Goal: Communication & Community: Participate in discussion

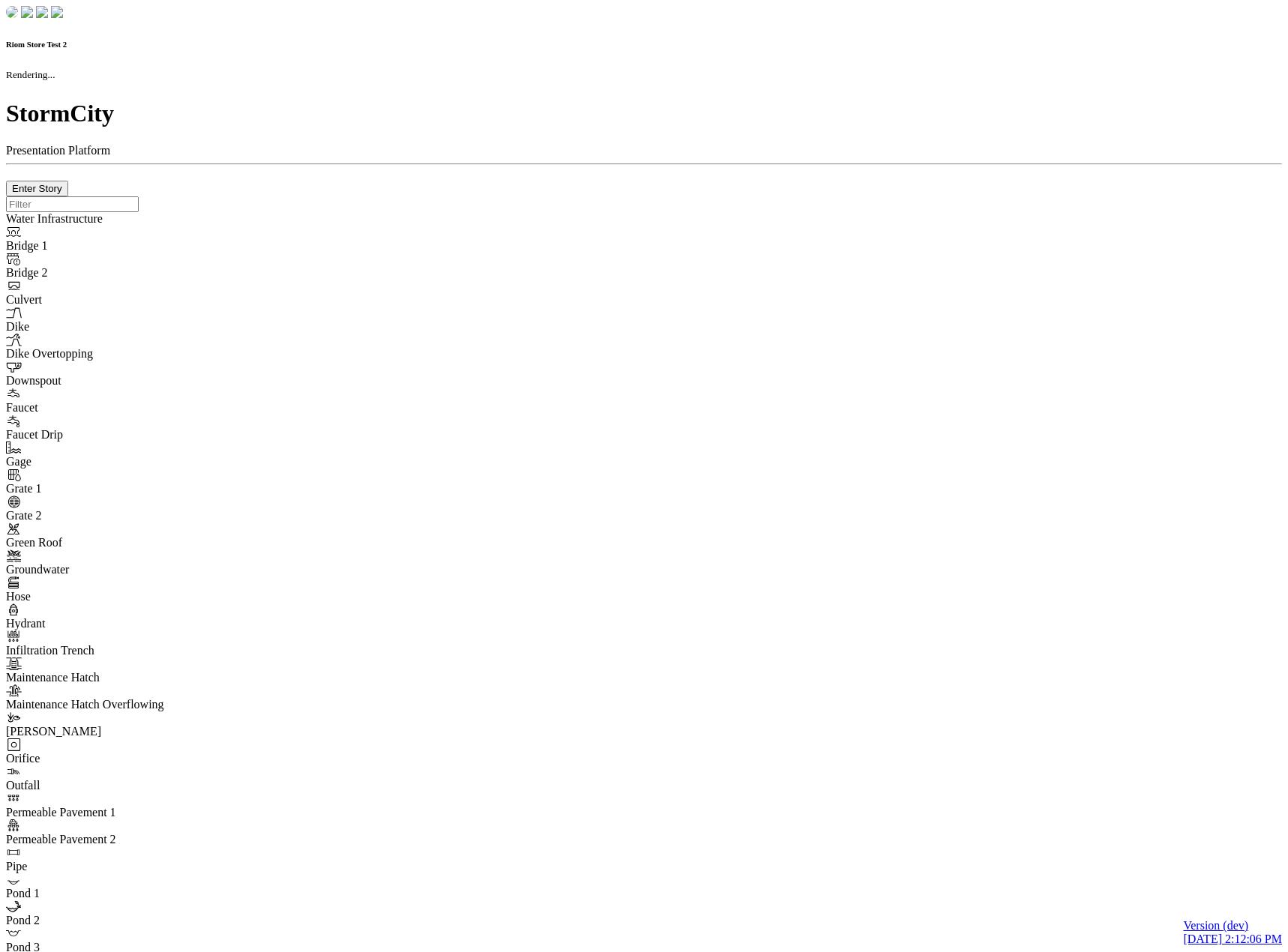
checkbox input "true"
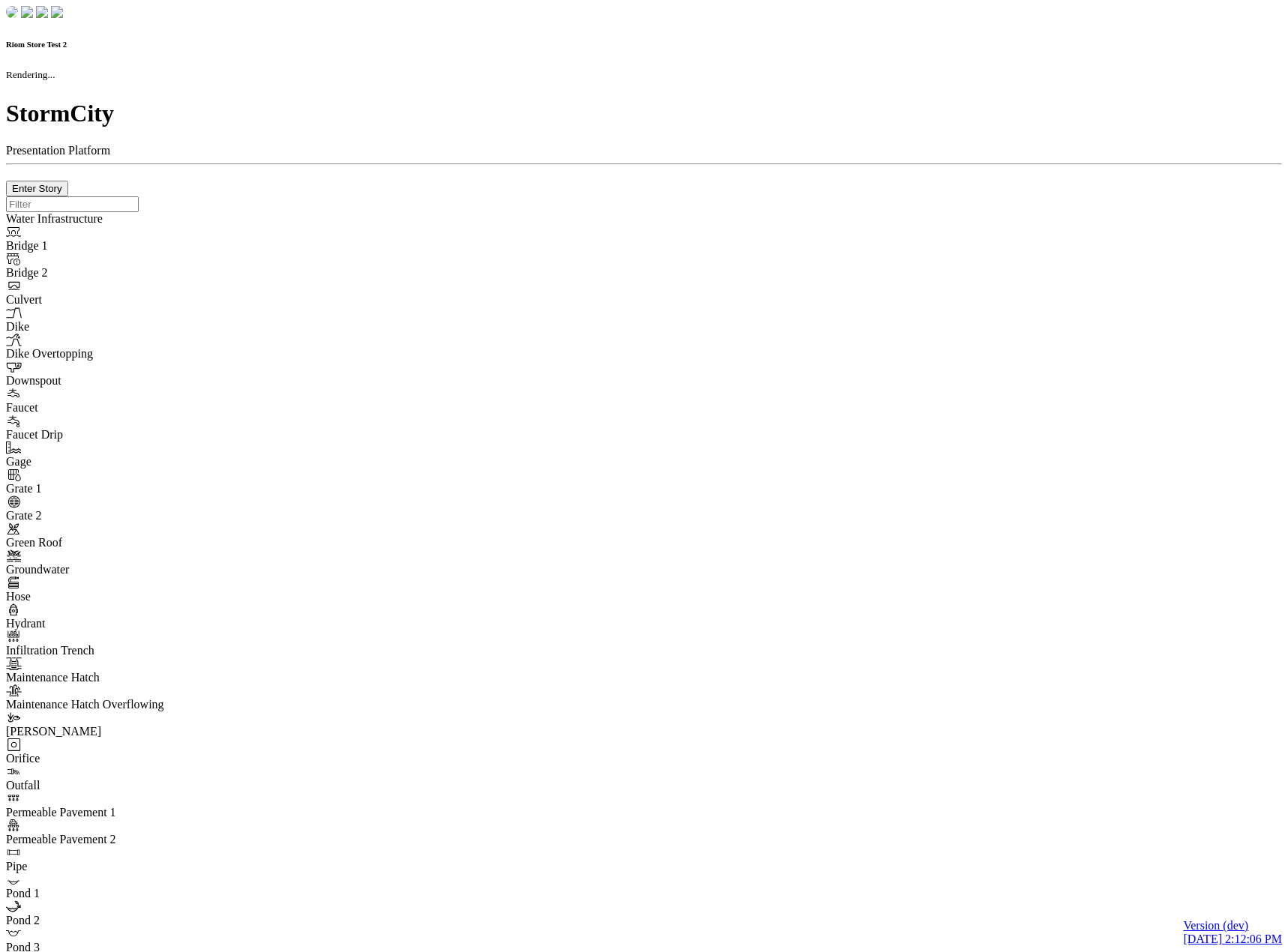
type input "0m"
type textarea "Depth = 0"
checkbox input "true"
select select "CIRCLE"
type input "7"
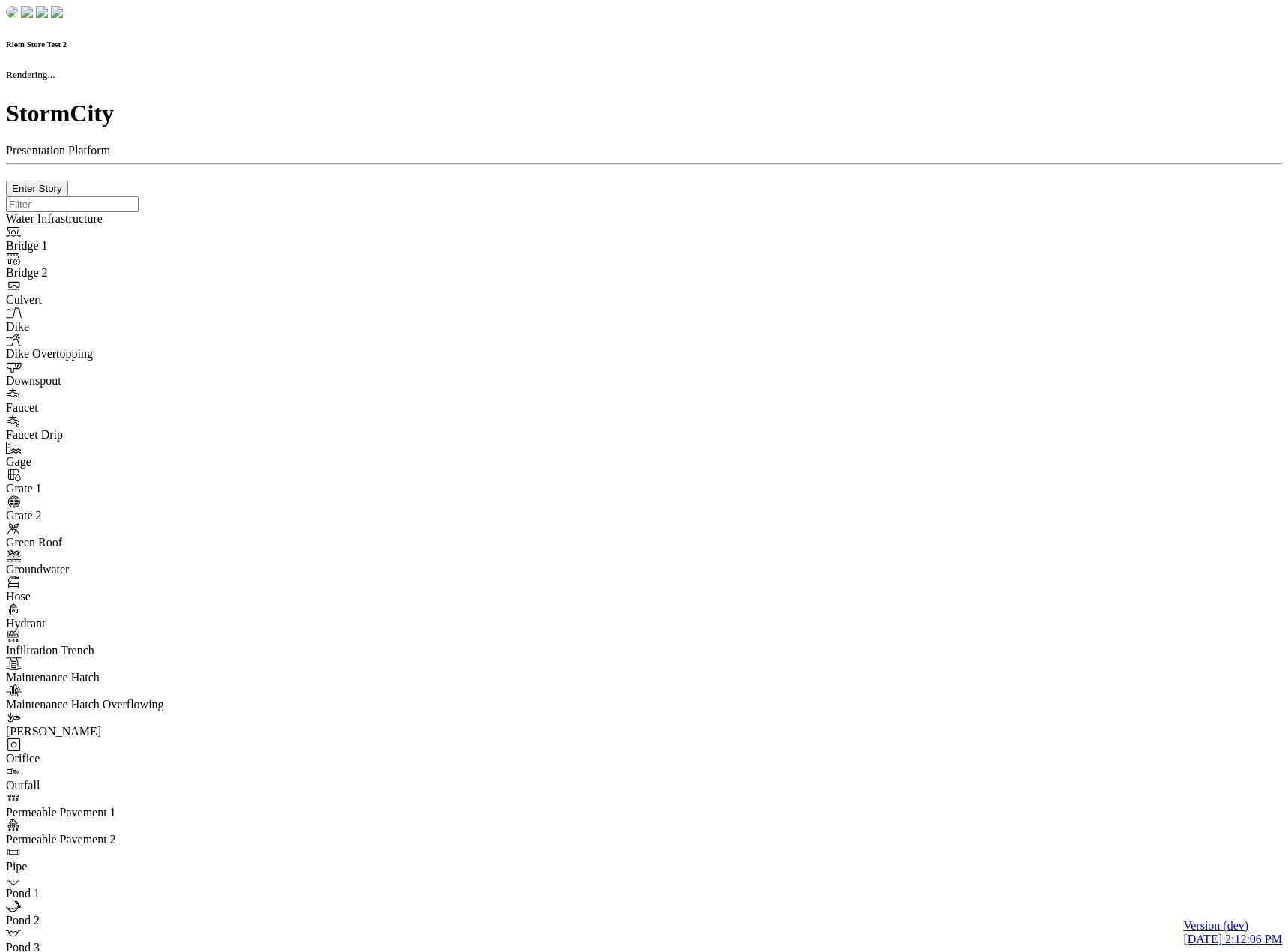
checkbox input "true"
type input "0"
select select "None"
type textarea "<i class="far fa-building"></i>"
type input "7"
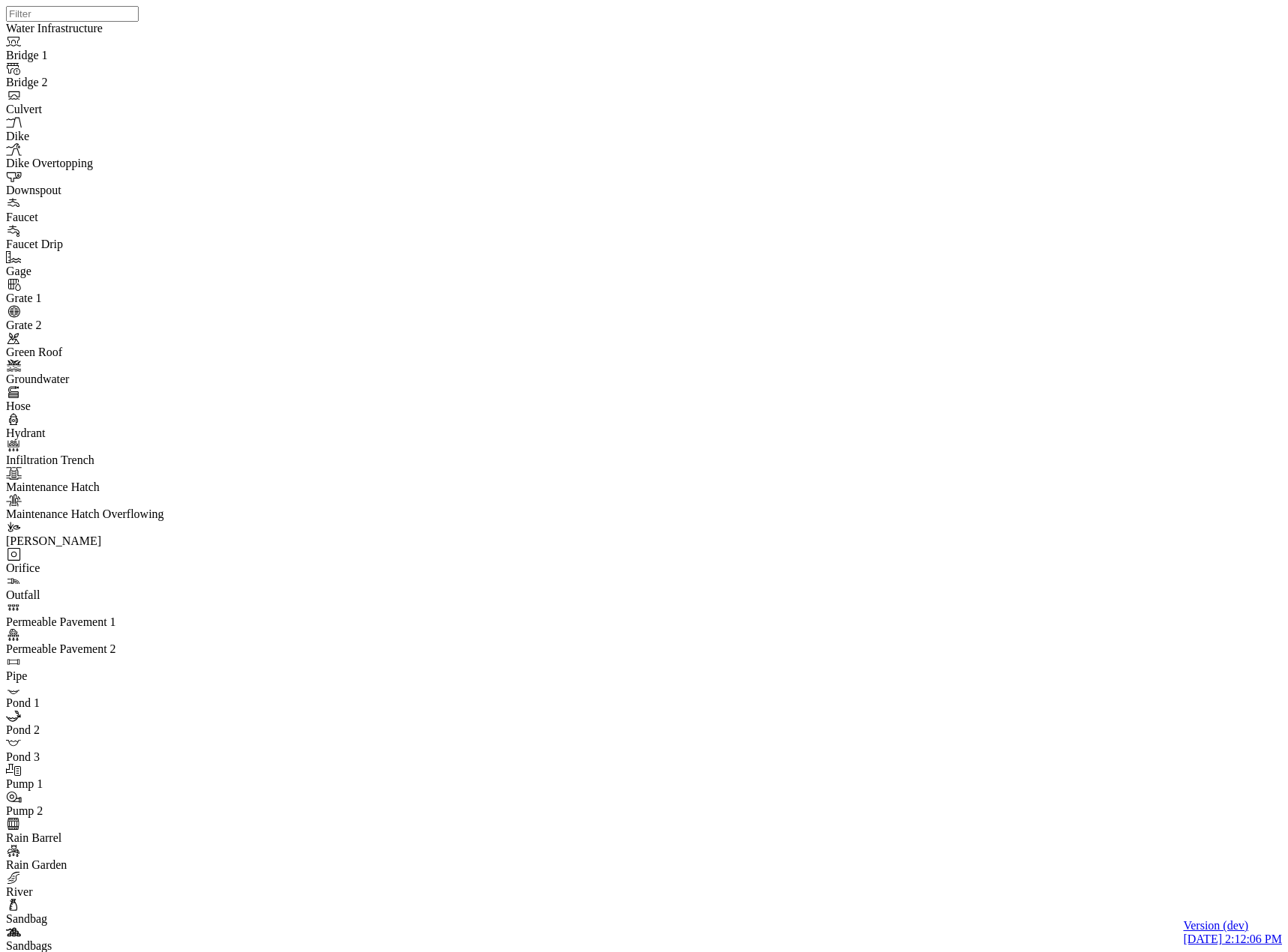
drag, startPoint x: 350, startPoint y: 184, endPoint x: 319, endPoint y: 187, distance: 31.1
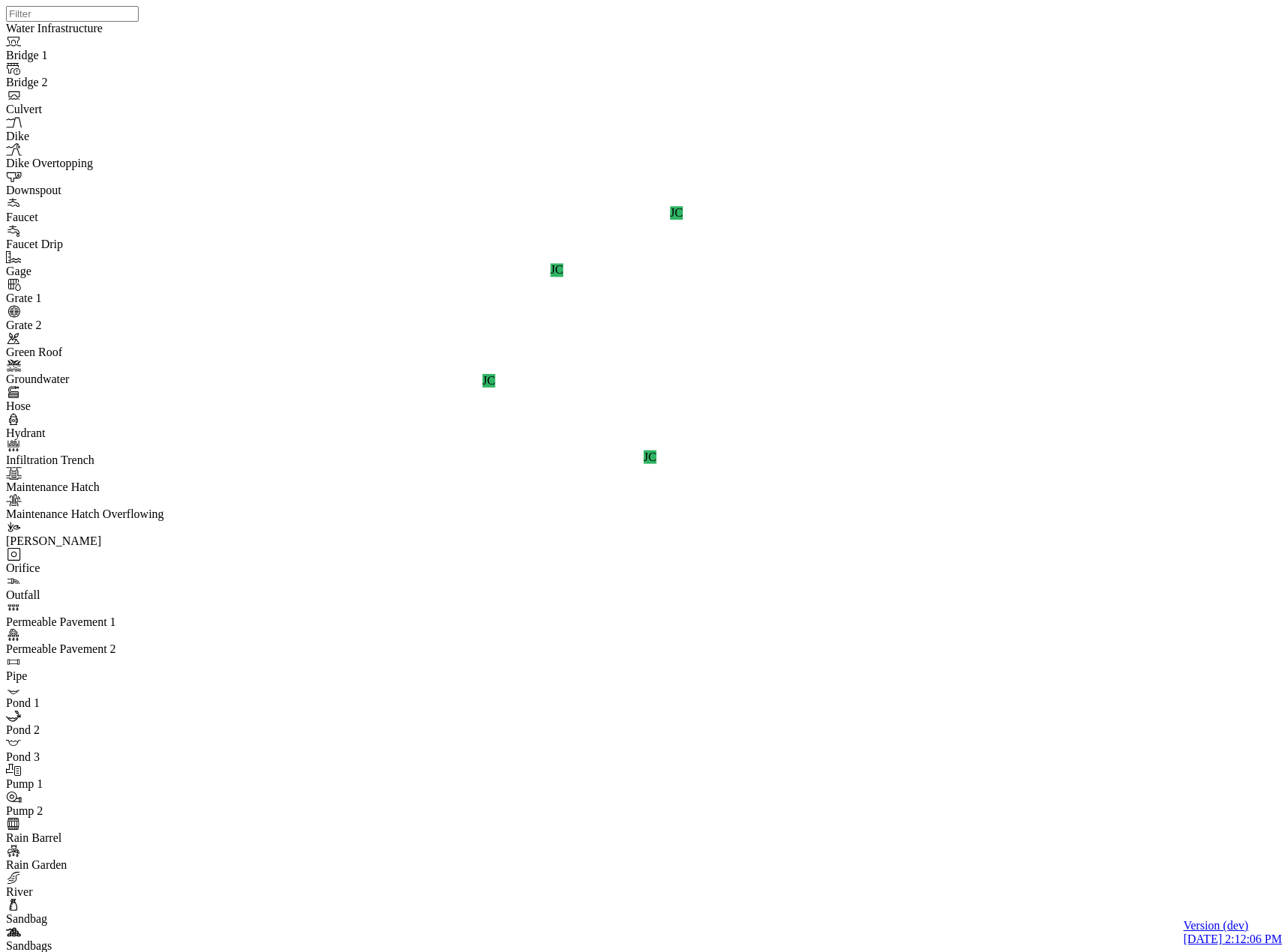
drag, startPoint x: 588, startPoint y: 886, endPoint x: 426, endPoint y: 839, distance: 168.7
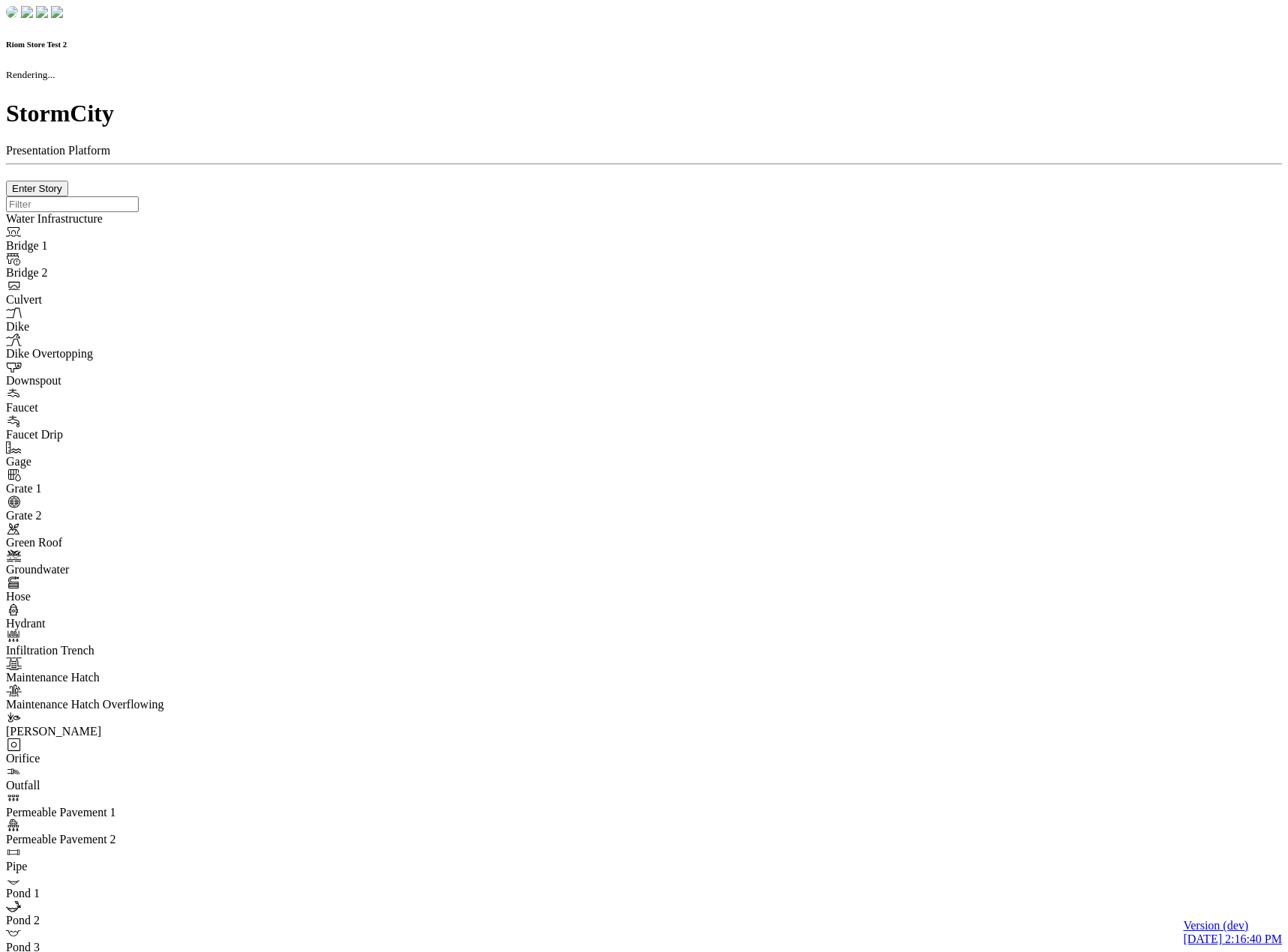
checkbox input "true"
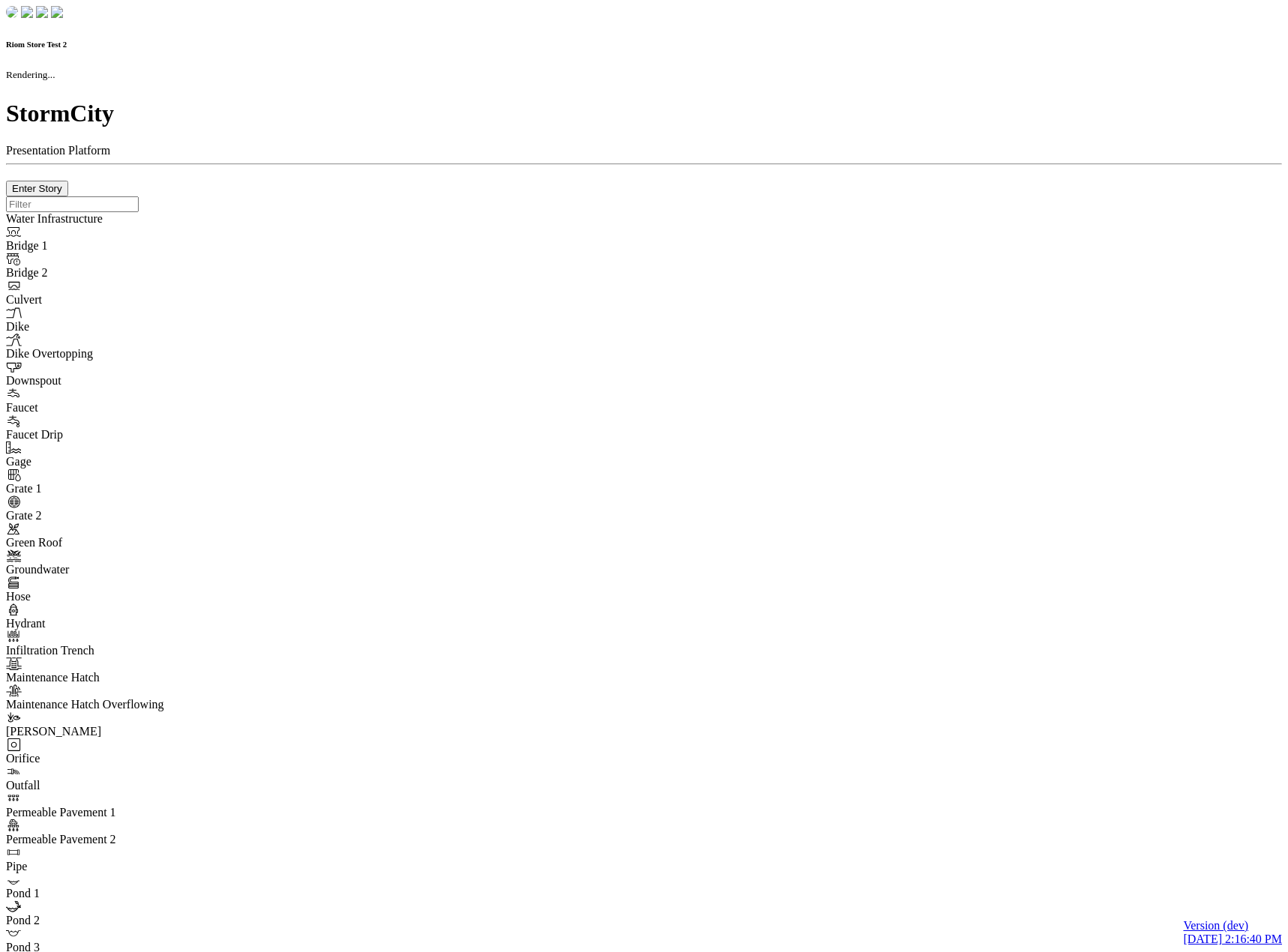
type input "0m"
type textarea "Depth = 0"
checkbox input "true"
select select "CIRCLE"
type input "7"
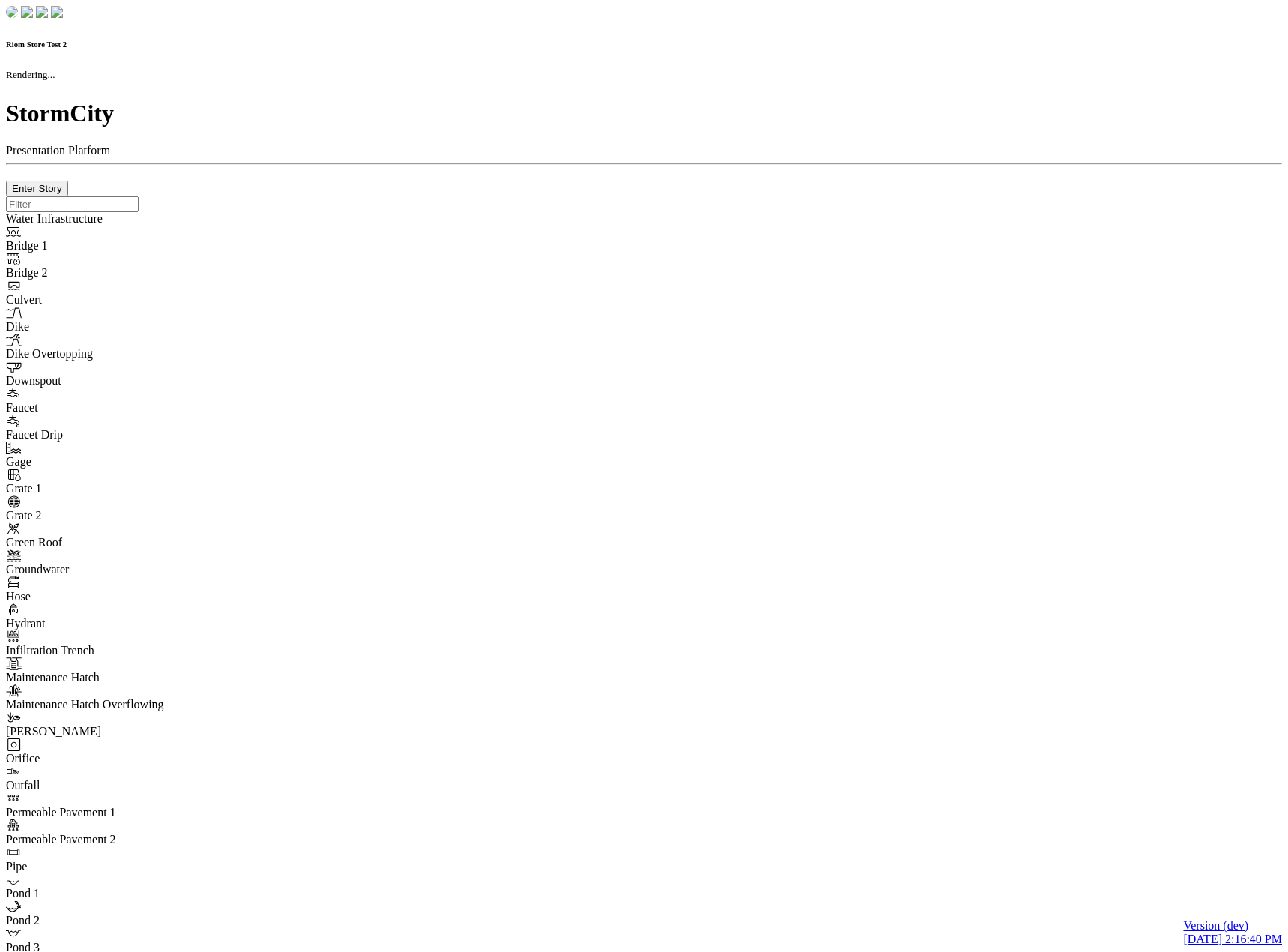
checkbox input "true"
type input "0"
select select "None"
type textarea "<i class="far fa-building"></i>"
type input "7"
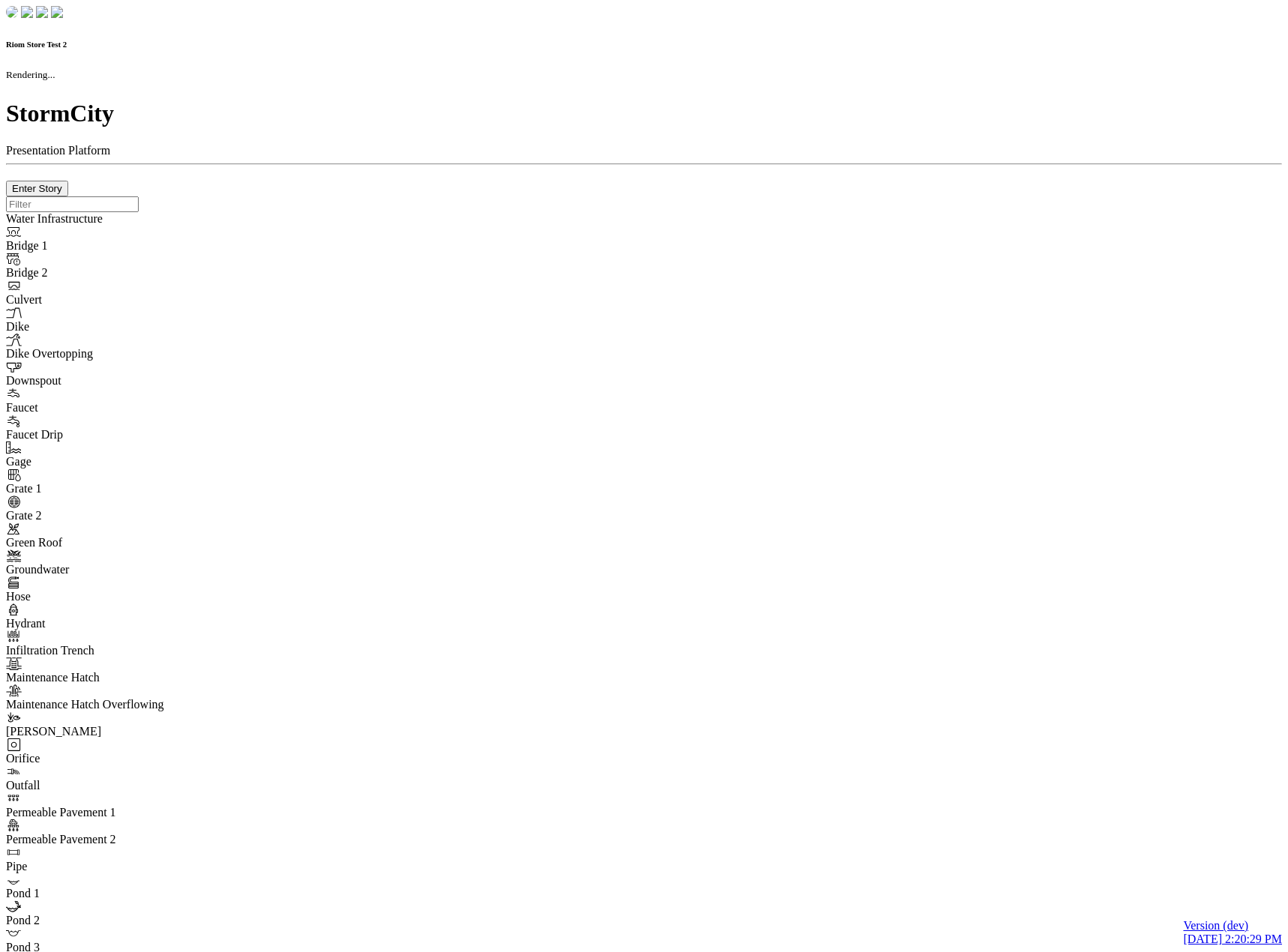
checkbox input "true"
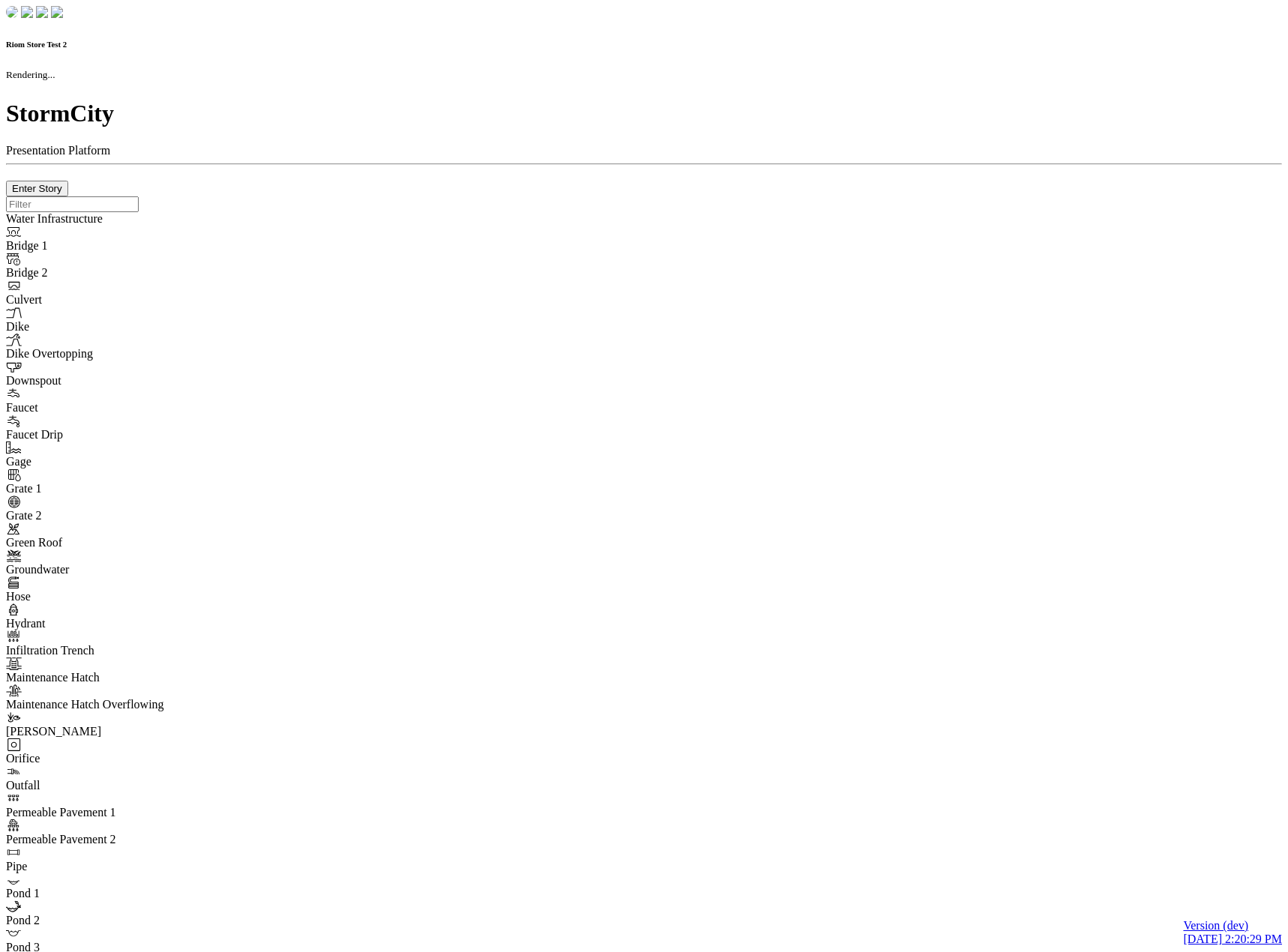
type input "0m"
type textarea "Depth = 0"
checkbox input "true"
select select "CIRCLE"
type input "7"
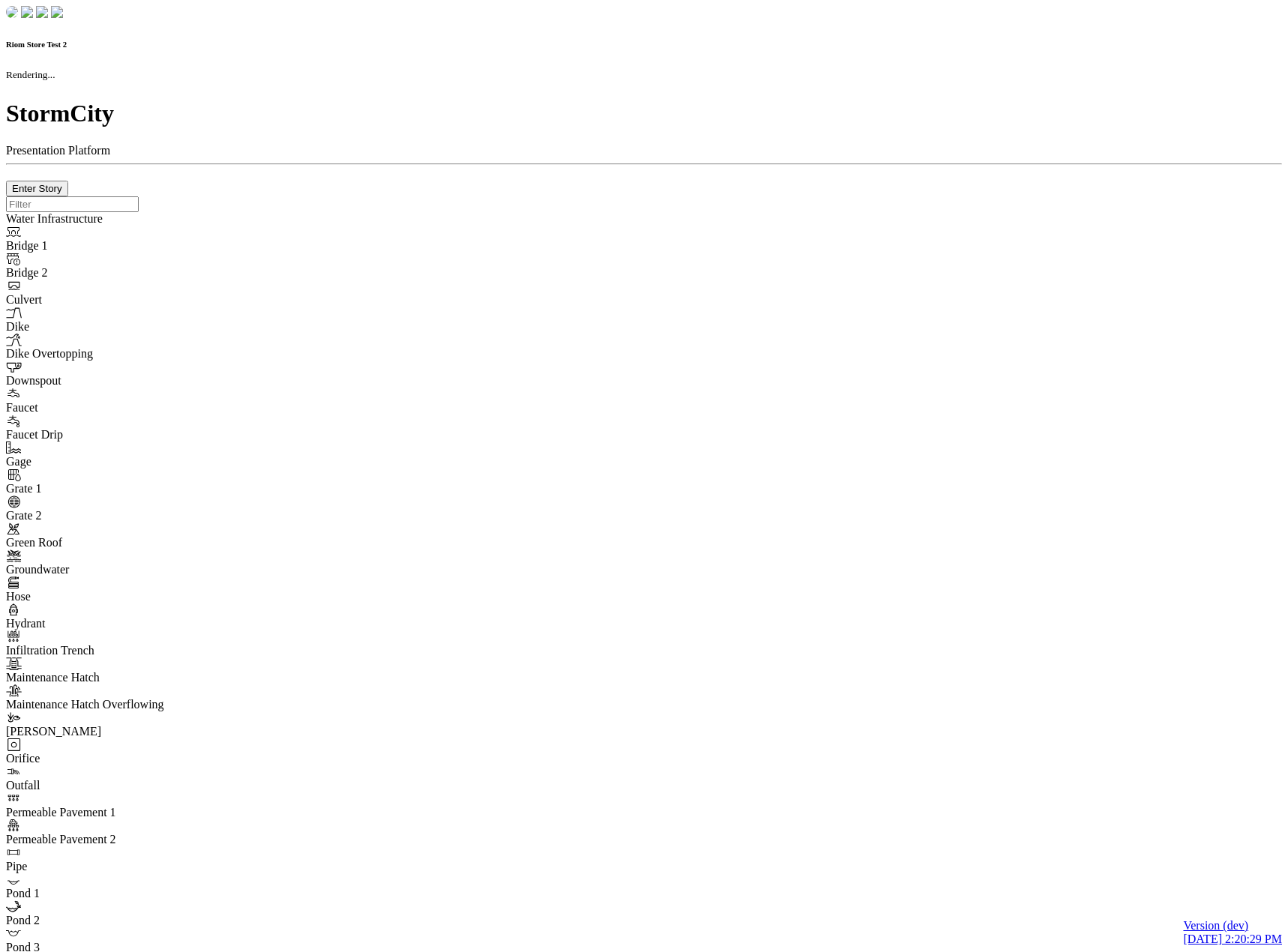
checkbox input "true"
type input "0"
select select "None"
type textarea "<i class="far fa-building"></i>"
type input "7"
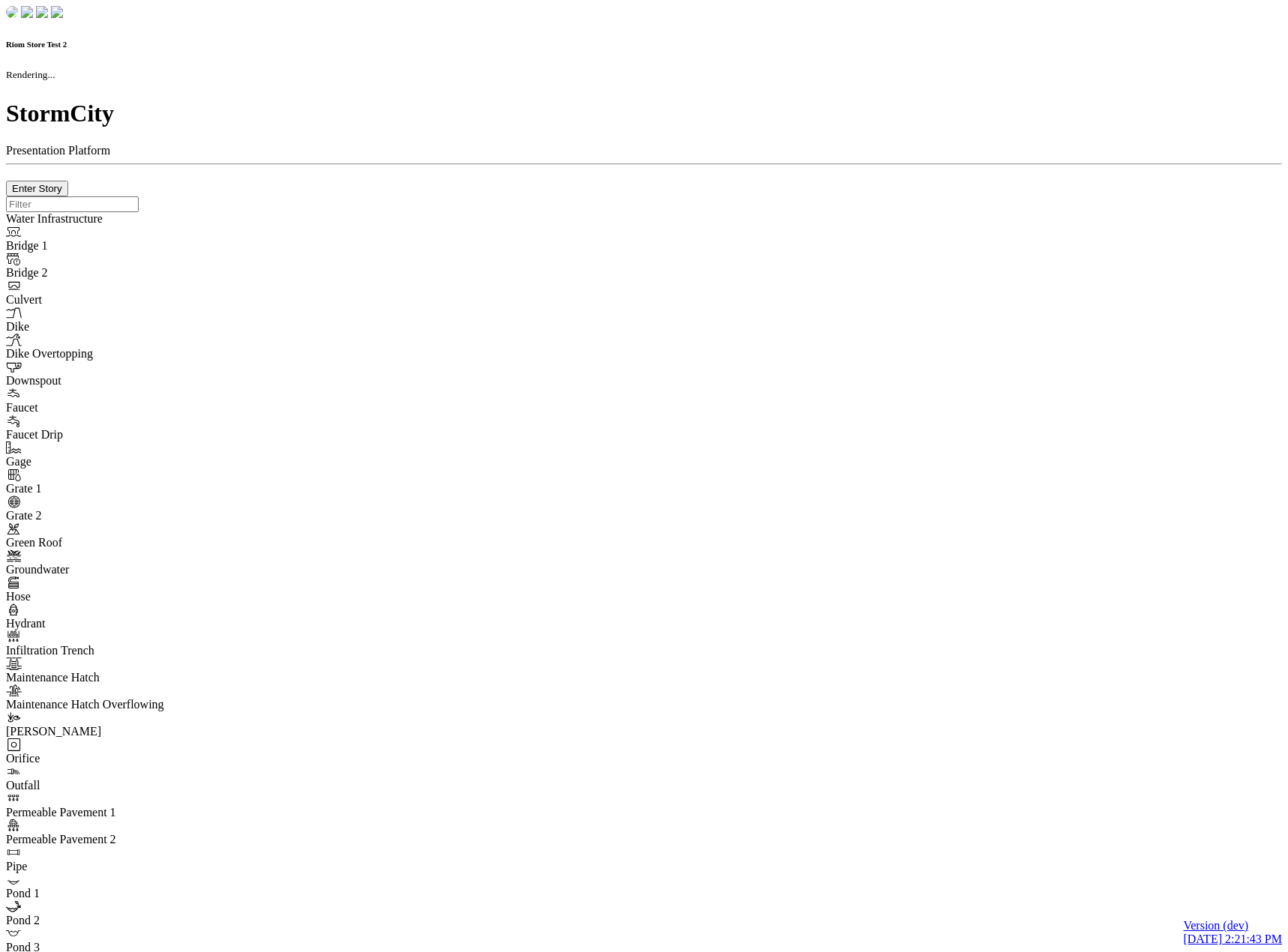
checkbox input "true"
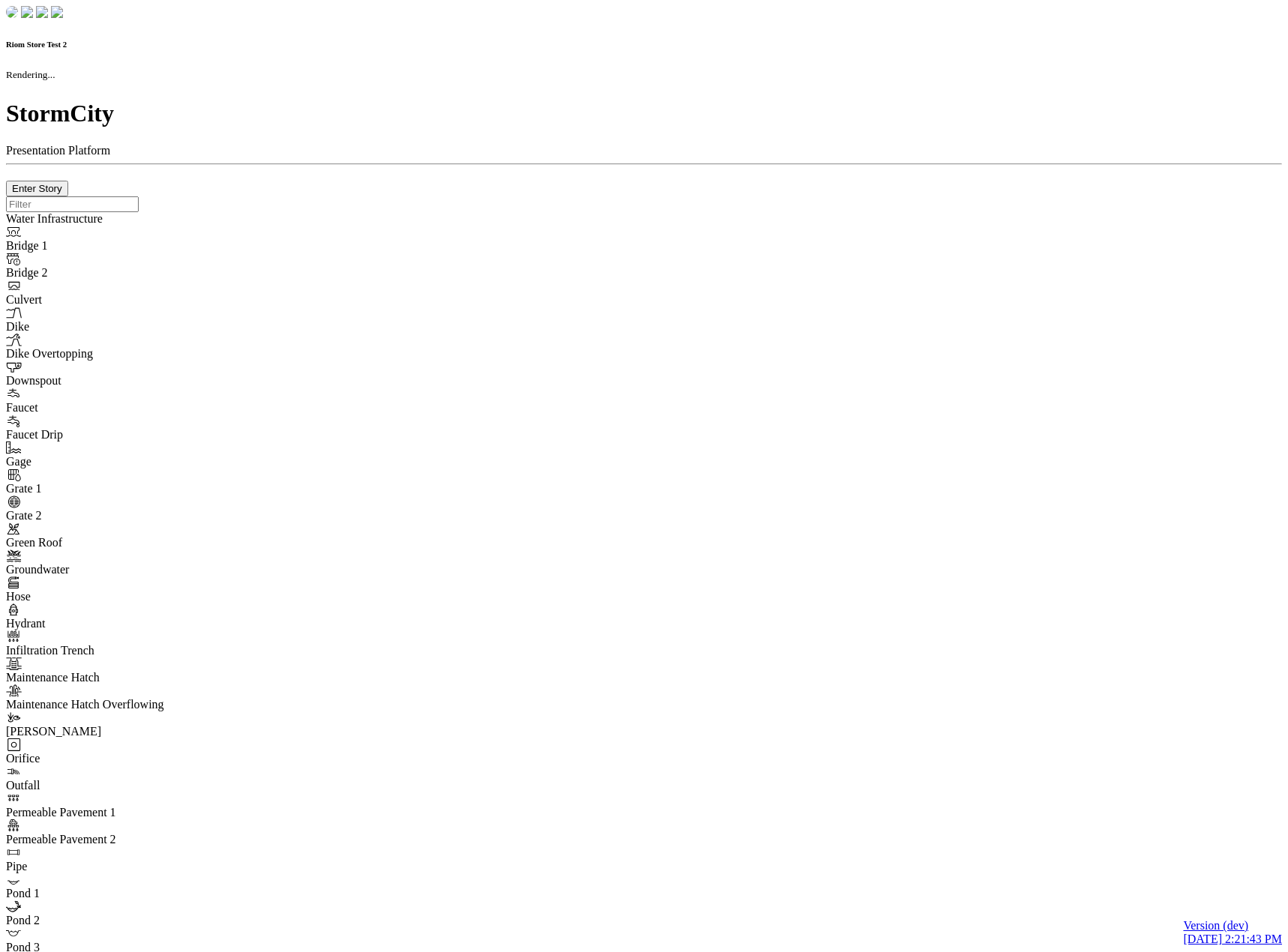
type input "0m"
type textarea "Depth = 0"
checkbox input "true"
select select "CIRCLE"
type input "7"
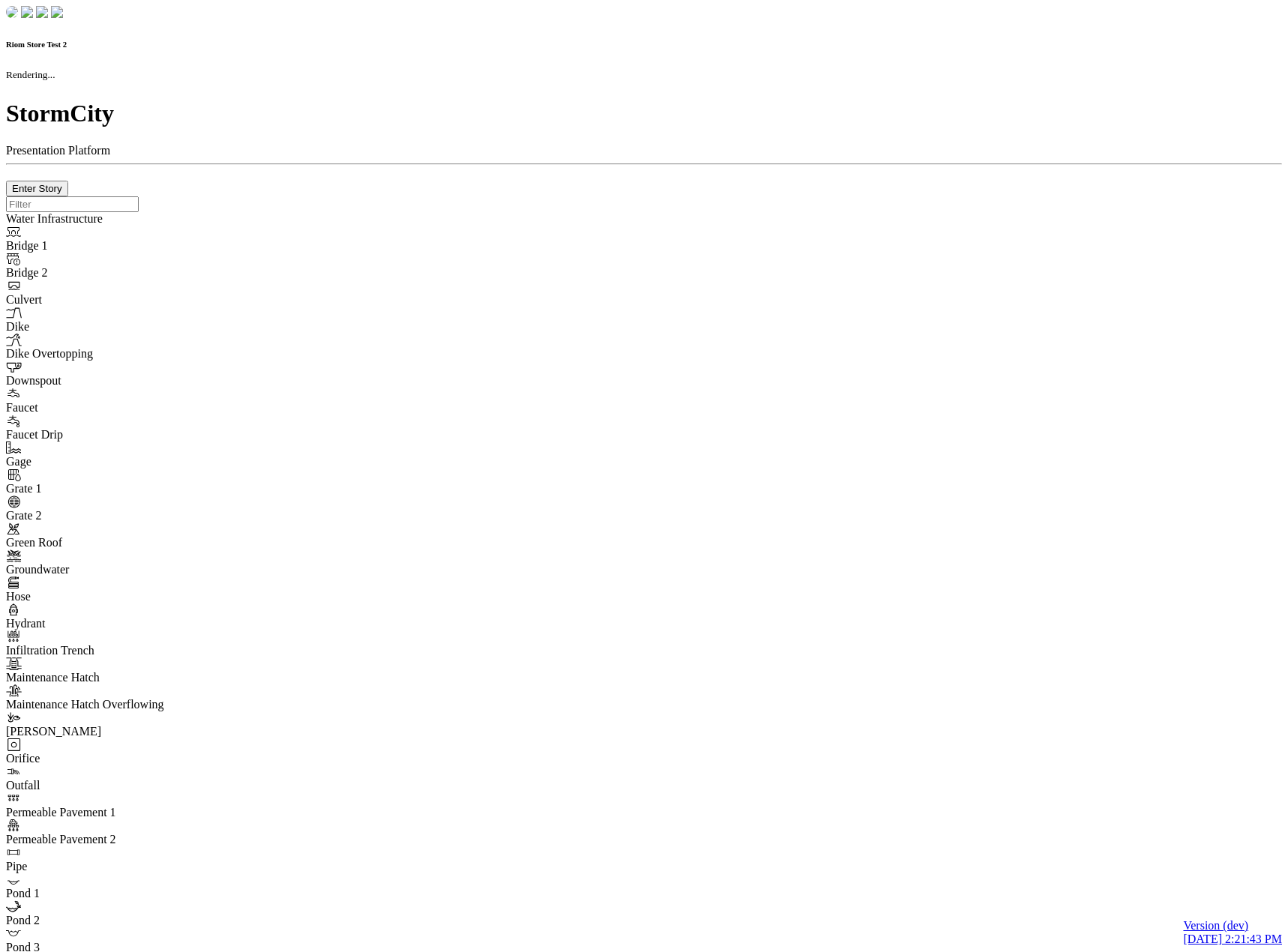
checkbox input "true"
type input "0"
select select "None"
type textarea "<i class="far fa-building"></i>"
type input "7"
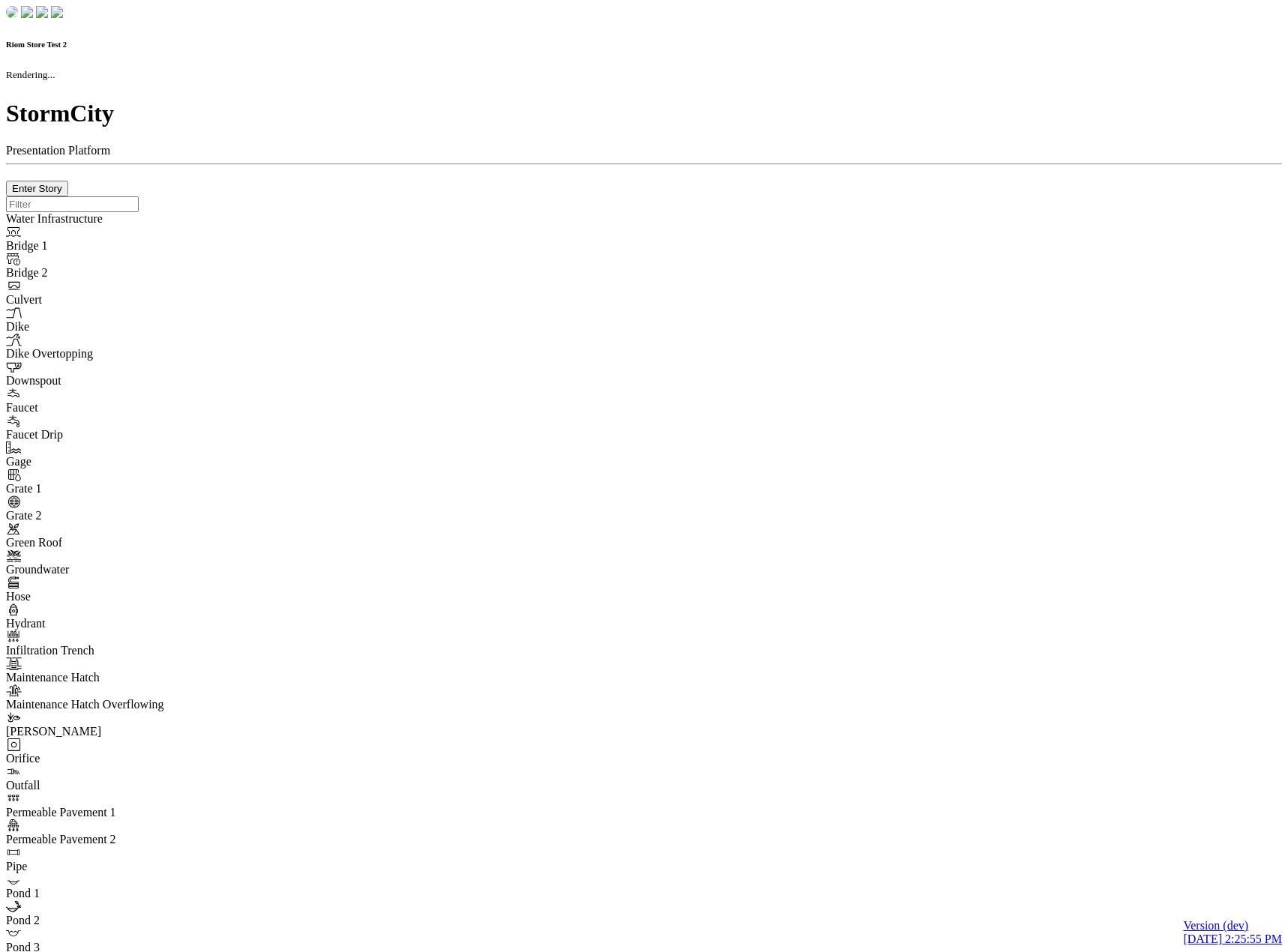
checkbox input "true"
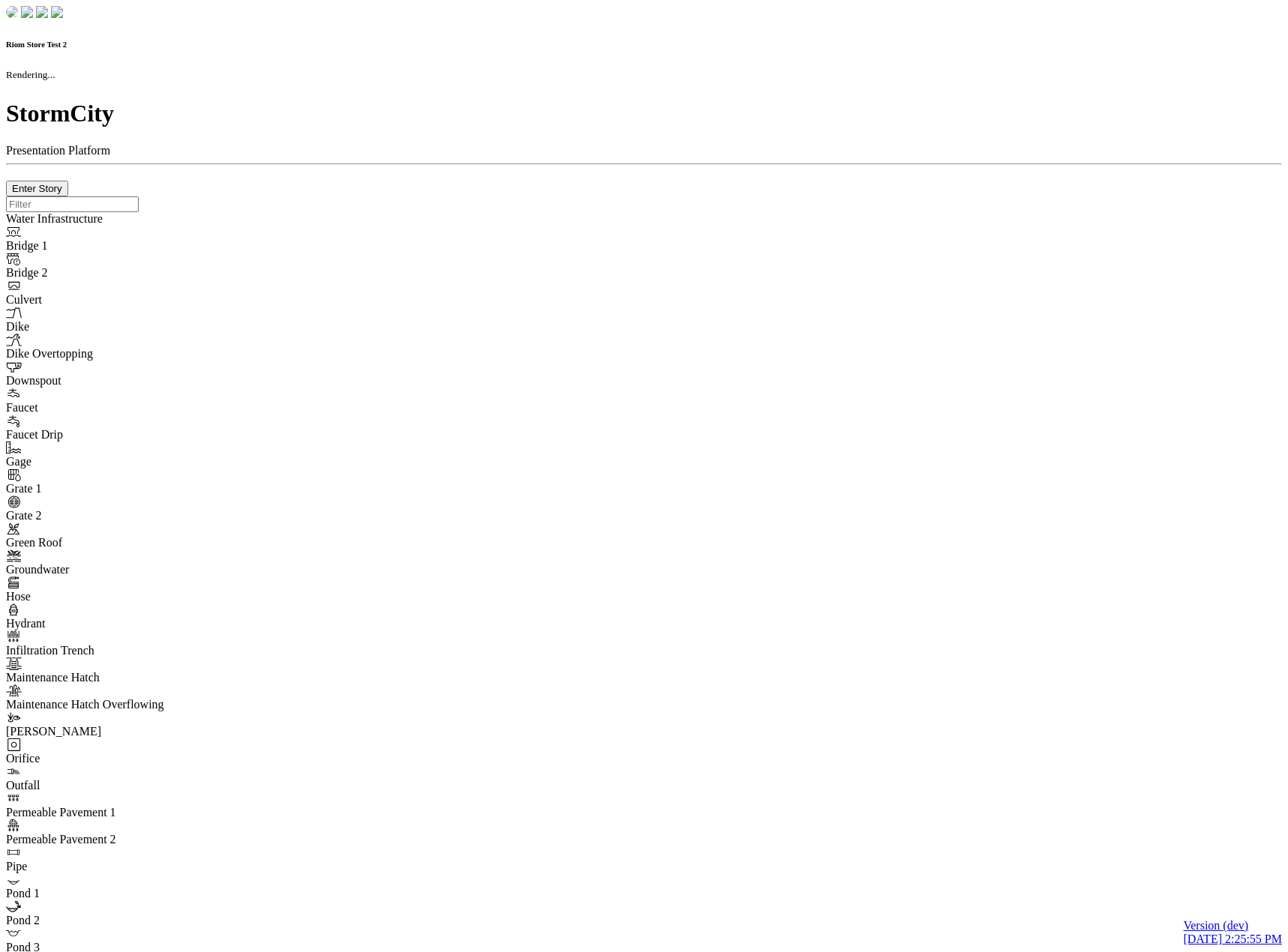
type input "0m"
type textarea "Depth = 0"
checkbox input "true"
select select "CIRCLE"
type input "7"
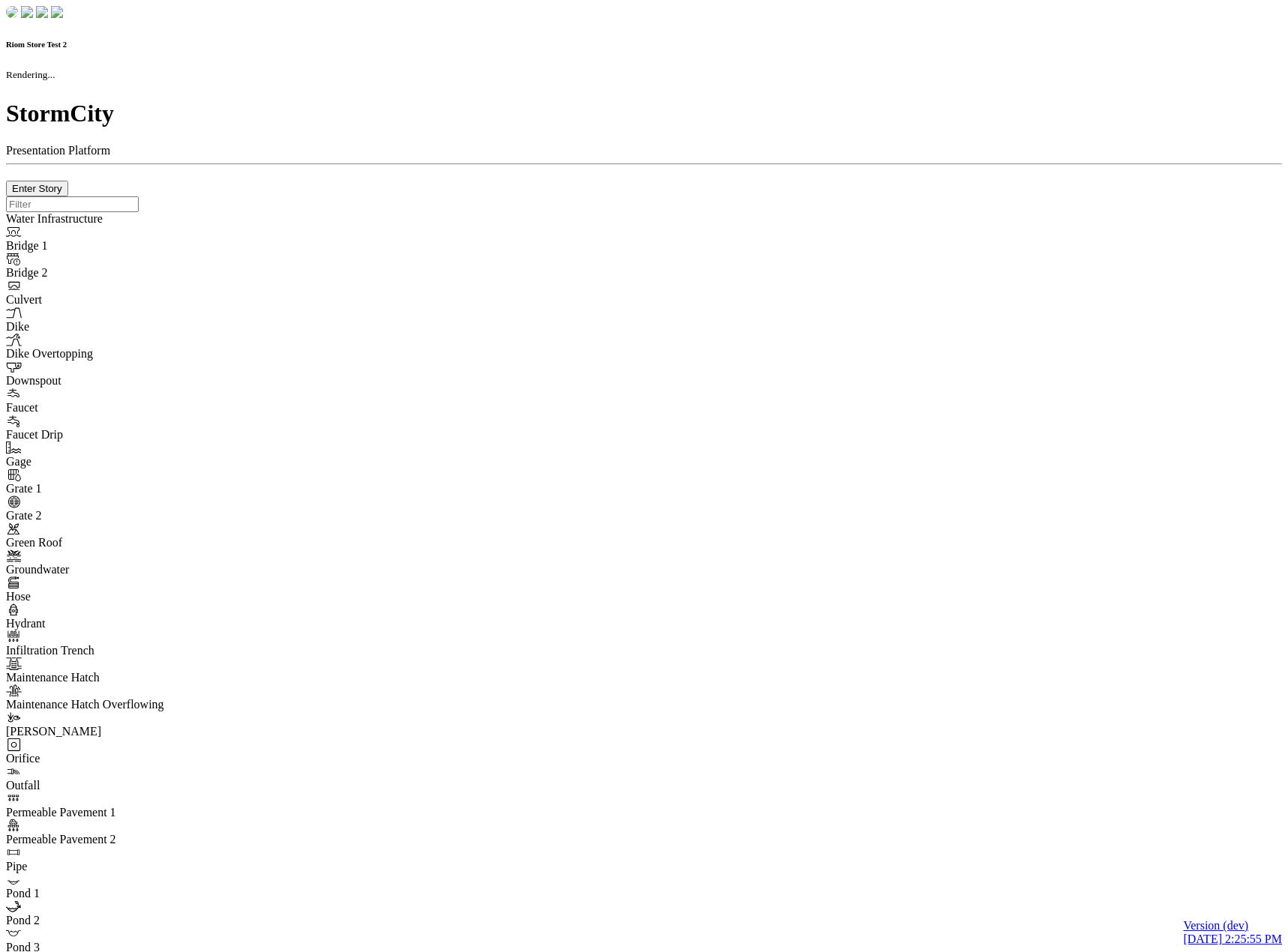
checkbox input "true"
type input "0"
type textarea "<i class="far fa-building"></i>"
checkbox input "true"
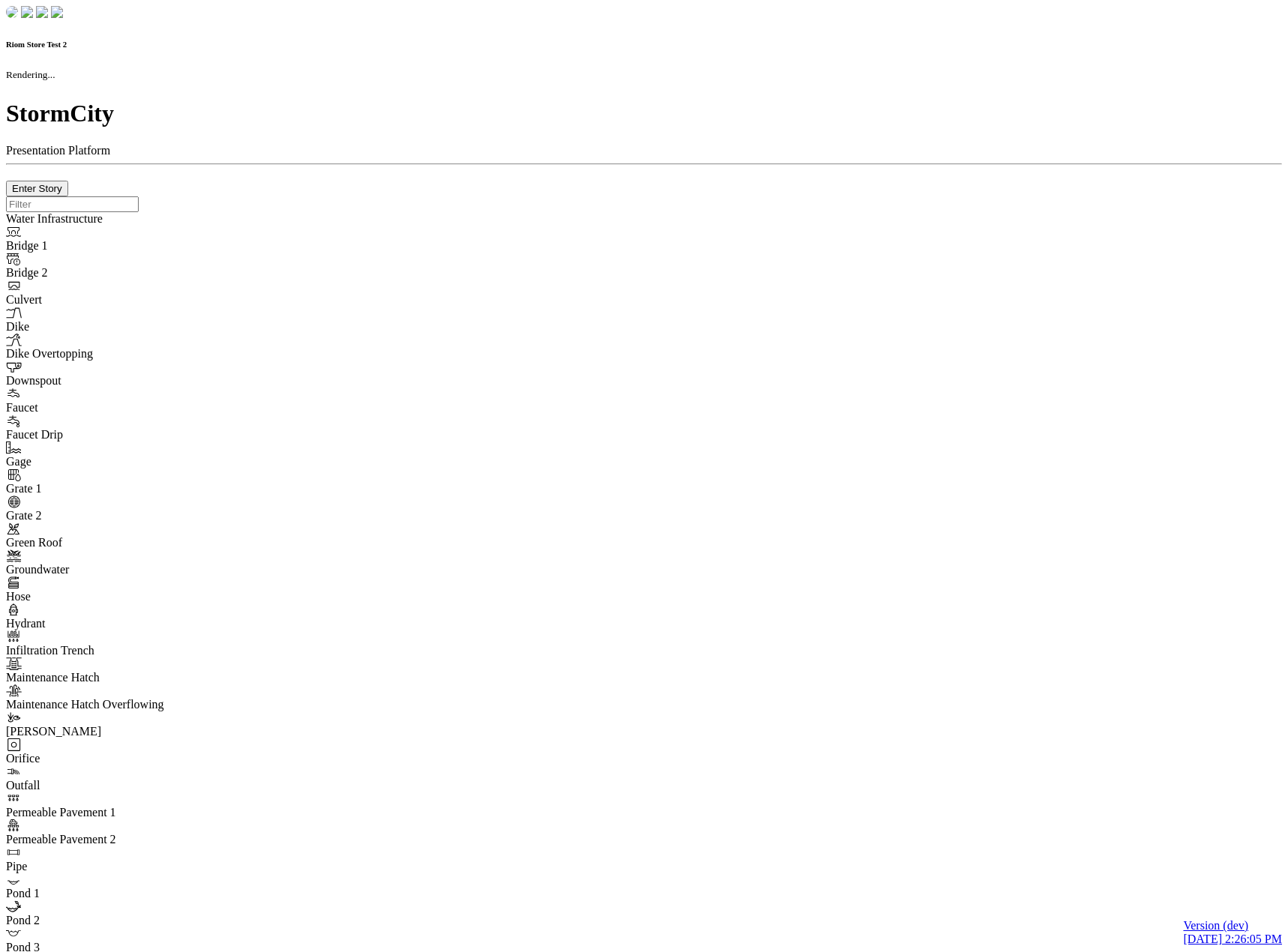
checkbox input "true"
type input "0m"
type textarea "Depth = 0"
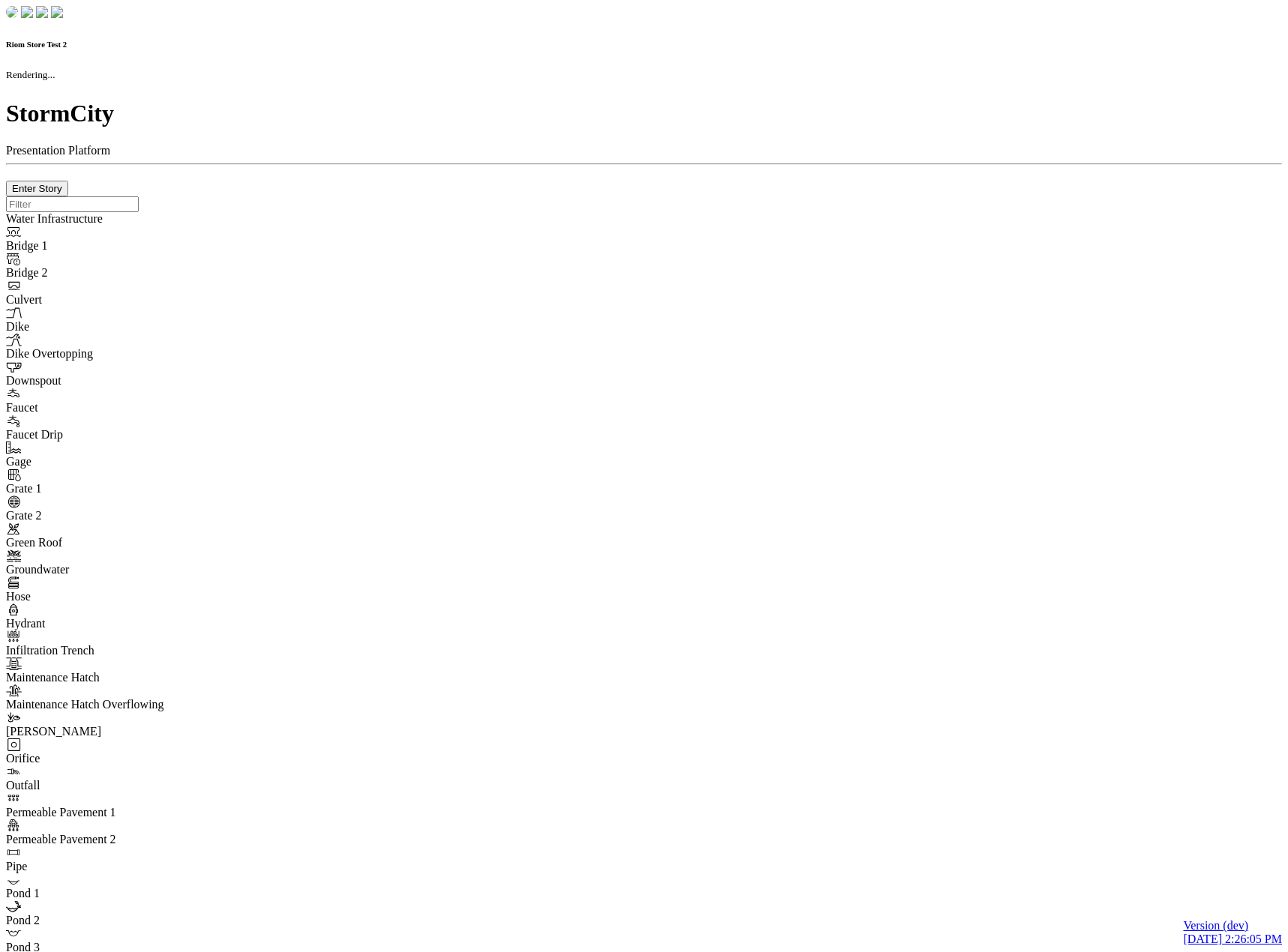
checkbox input "true"
select select "CIRCLE"
type input "7"
checkbox input "true"
type input "0"
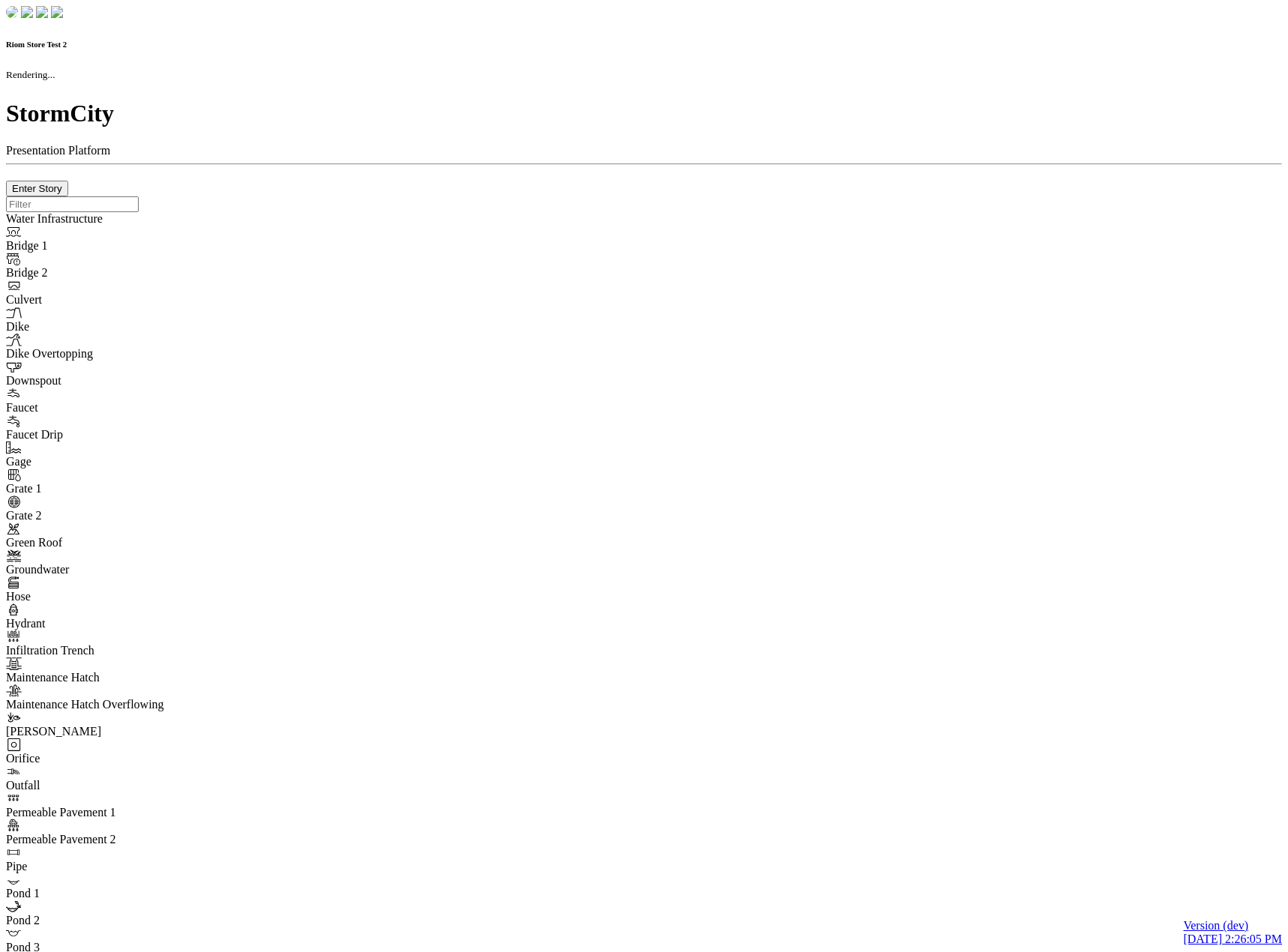
select select "None"
type textarea "<i class="far fa-building"></i>"
type input "7"
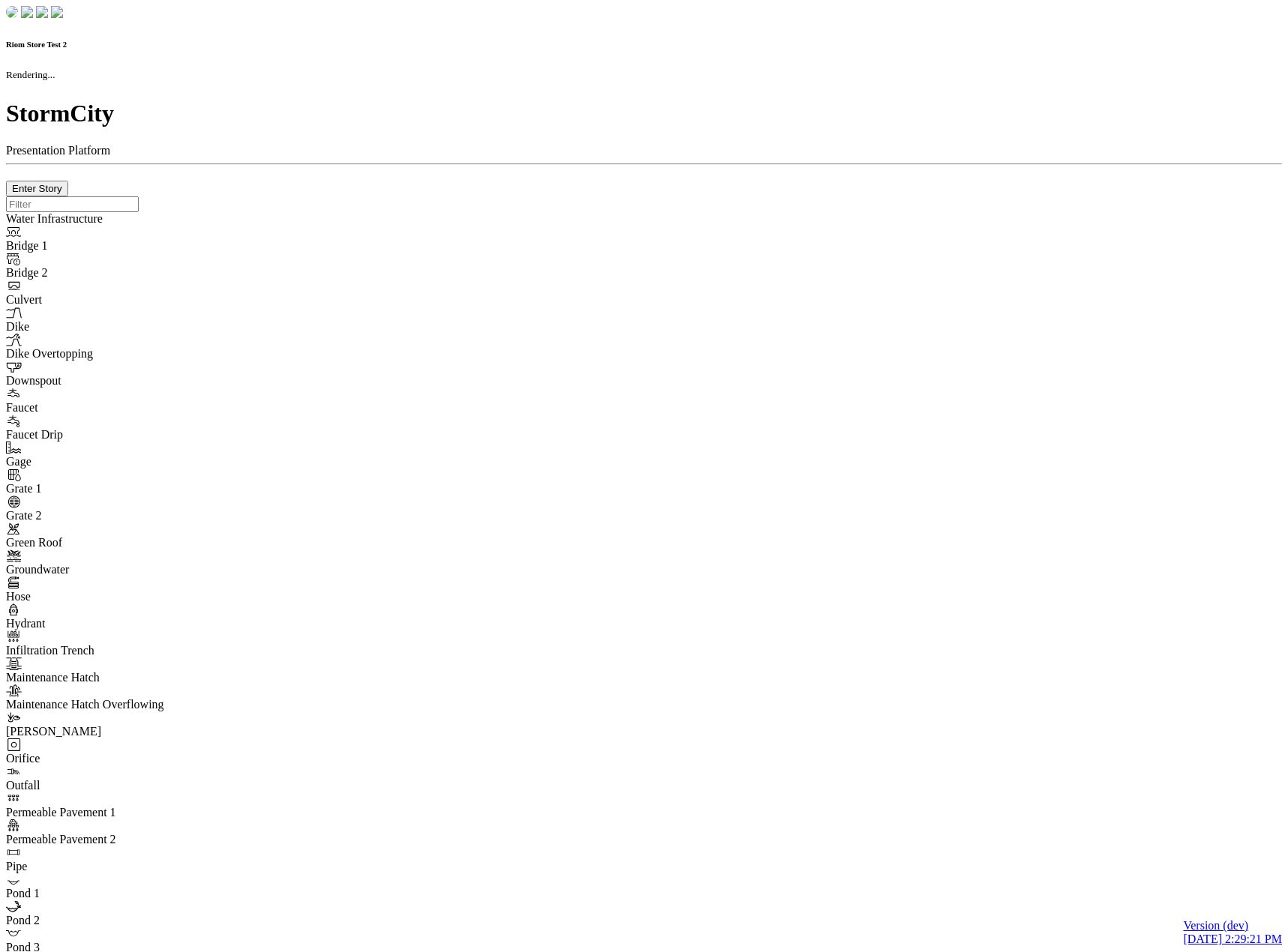
checkbox input "true"
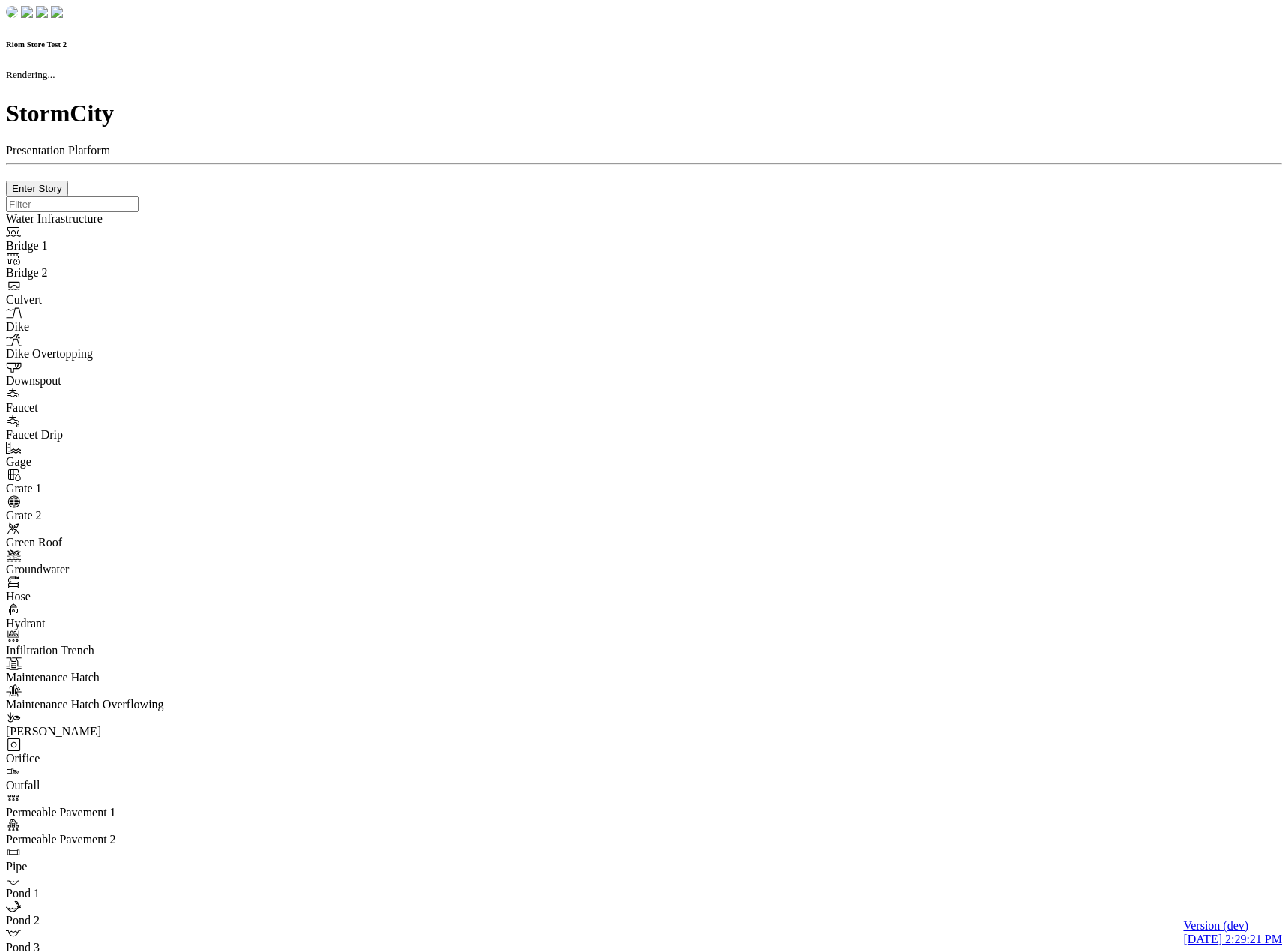
type input "0m"
type textarea "Depth = 0"
checkbox input "true"
select select "CIRCLE"
type input "7"
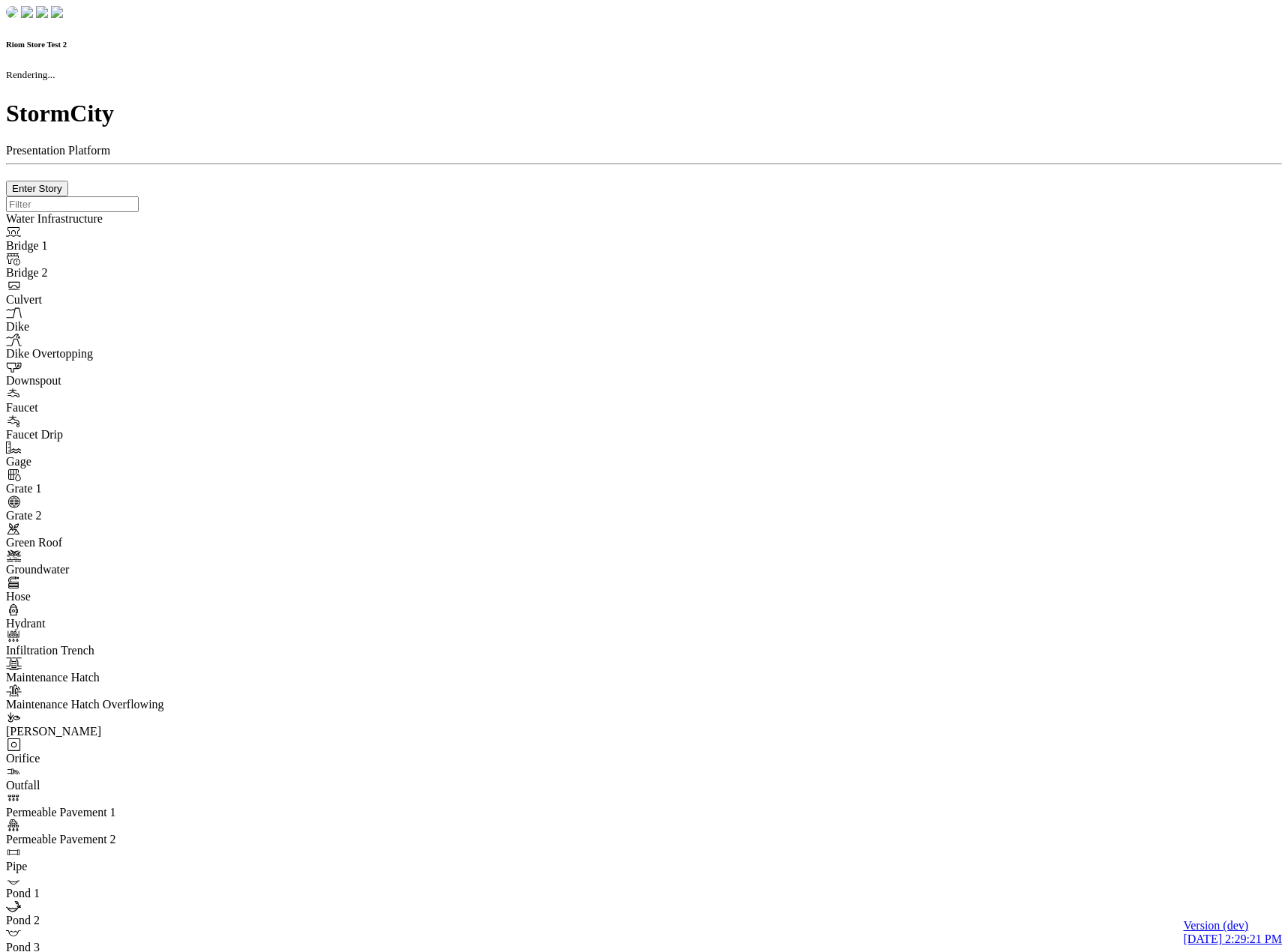
checkbox input "true"
type input "0"
select select "None"
type textarea "<i class="far fa-building"></i>"
type input "7"
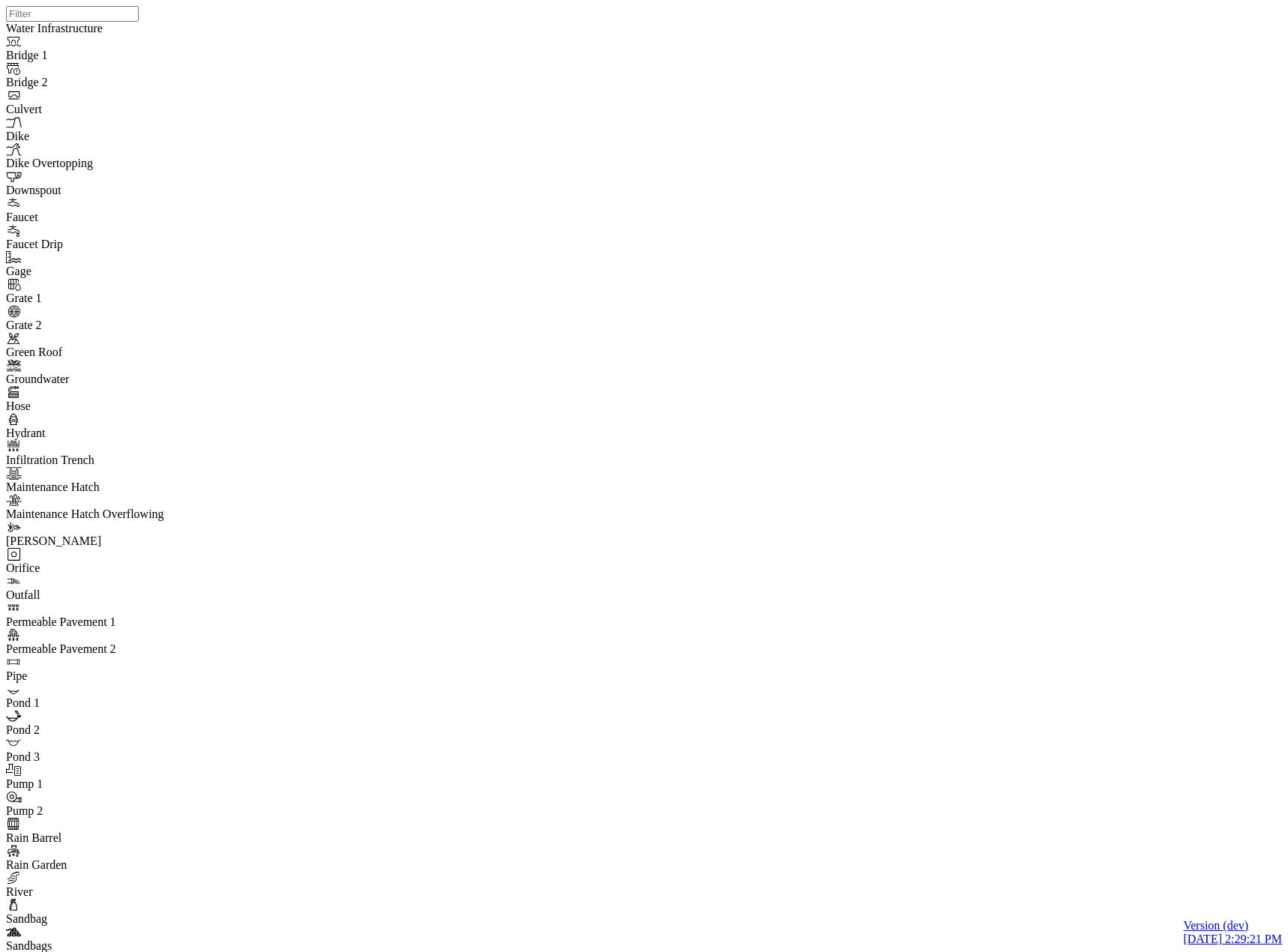
drag, startPoint x: 584, startPoint y: 888, endPoint x: 557, endPoint y: 897, distance: 28.5
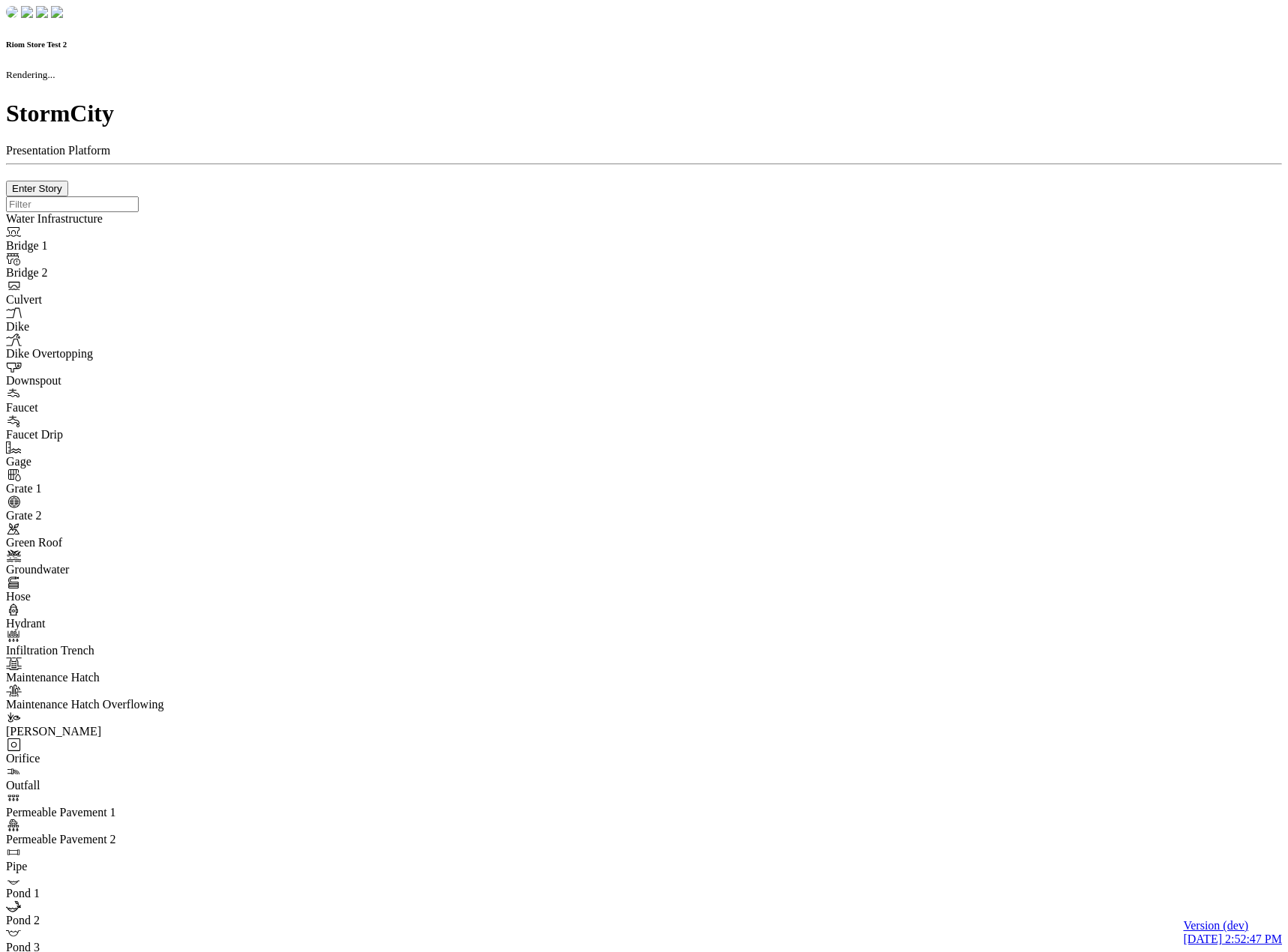
checkbox input "true"
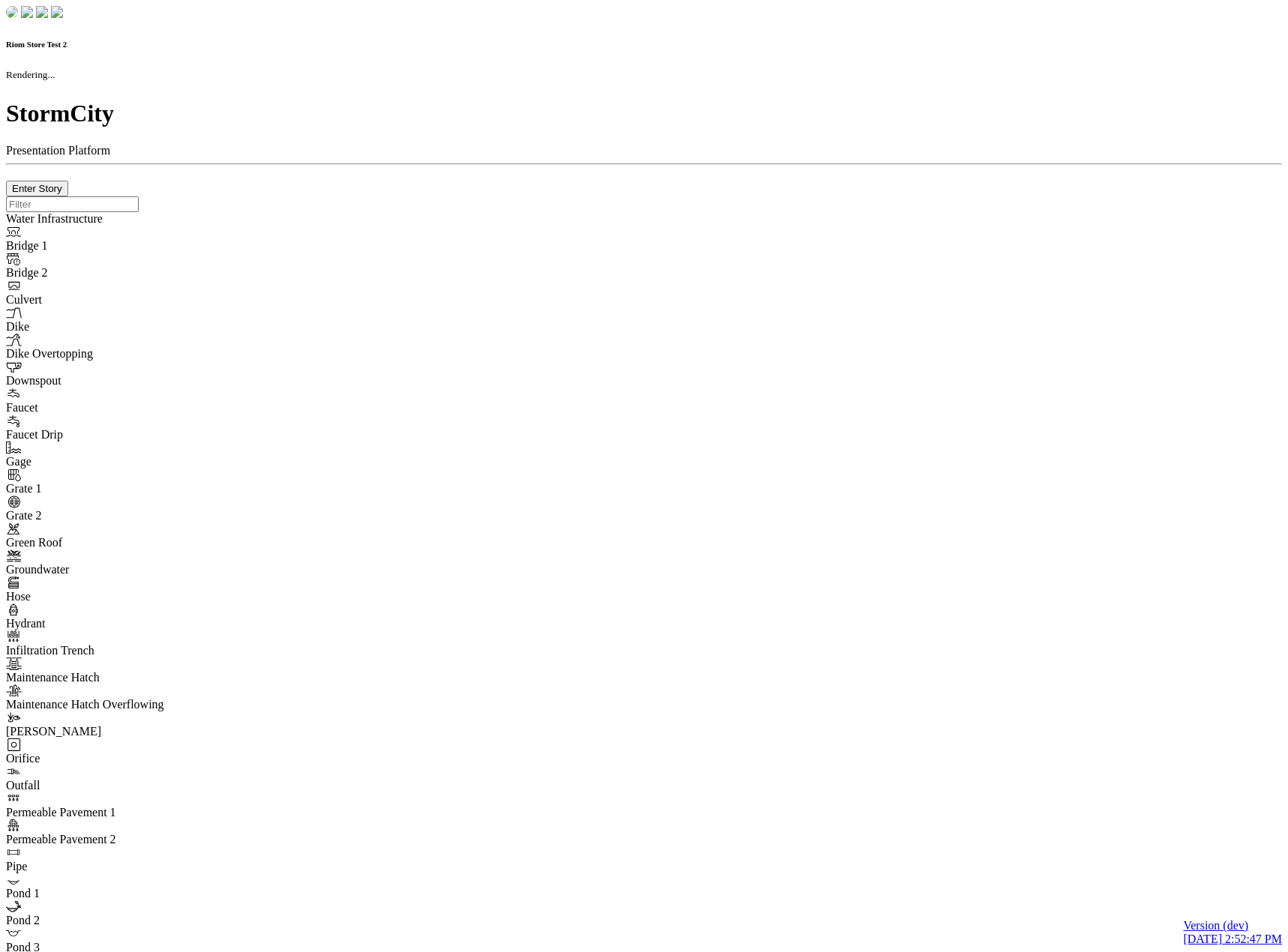
type input "0m"
type textarea "Depth = 0"
checkbox input "true"
select select "CIRCLE"
type input "7"
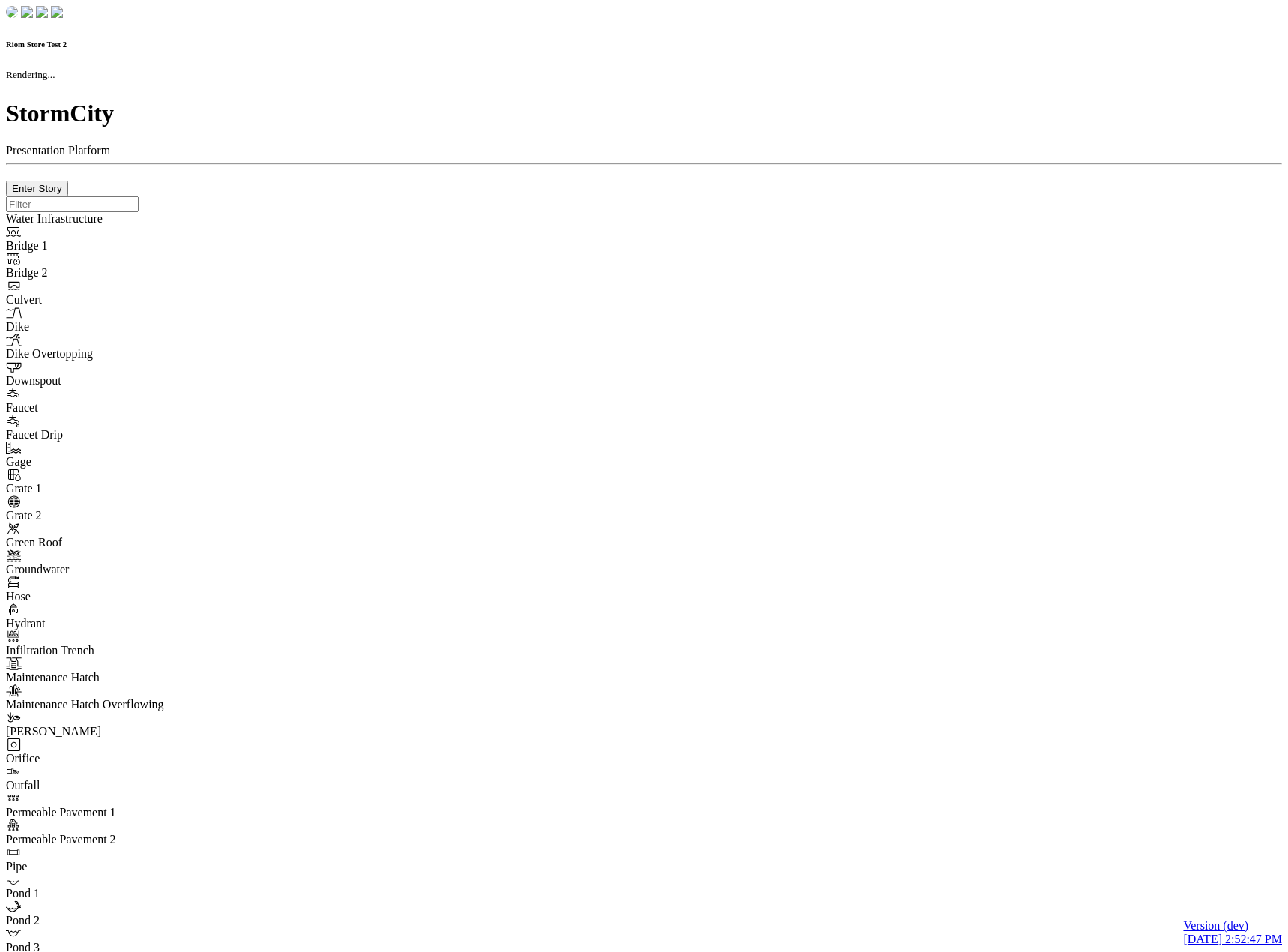
checkbox input "true"
type input "0"
select select "None"
type textarea "<i class="far fa-building"></i>"
type input "7"
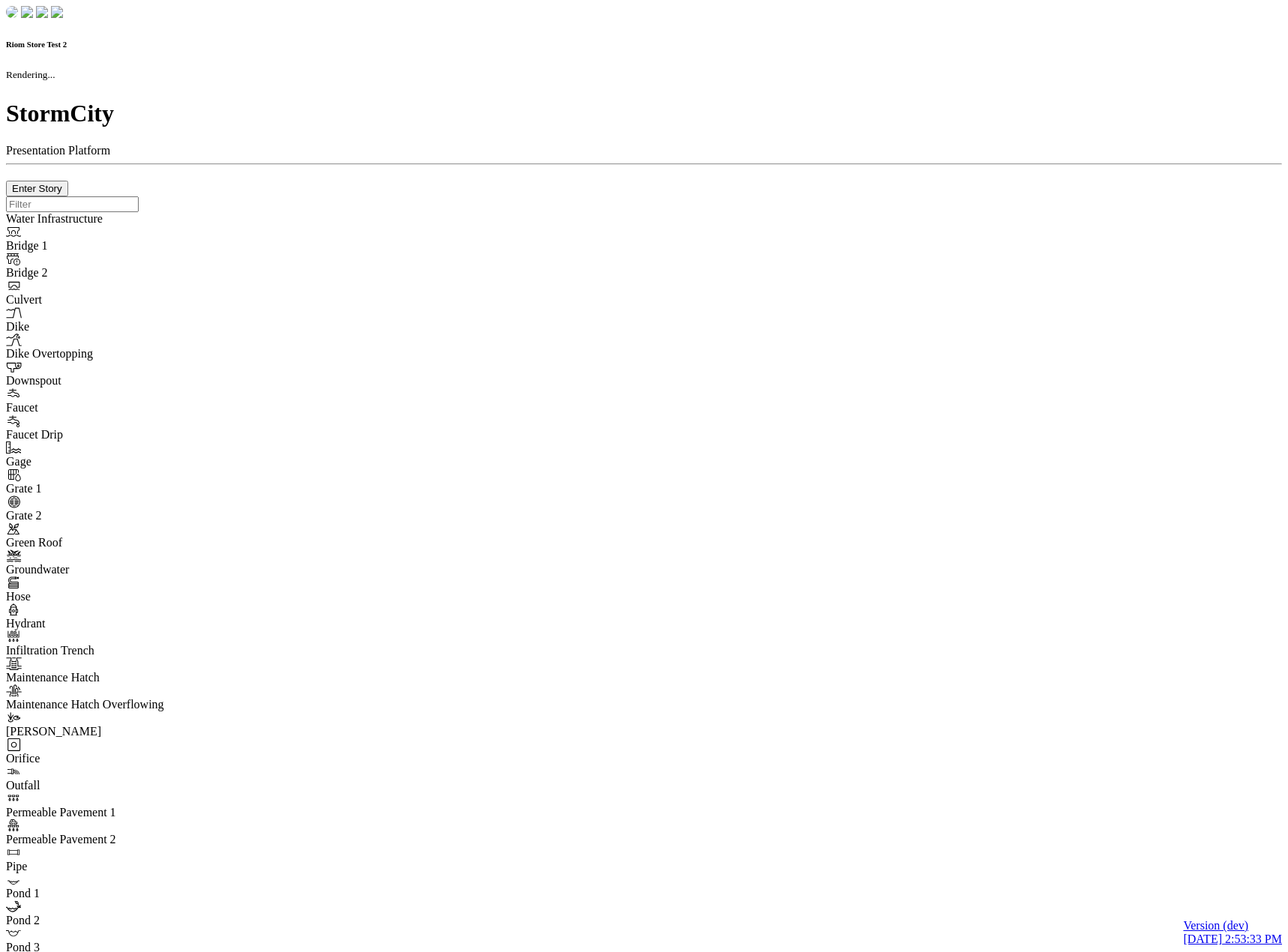
checkbox input "true"
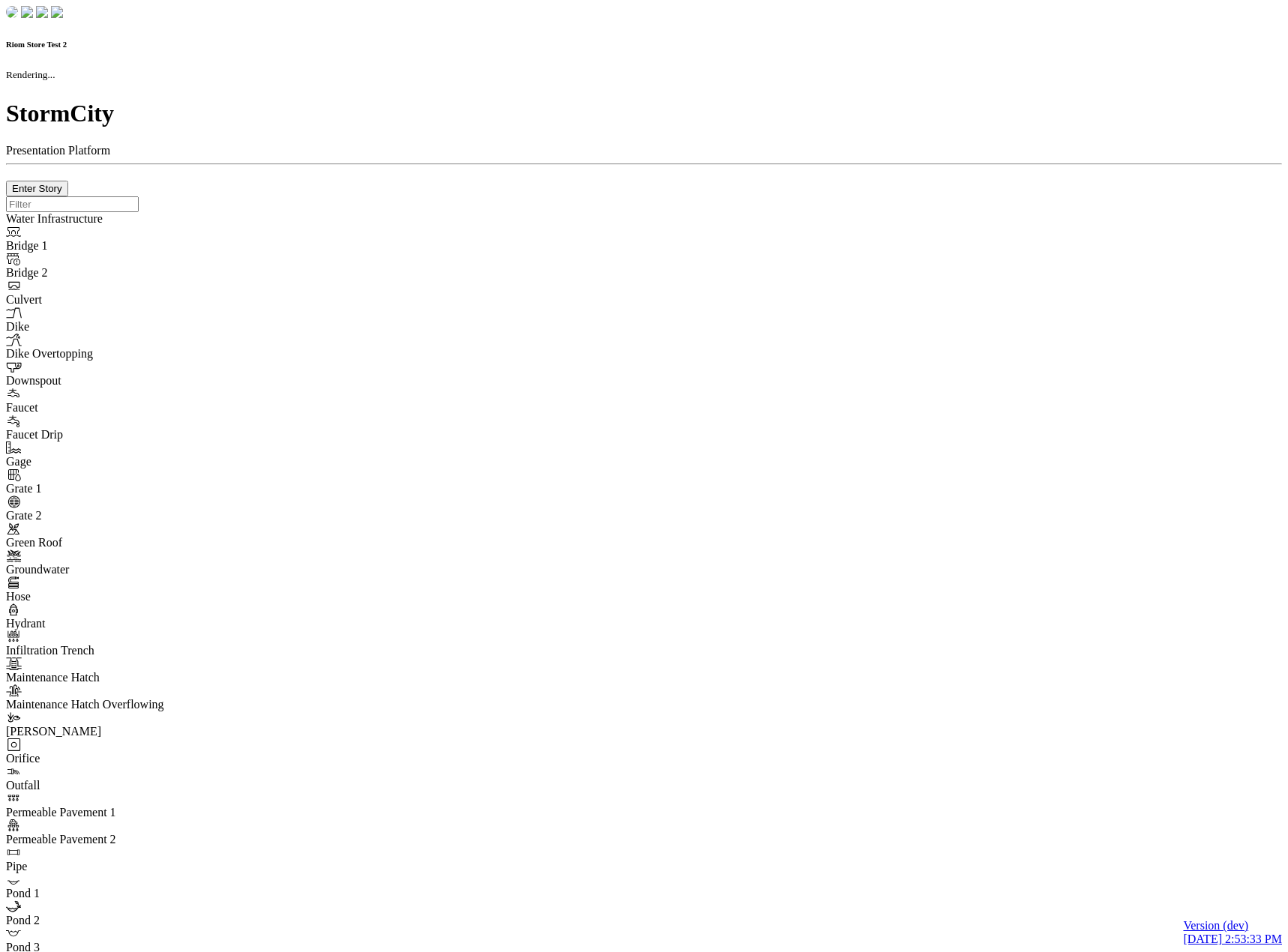
type input "0m"
type textarea "Depth = 0"
checkbox input "true"
select select "CIRCLE"
type input "7"
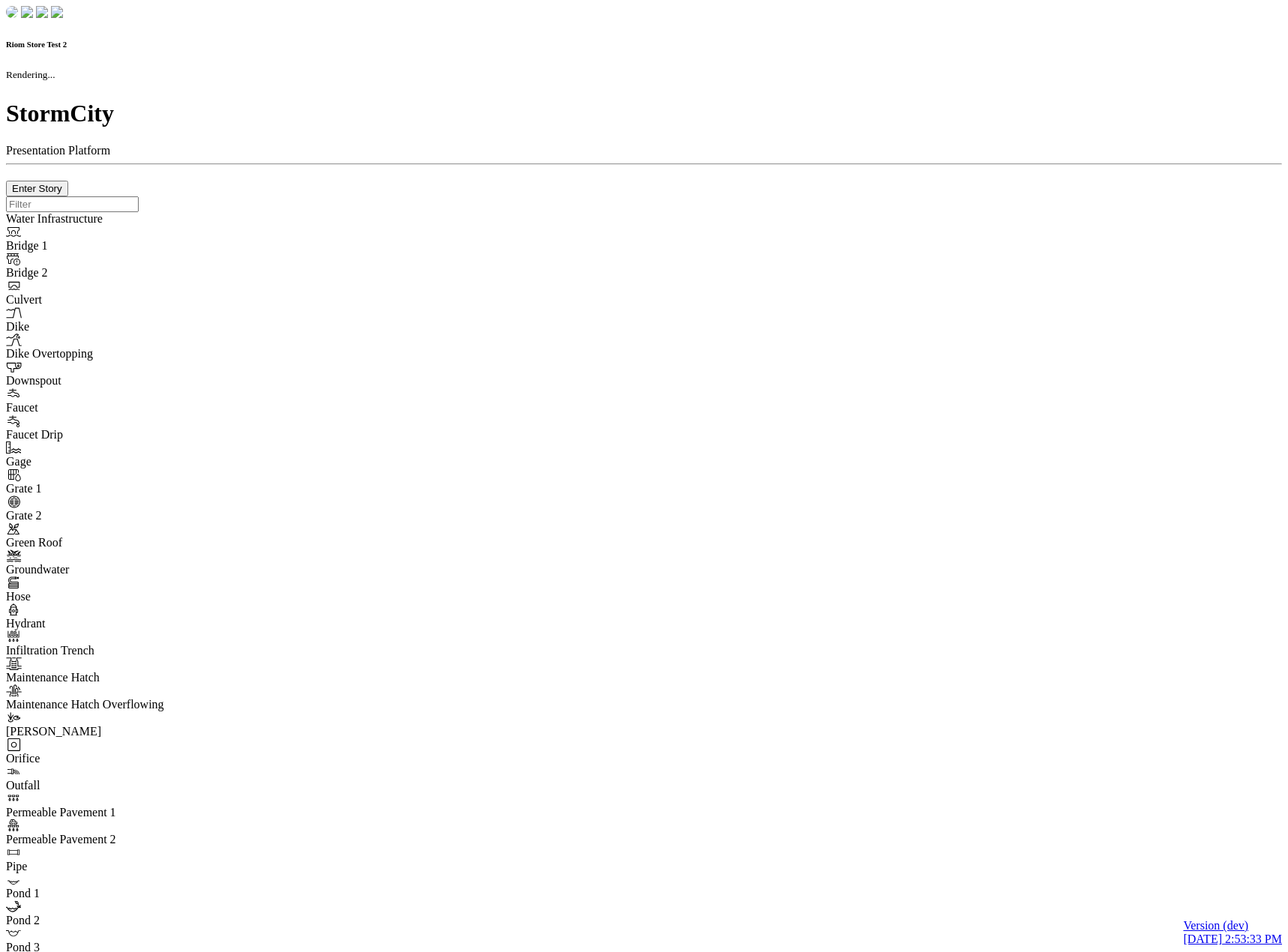
checkbox input "true"
type input "0"
select select "None"
type textarea "<i class="far fa-building"></i>"
type input "7"
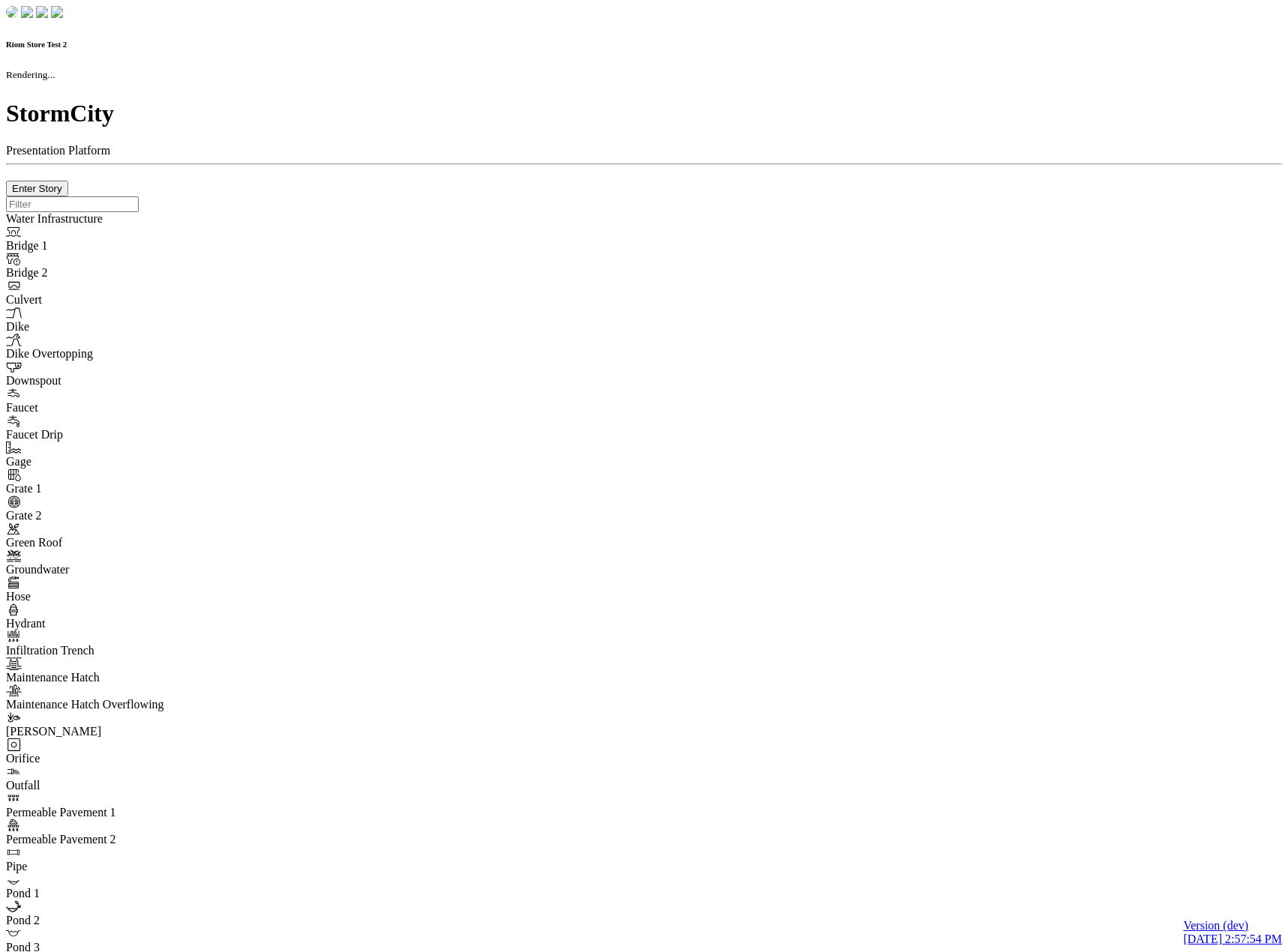
checkbox input "true"
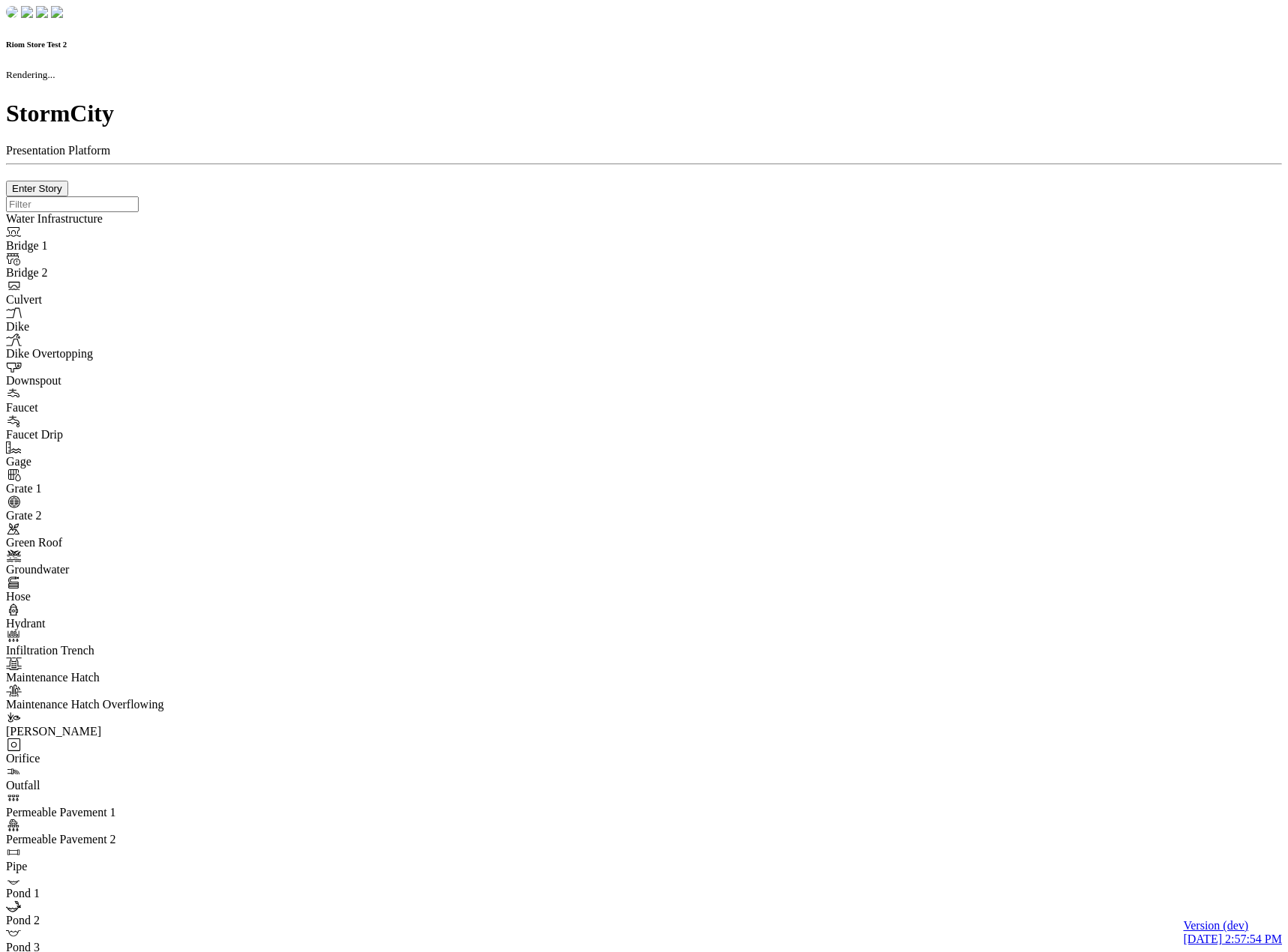
type input "0m"
type textarea "Depth = 0"
checkbox input "true"
select select "CIRCLE"
type input "7"
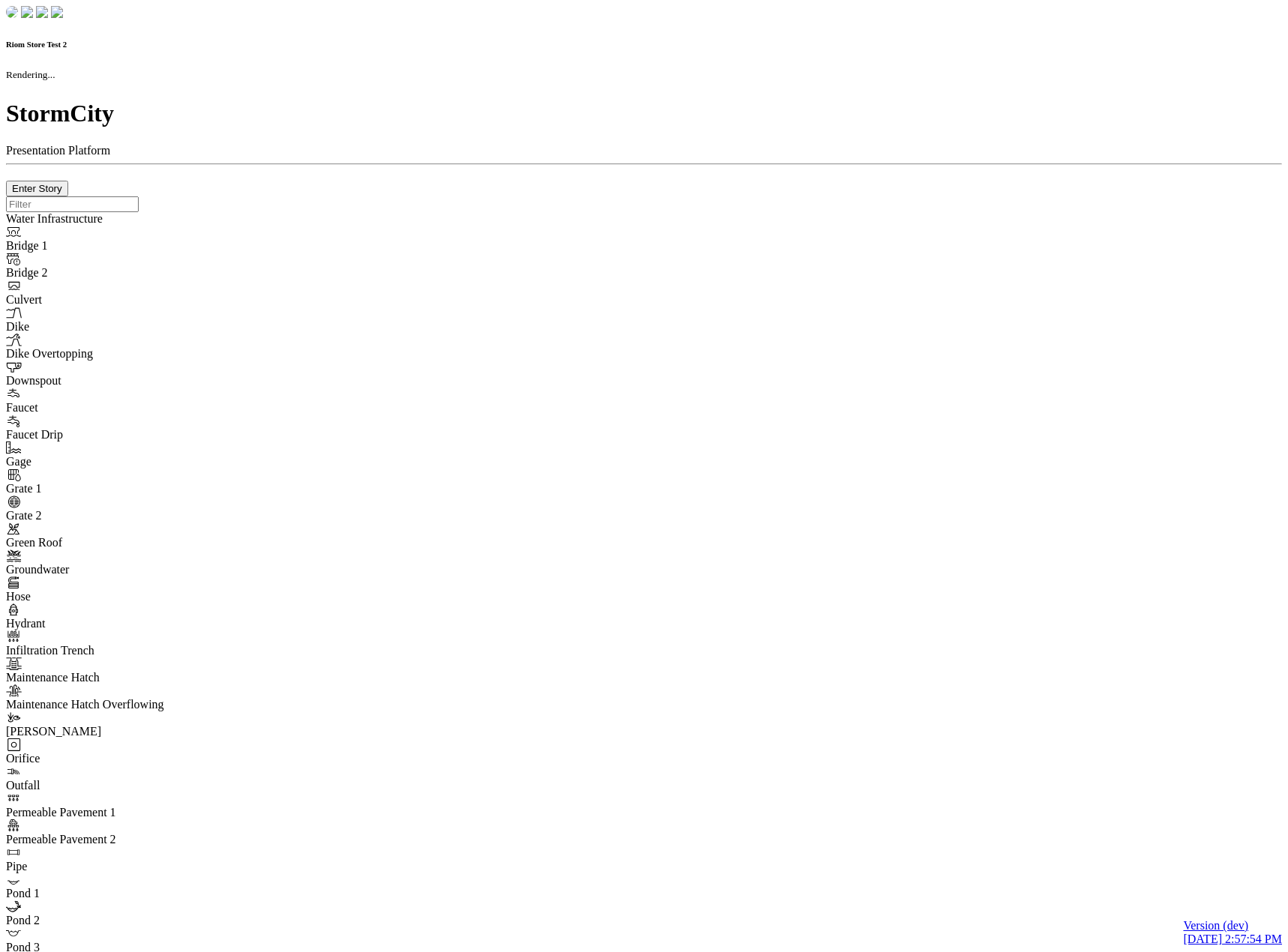
checkbox input "true"
type input "0"
type textarea "<i class="far fa-building"></i>"
type input "7"
select select "None"
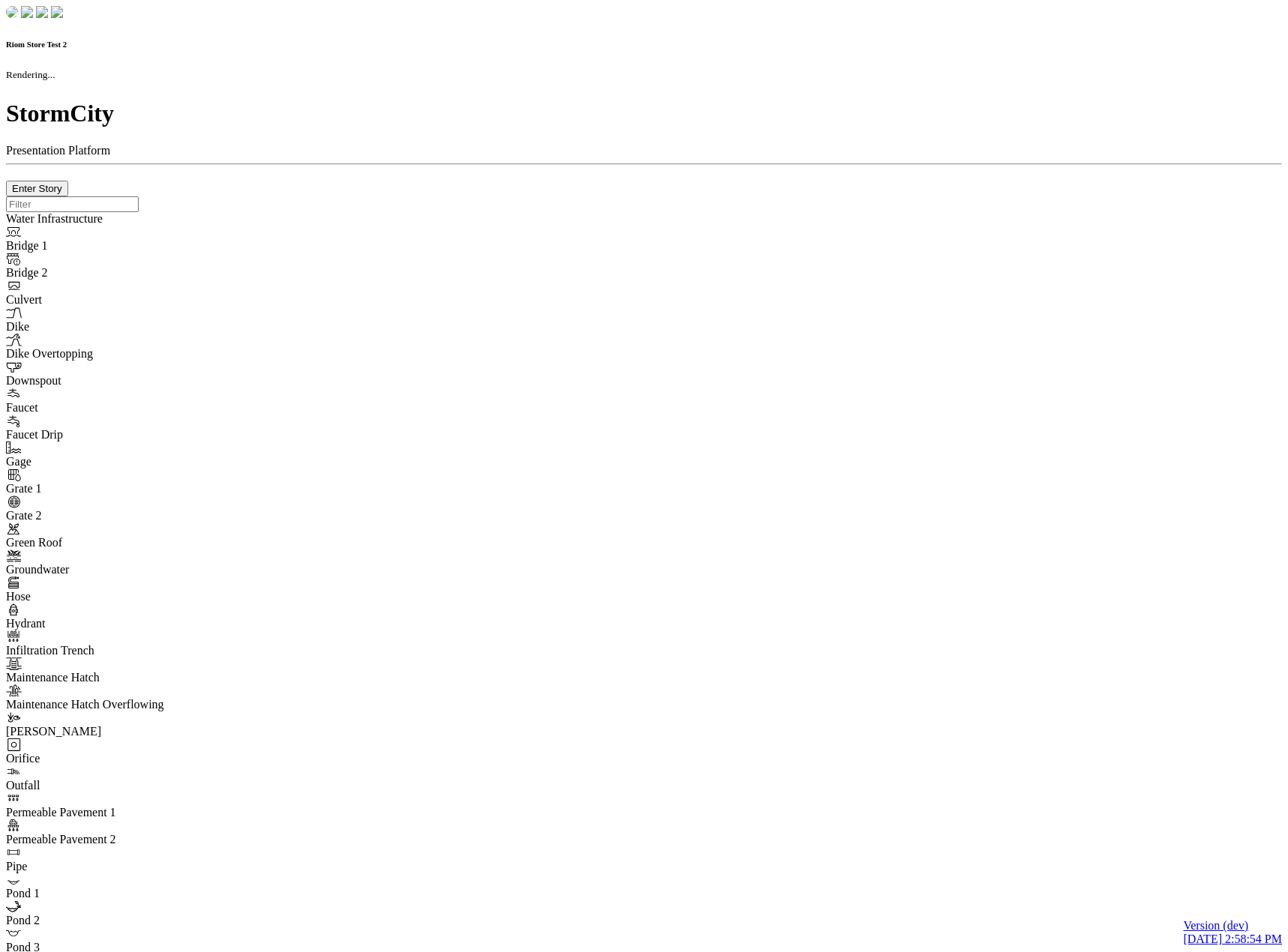
checkbox input "true"
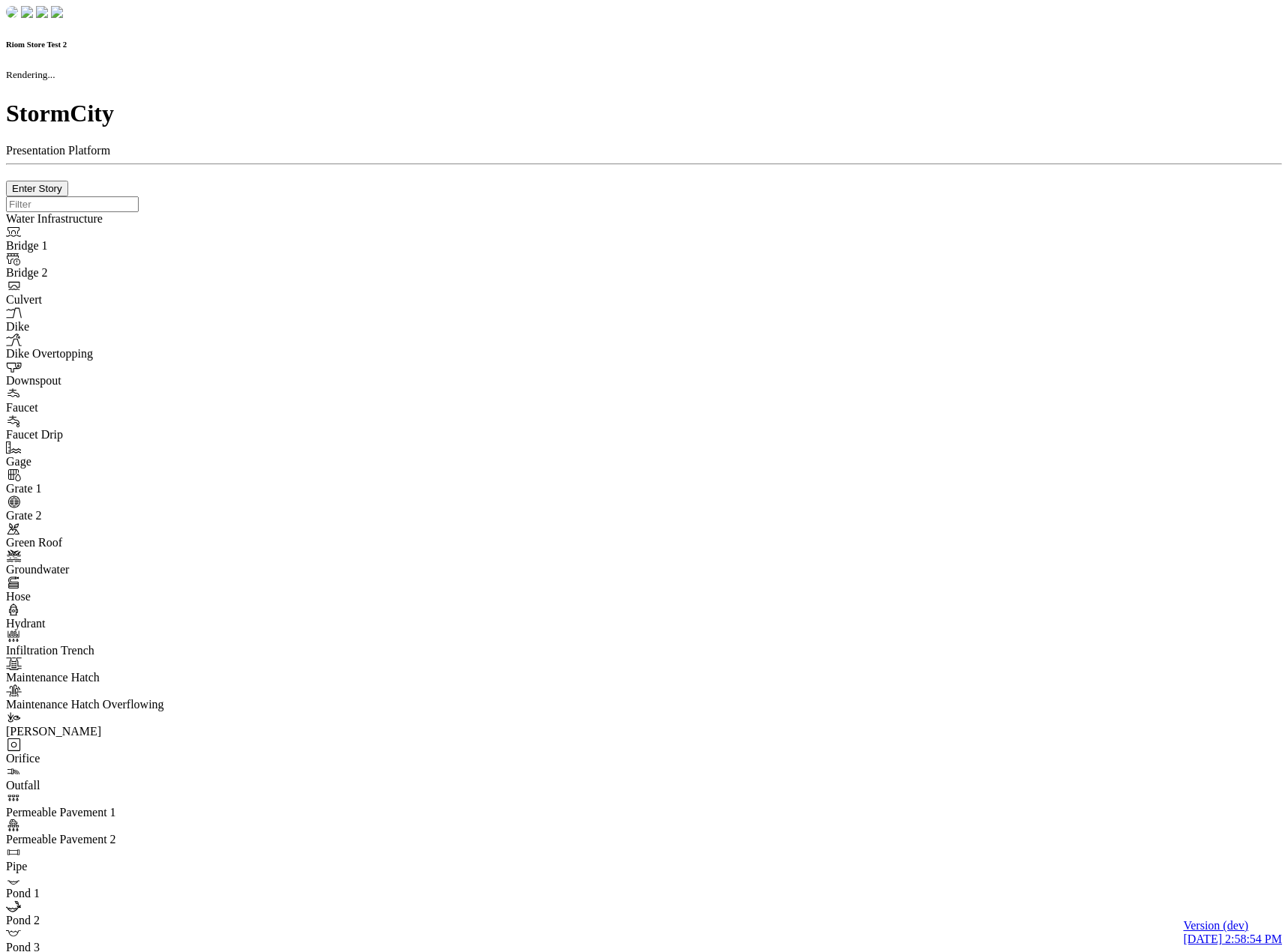
type input "0m"
type textarea "Depth = 0"
checkbox input "true"
select select "CIRCLE"
type input "7"
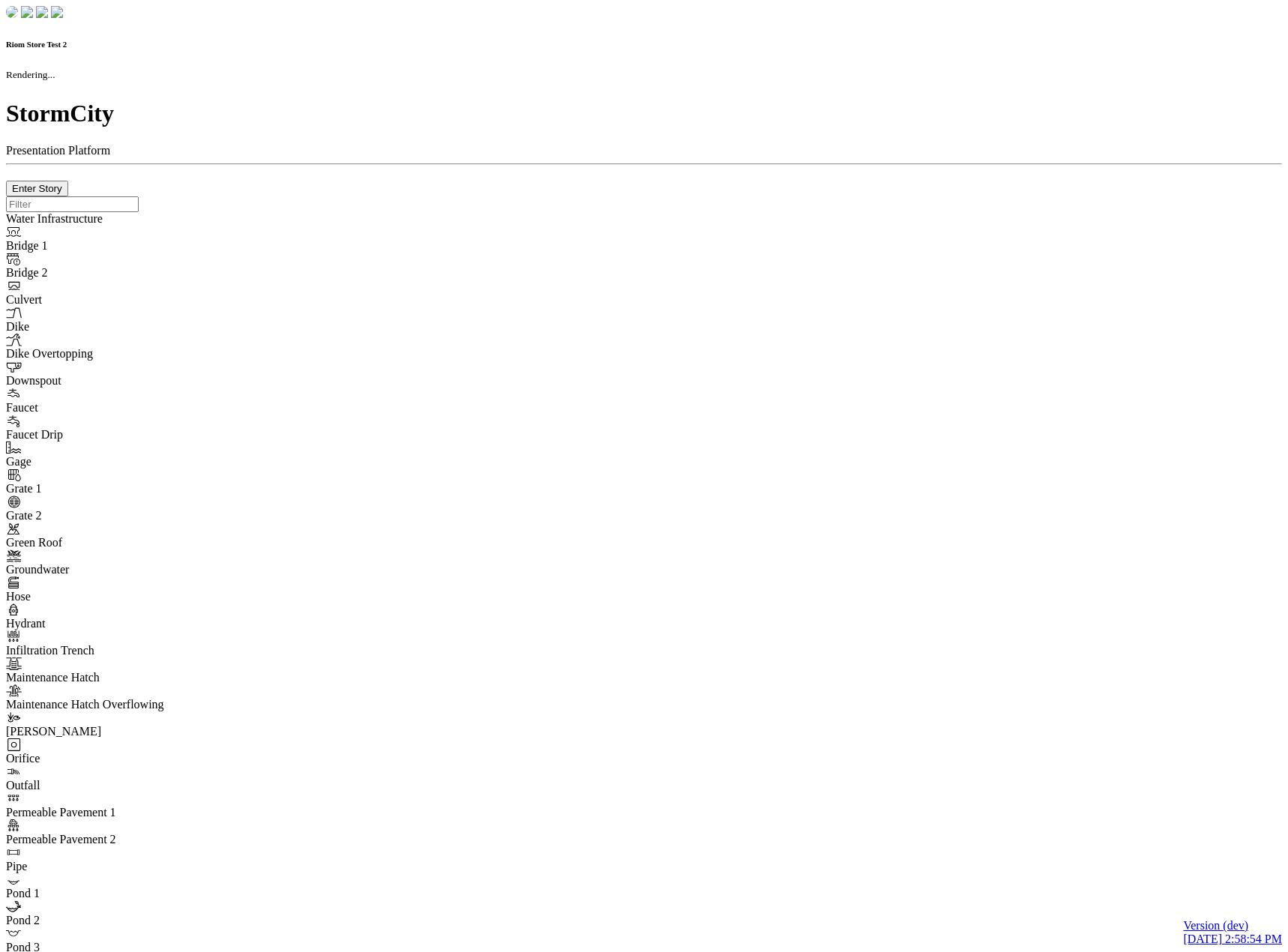
checkbox input "true"
type input "0"
select select "None"
type textarea "<i class="far fa-building"></i>"
type input "7"
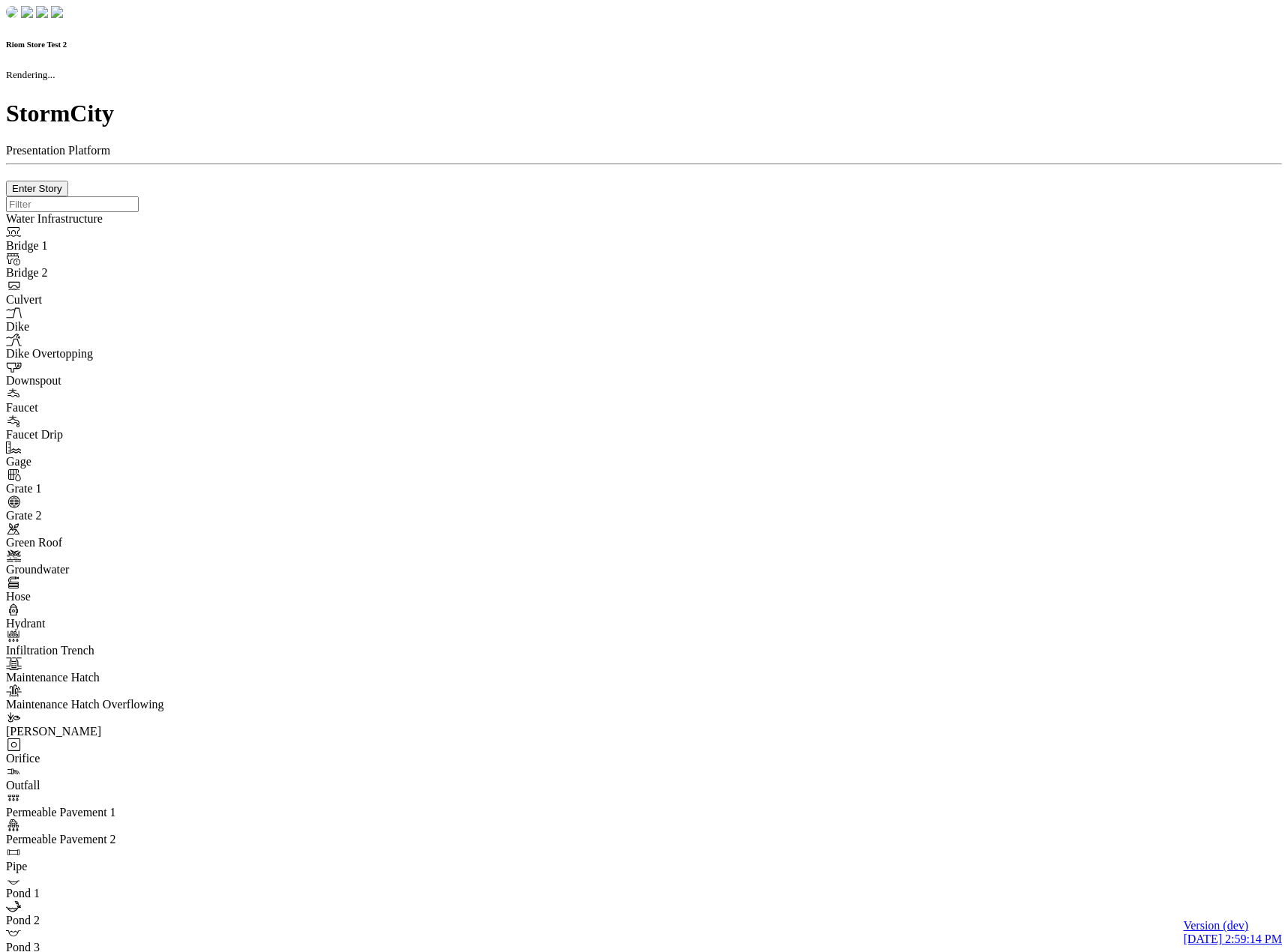
checkbox input "true"
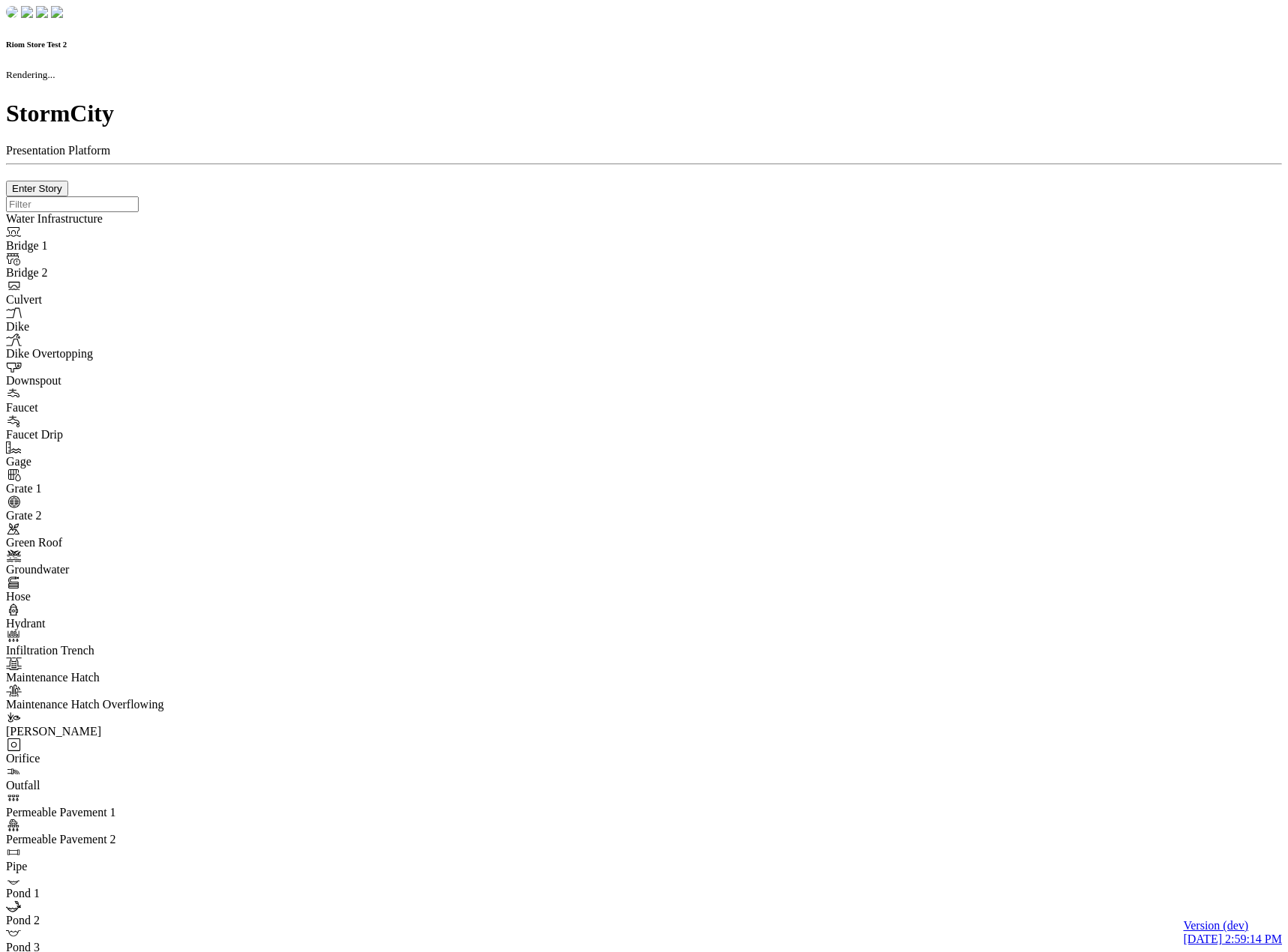
type input "0m"
type textarea "Depth = 0"
checkbox input "true"
select select "CIRCLE"
type input "7"
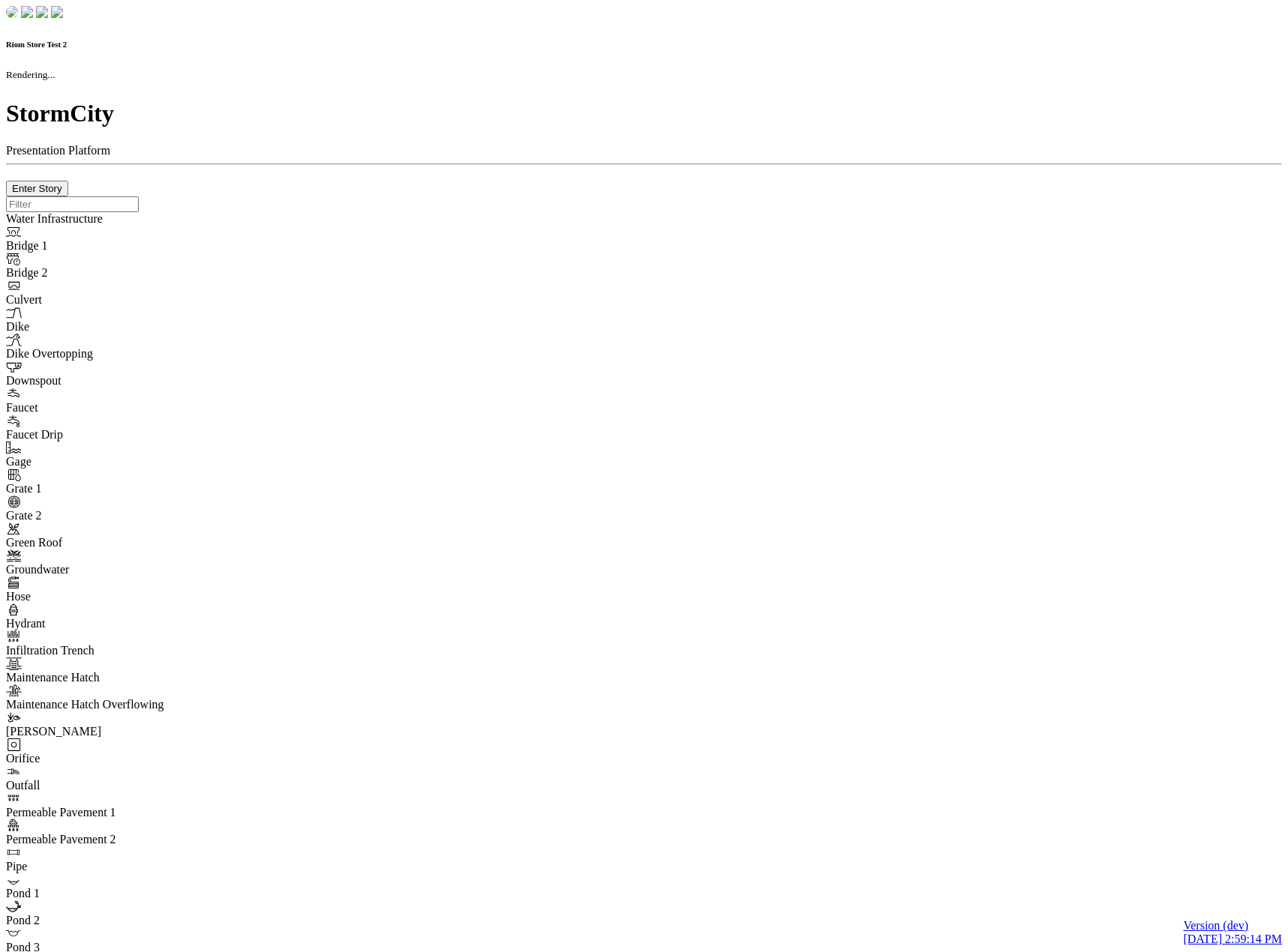
checkbox input "true"
type input "0"
select select "None"
type textarea "<i class="far fa-building"></i>"
type input "7"
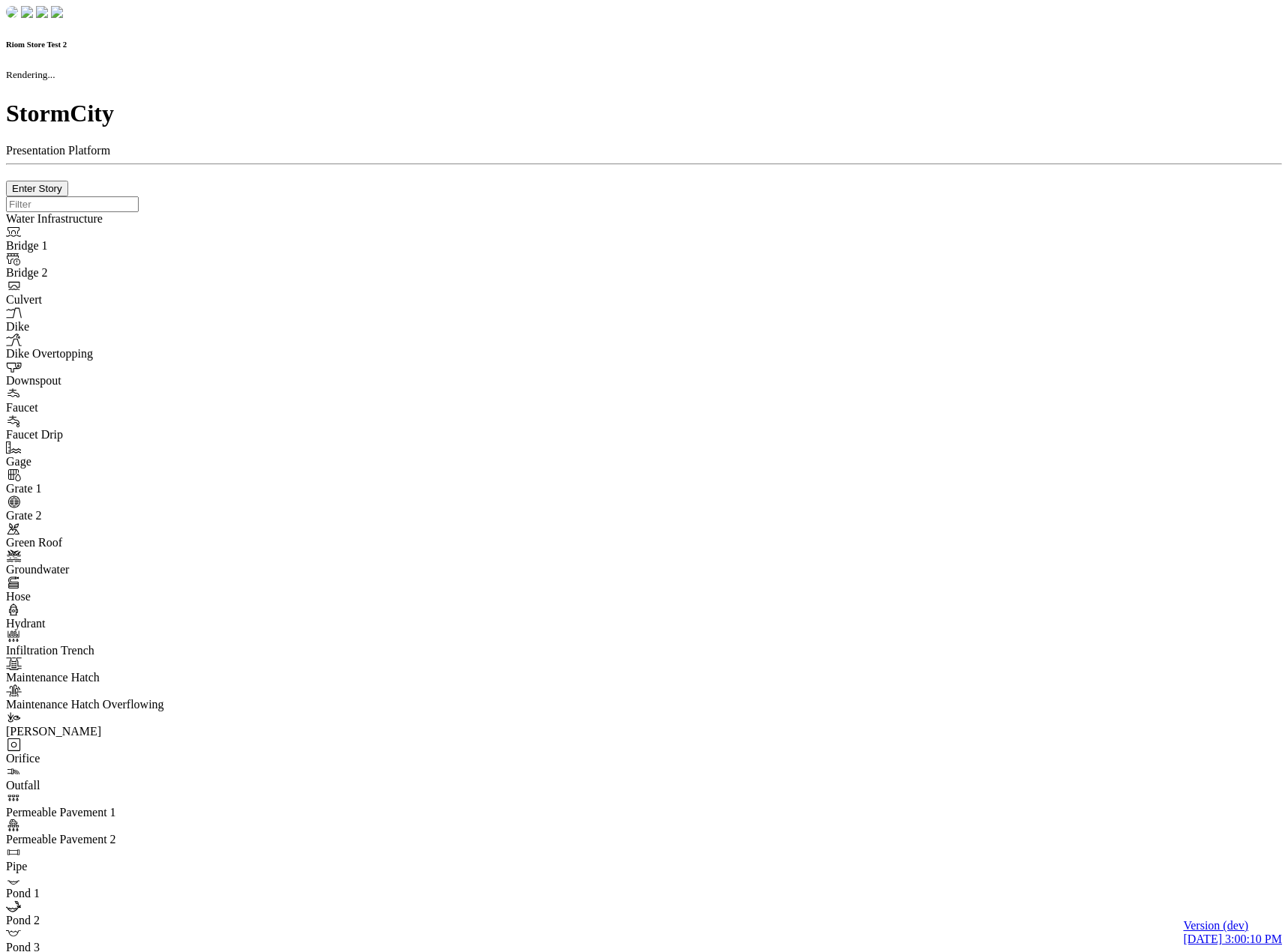
checkbox input "true"
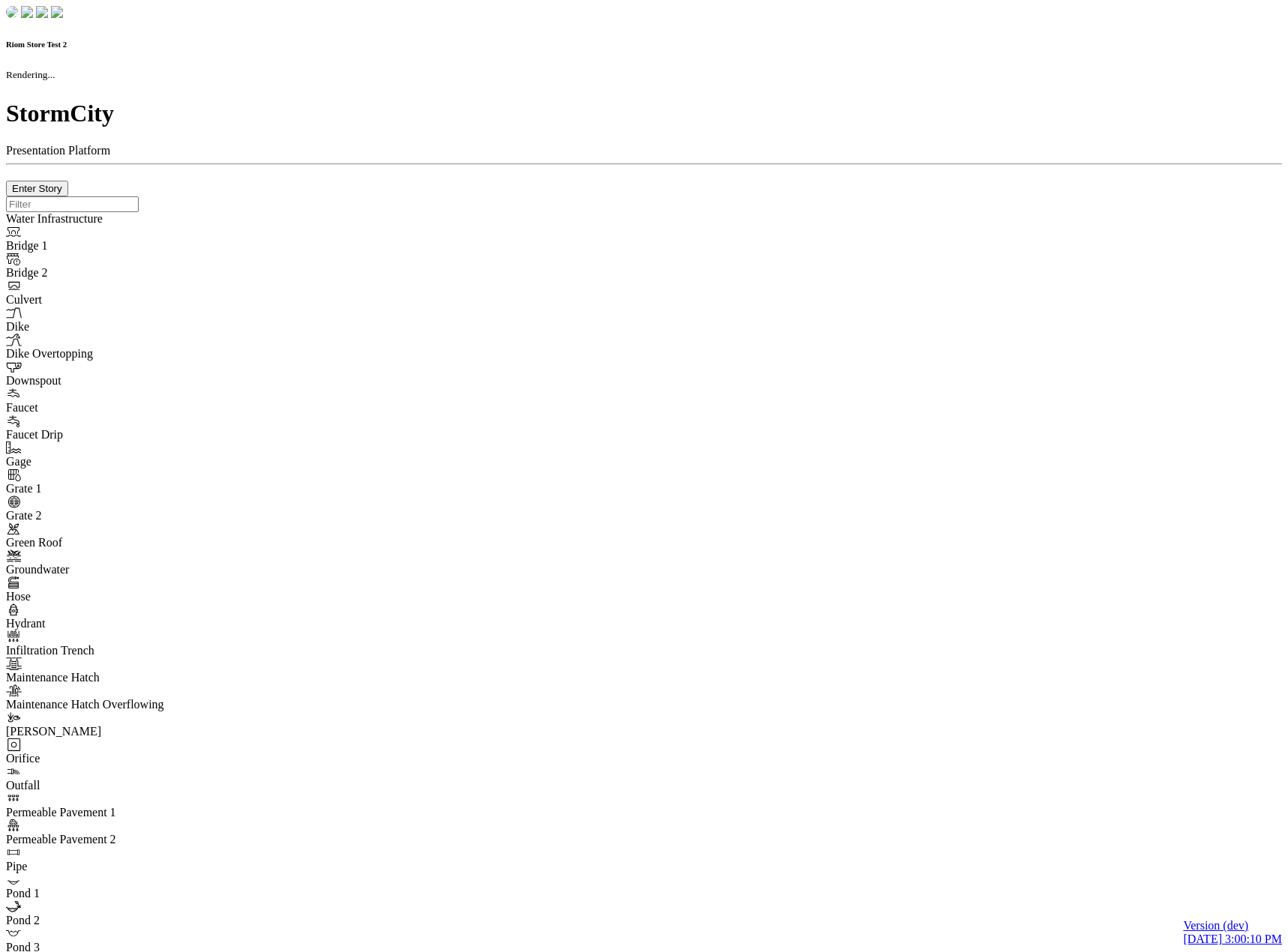
type input "0m"
type textarea "Depth = 0"
checkbox input "true"
select select "CIRCLE"
type input "7"
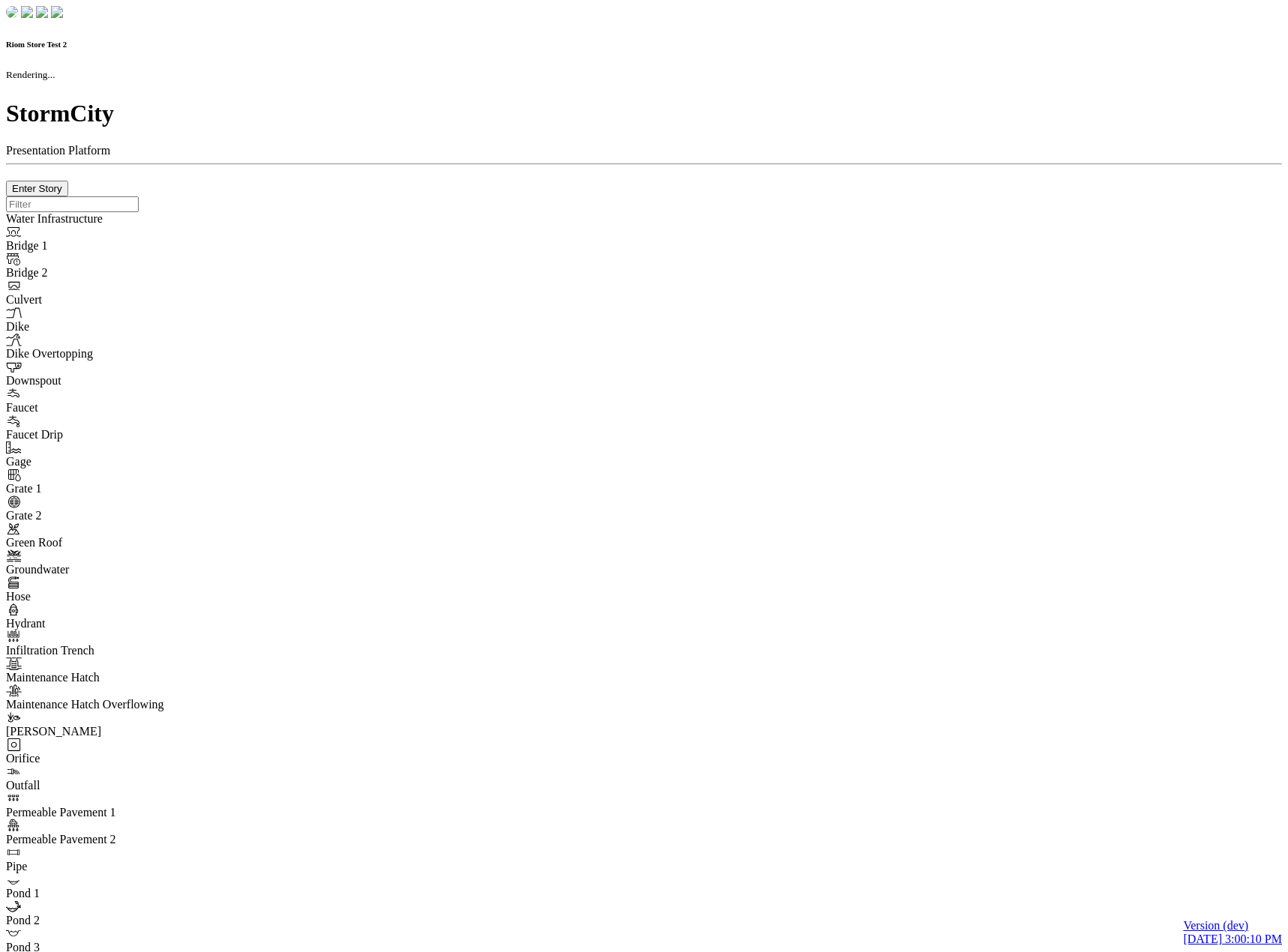
checkbox input "true"
type input "0"
type textarea "<i class="far fa-building"></i>"
select select "None"
type input "7"
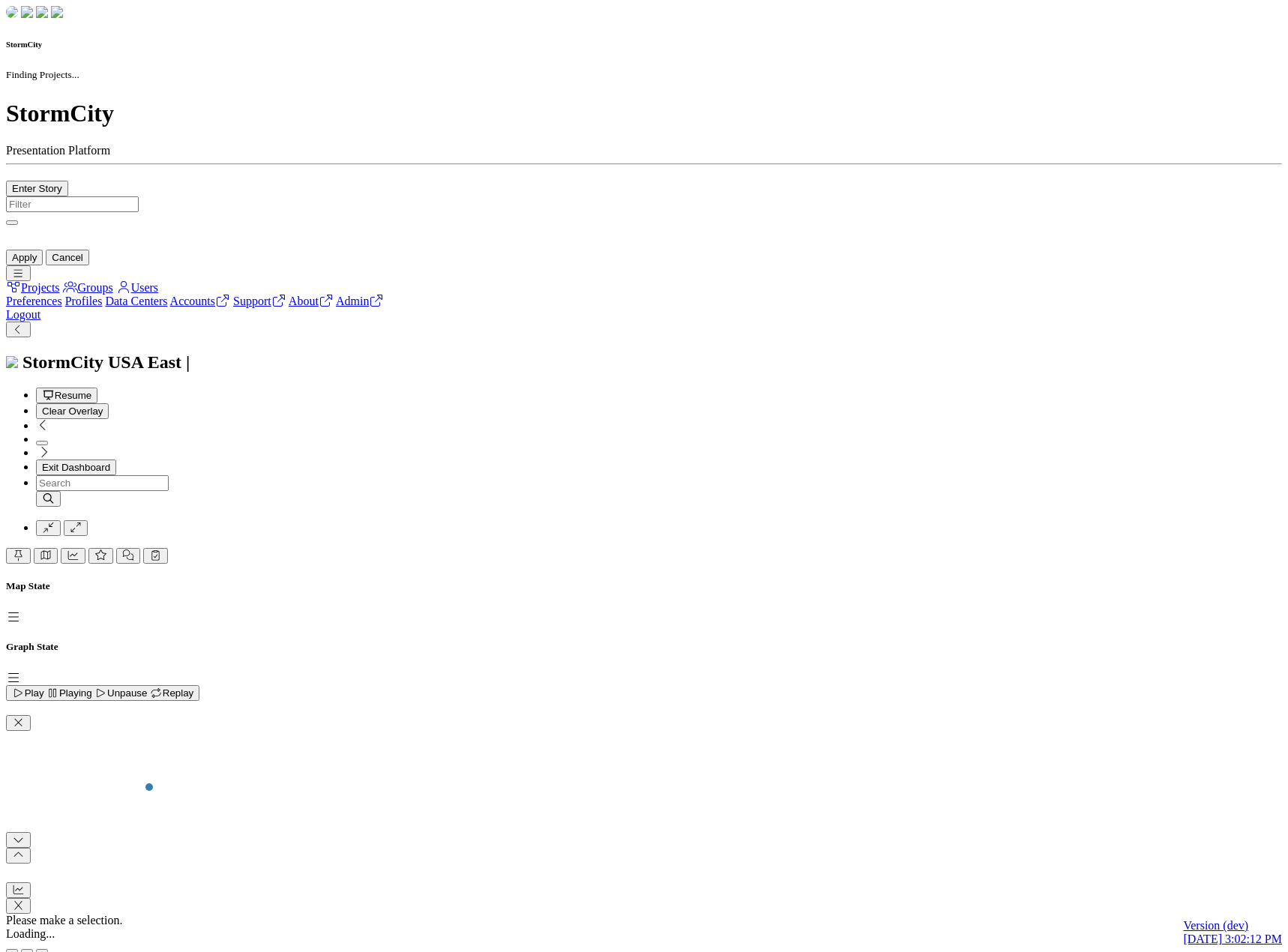
click at [336, 197] on div at bounding box center [644, 197] width 1276 height 0
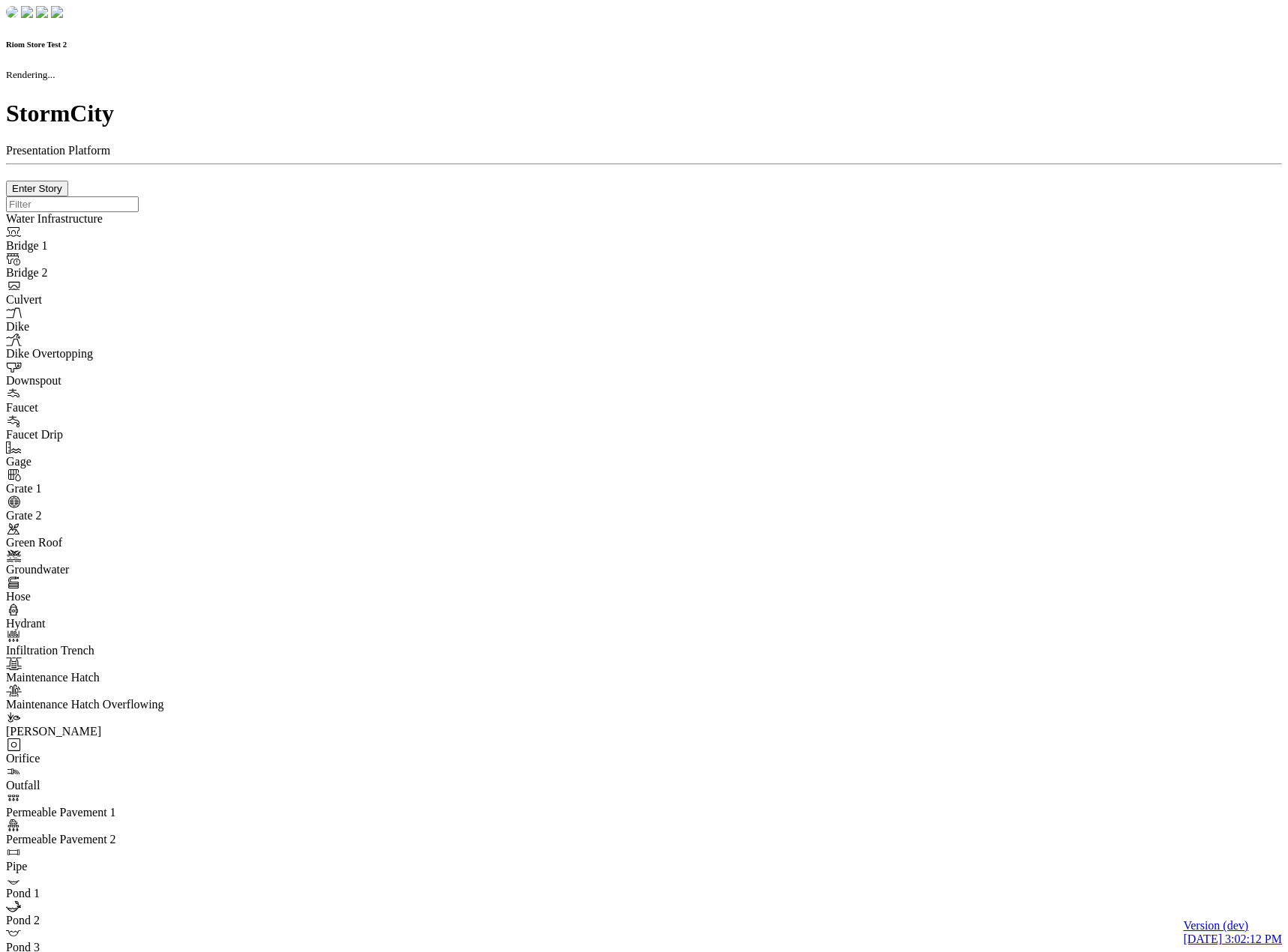
checkbox input "true"
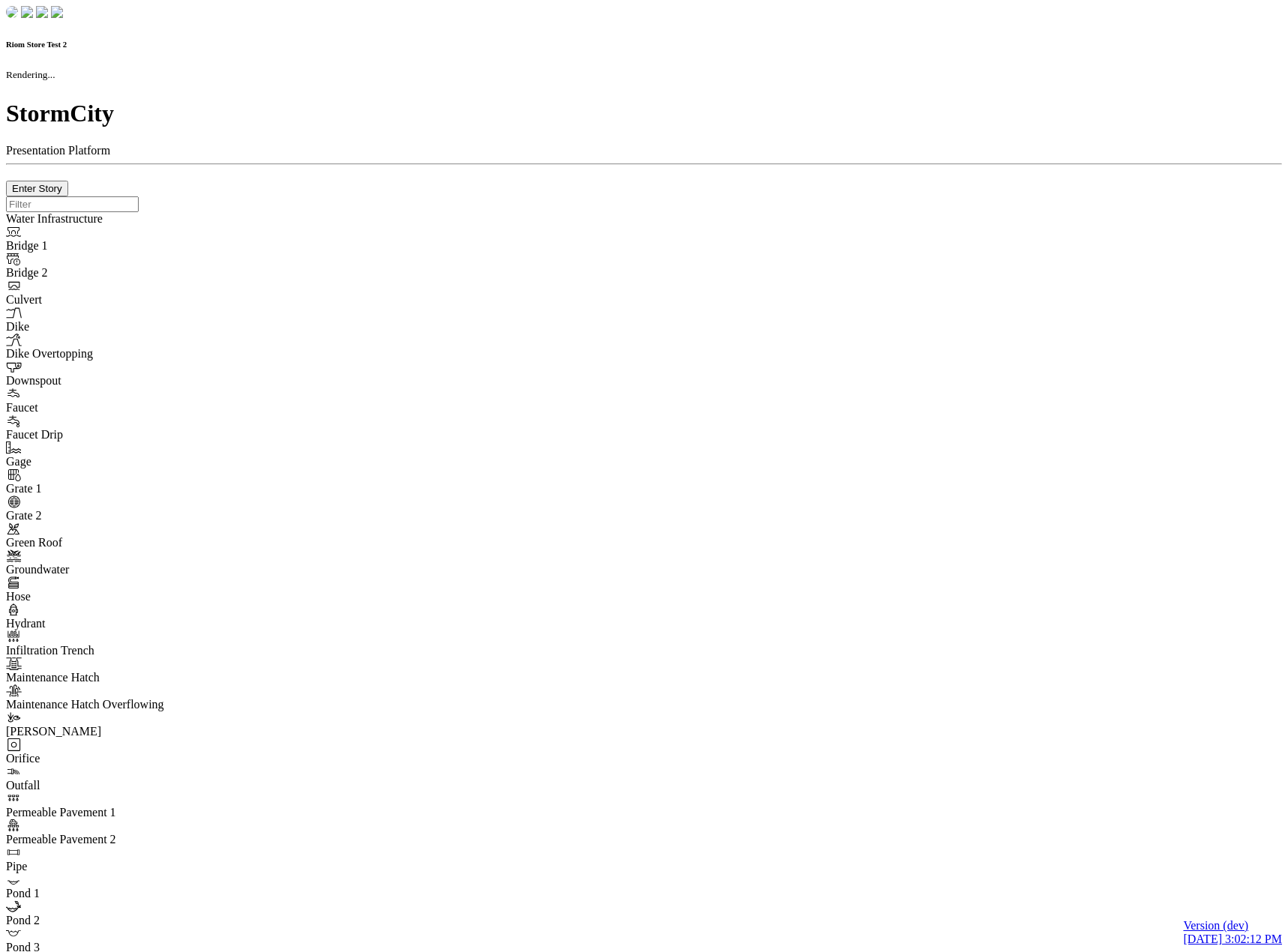
type input "0m"
type textarea "Depth = 0"
checkbox input "true"
select select "CIRCLE"
type input "7"
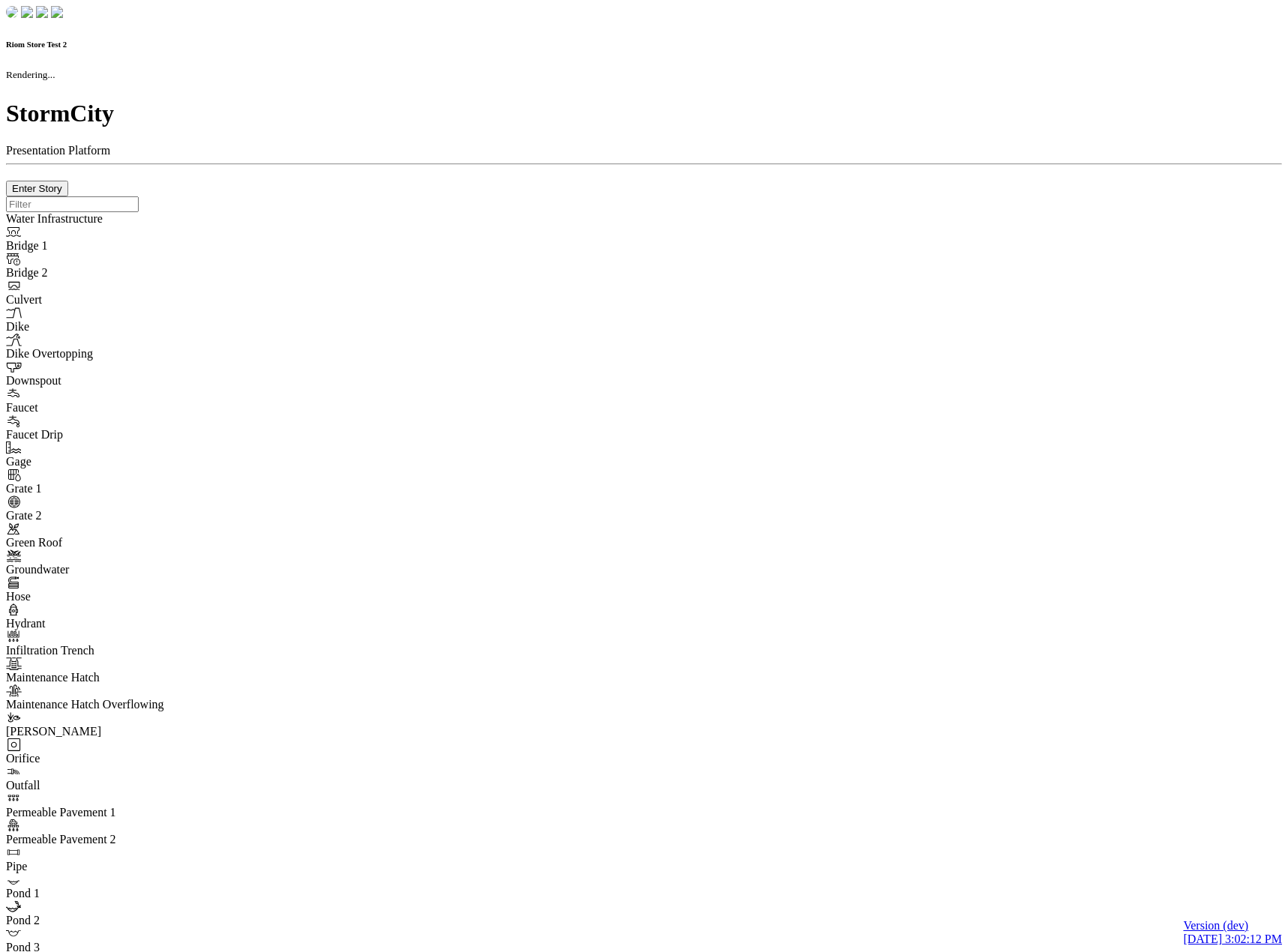
checkbox input "true"
type input "0"
select select "None"
type textarea "<i class="far fa-building"></i>"
type input "7"
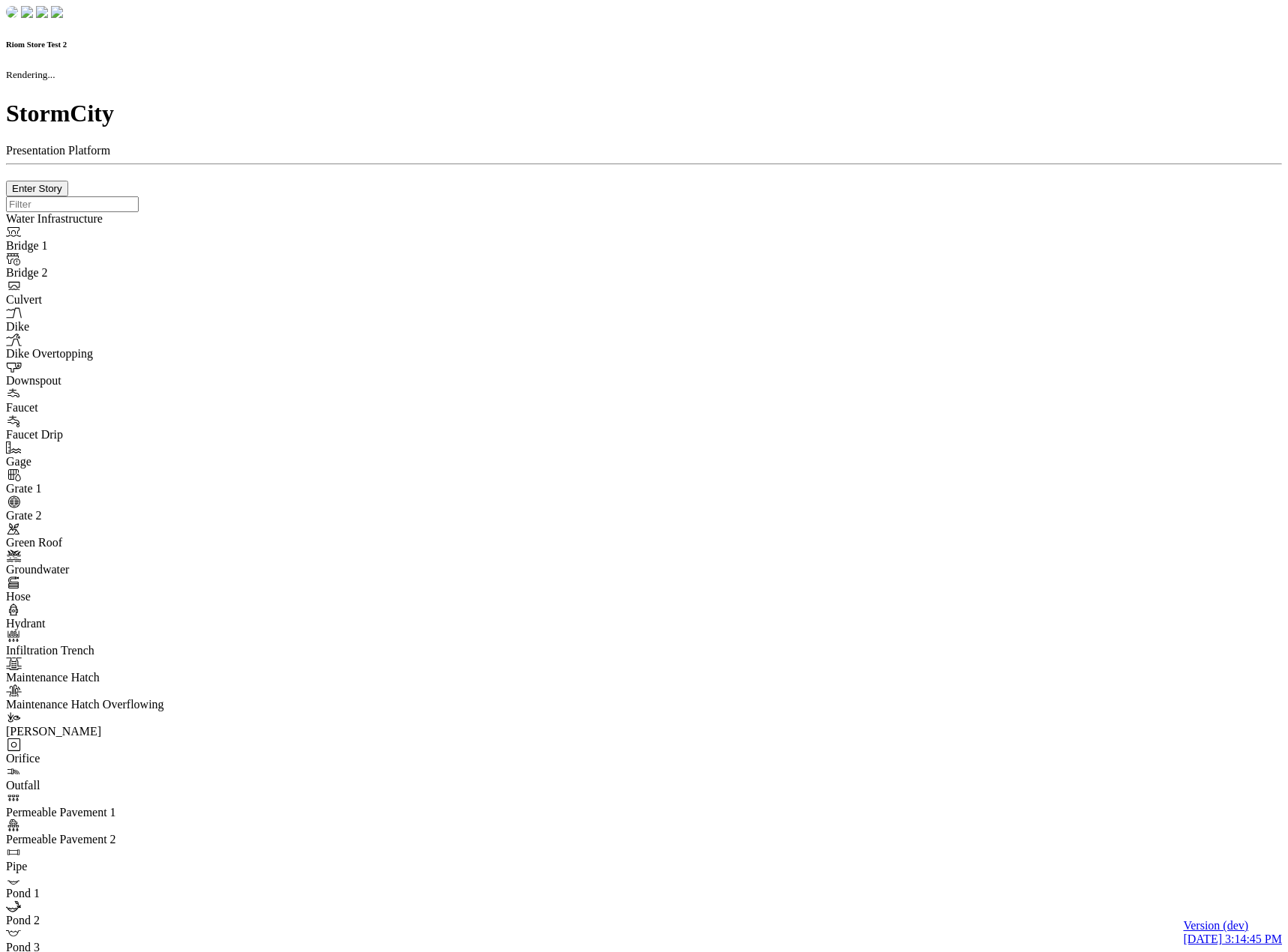
checkbox input "true"
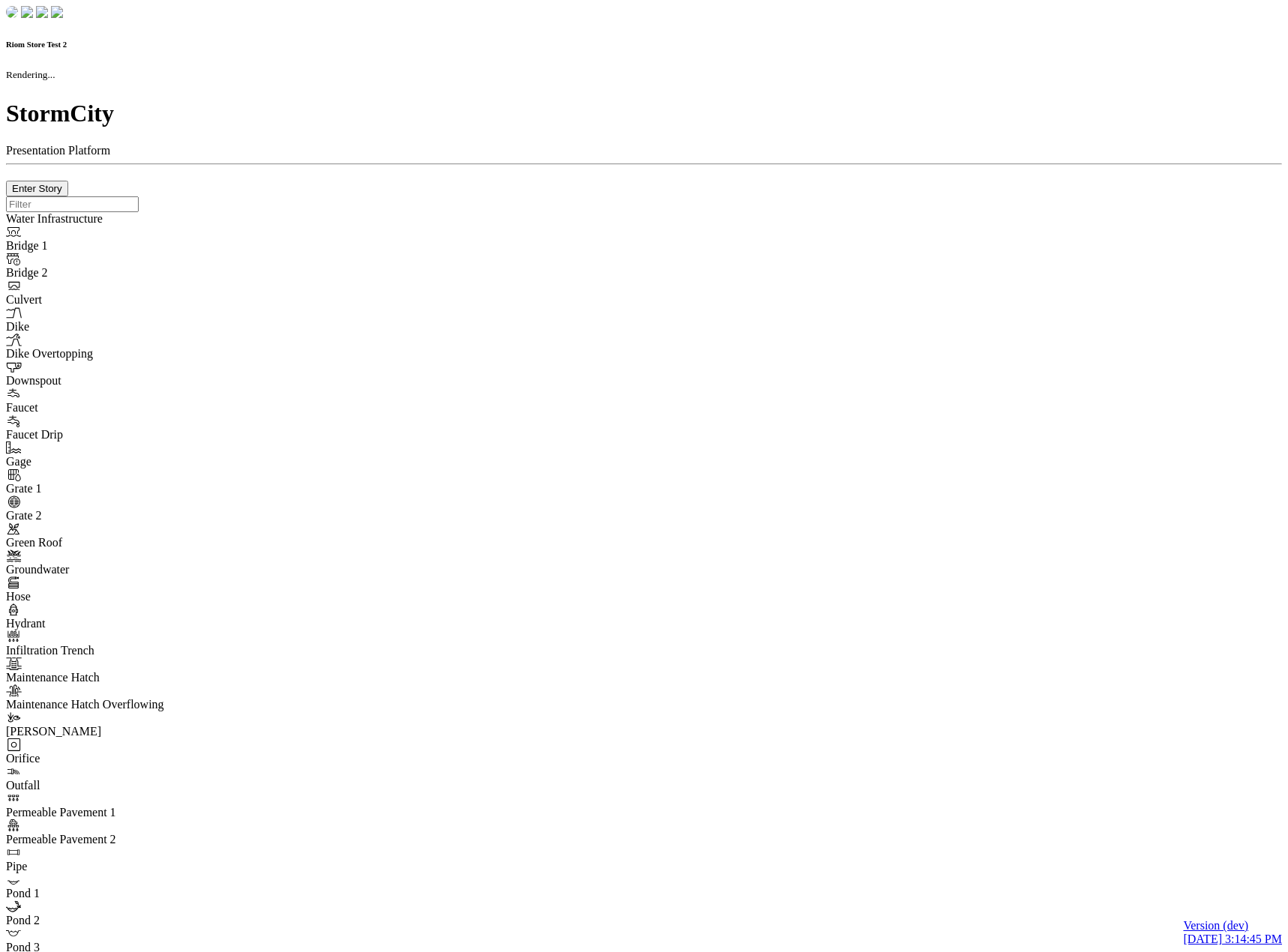
type input "0m"
type textarea "Depth = 0"
checkbox input "true"
select select "CIRCLE"
type input "7"
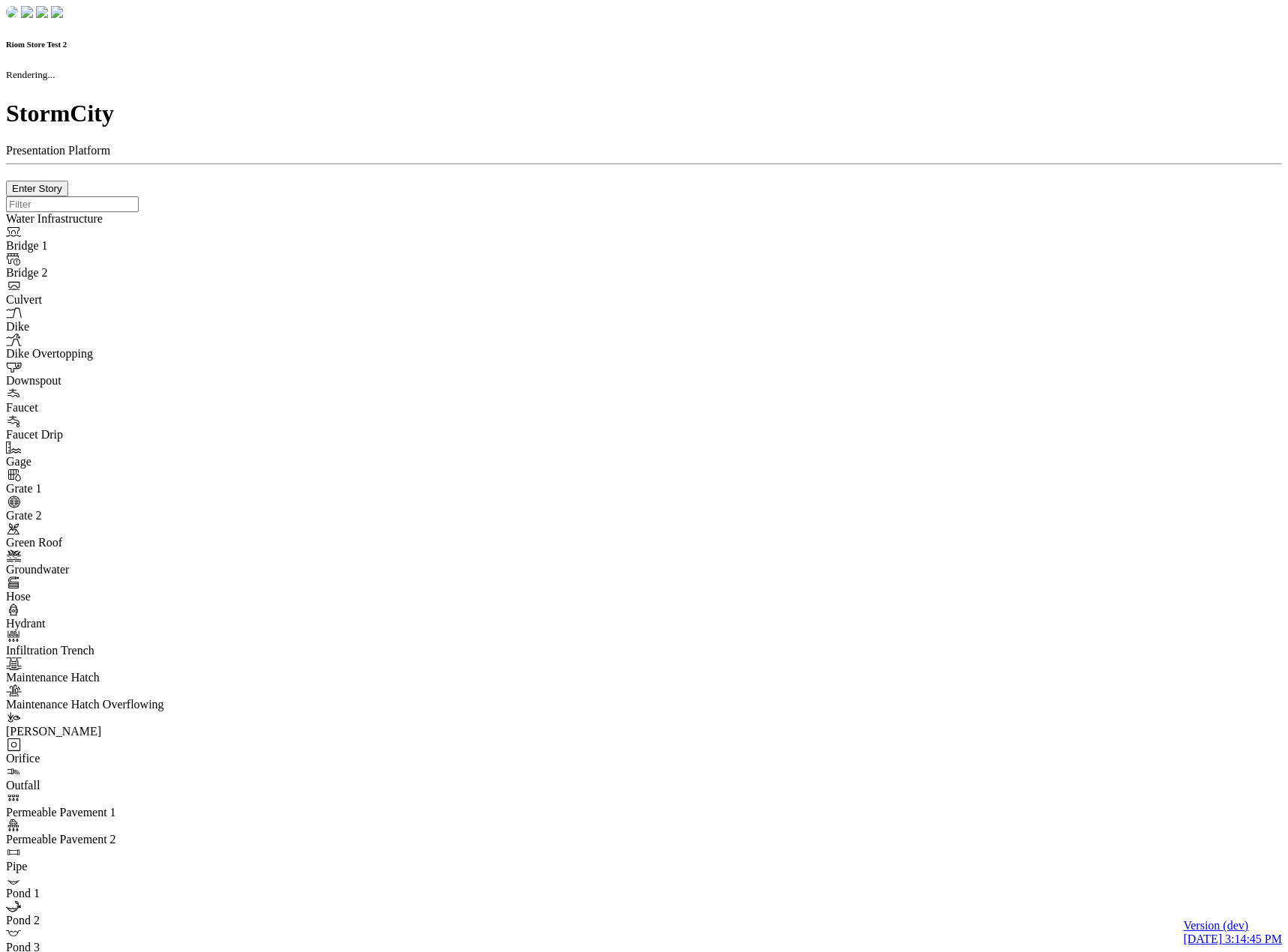
checkbox input "true"
type input "0"
select select "None"
type textarea "<i class="far fa-building"></i>"
type input "7"
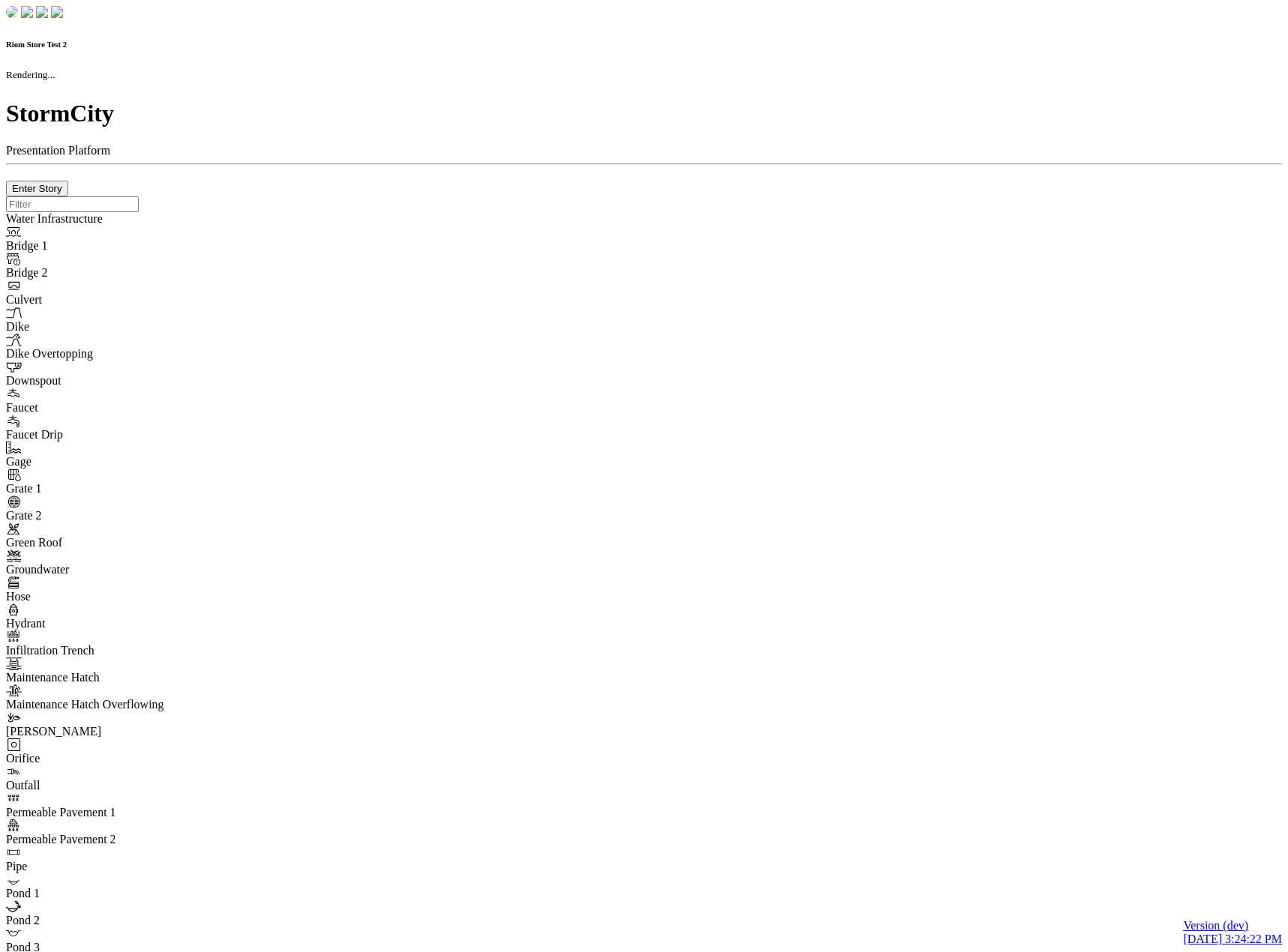
checkbox input "true"
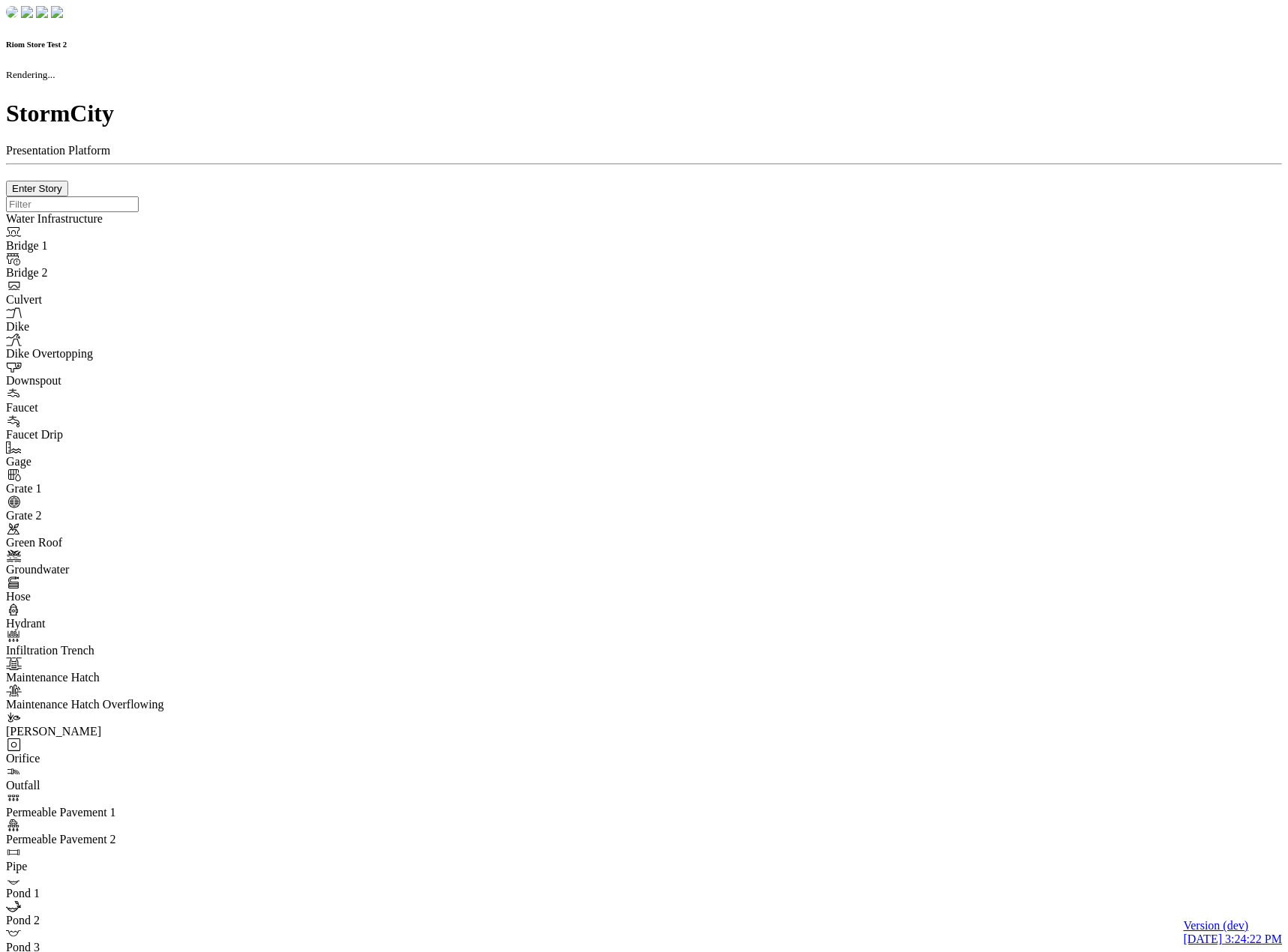
type input "0m"
type textarea "Depth = 0"
checkbox input "true"
select select "CIRCLE"
type input "7"
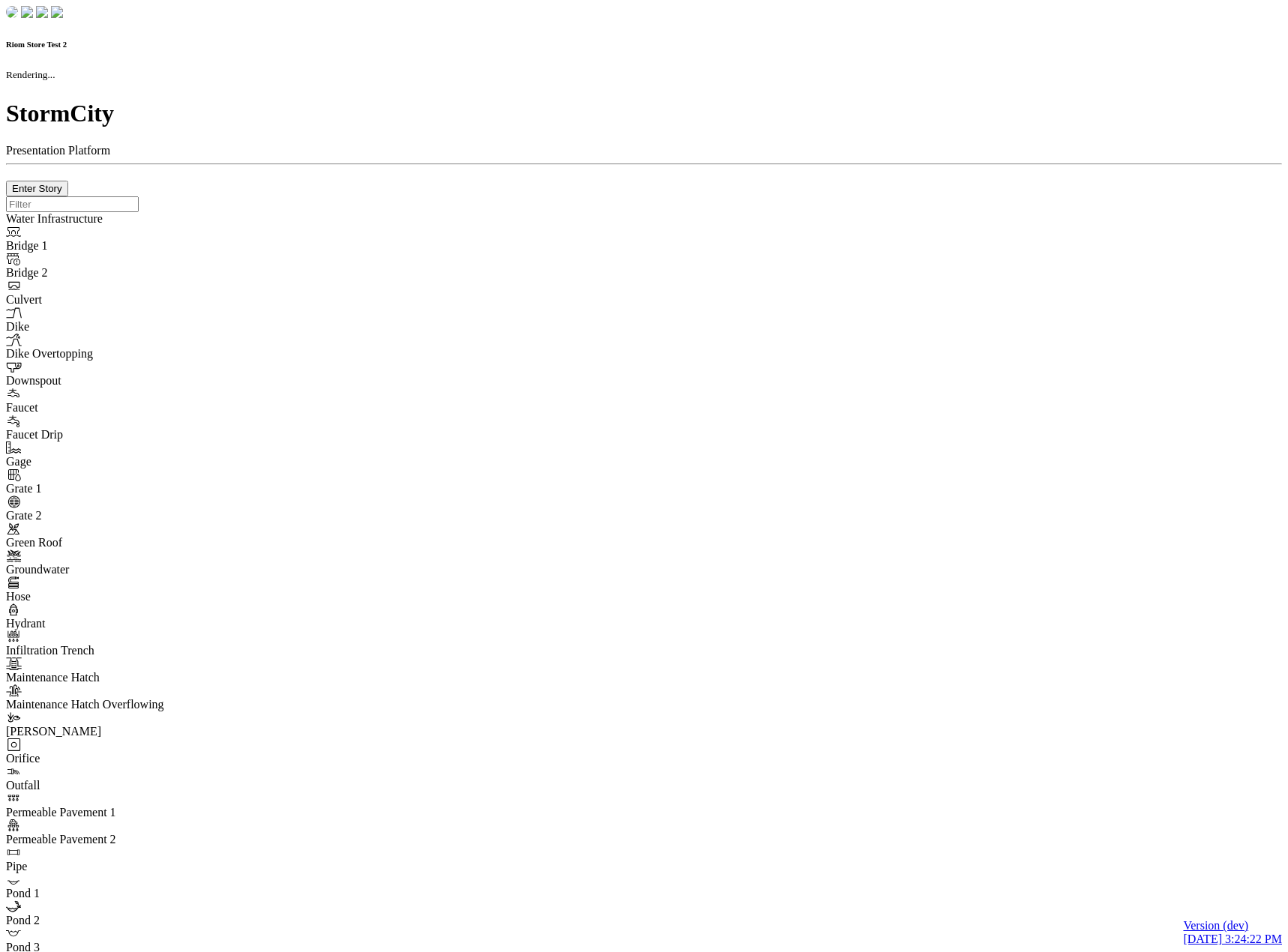
checkbox input "true"
type input "0"
select select "None"
type textarea "<i class="far fa-building"></i>"
type input "7"
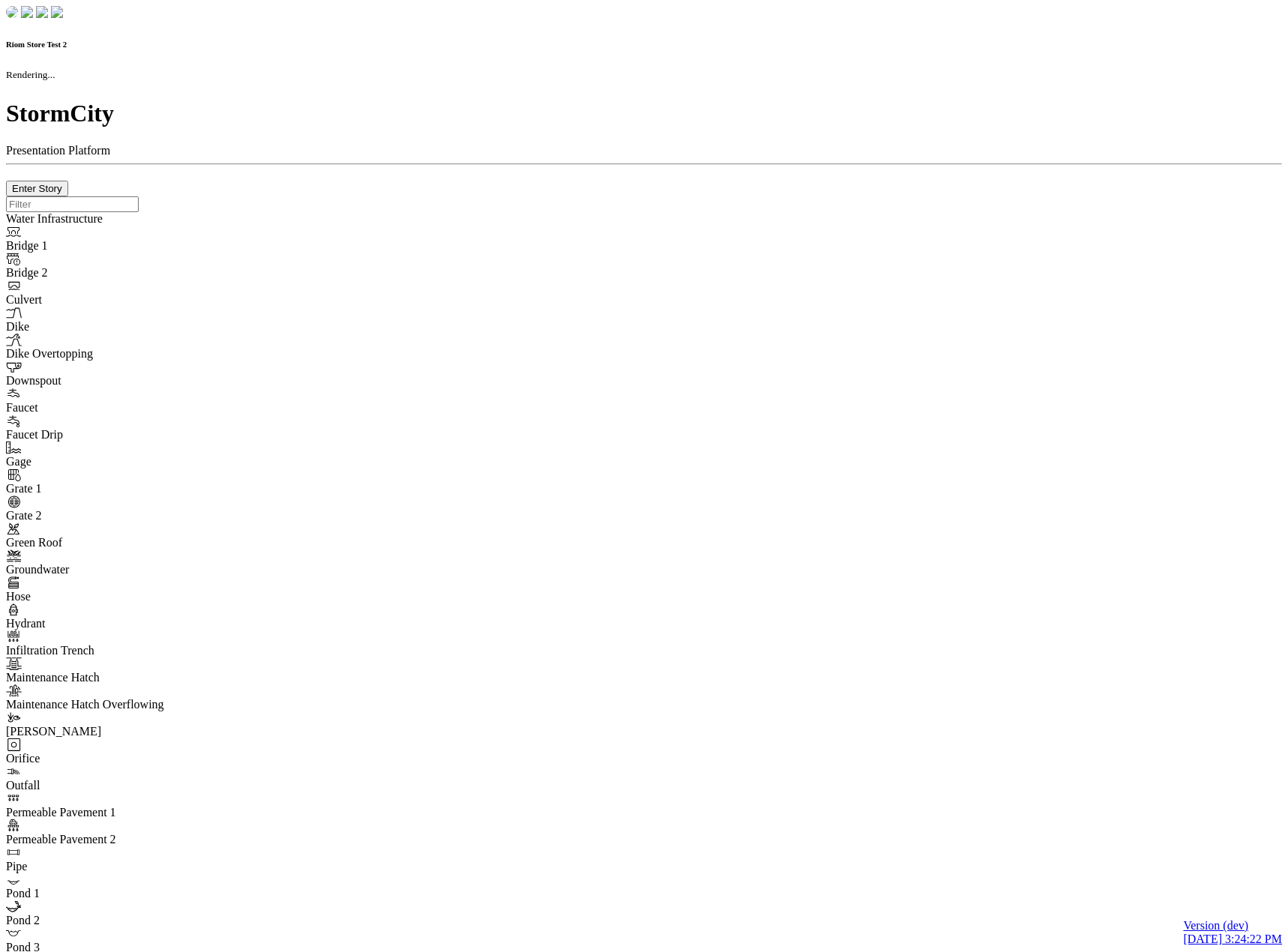
click at [357, 197] on div at bounding box center [644, 197] width 1276 height 0
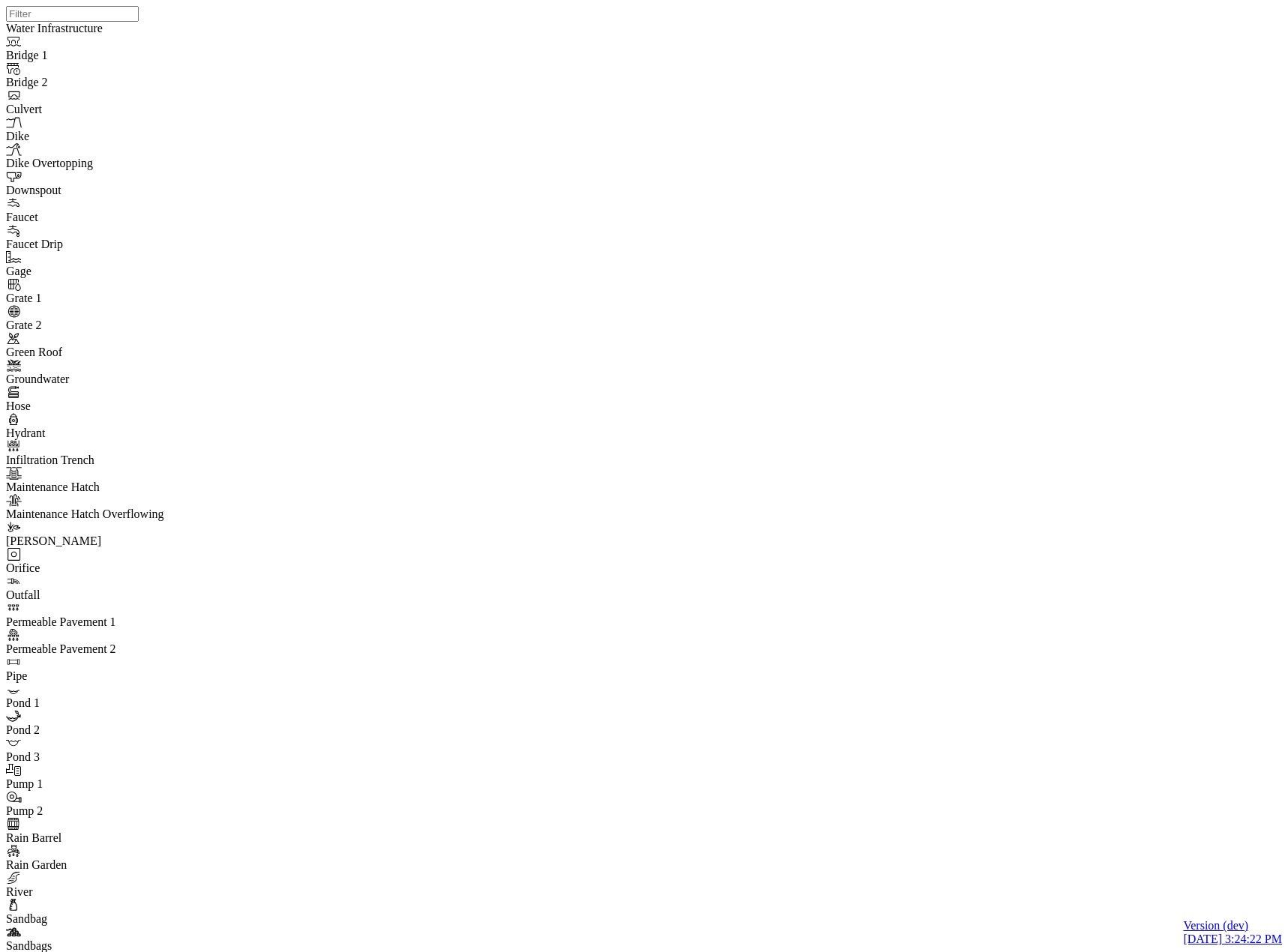
drag, startPoint x: 267, startPoint y: 186, endPoint x: 254, endPoint y: 216, distance: 32.7
drag, startPoint x: 138, startPoint y: 255, endPoint x: 143, endPoint y: 261, distance: 7.8
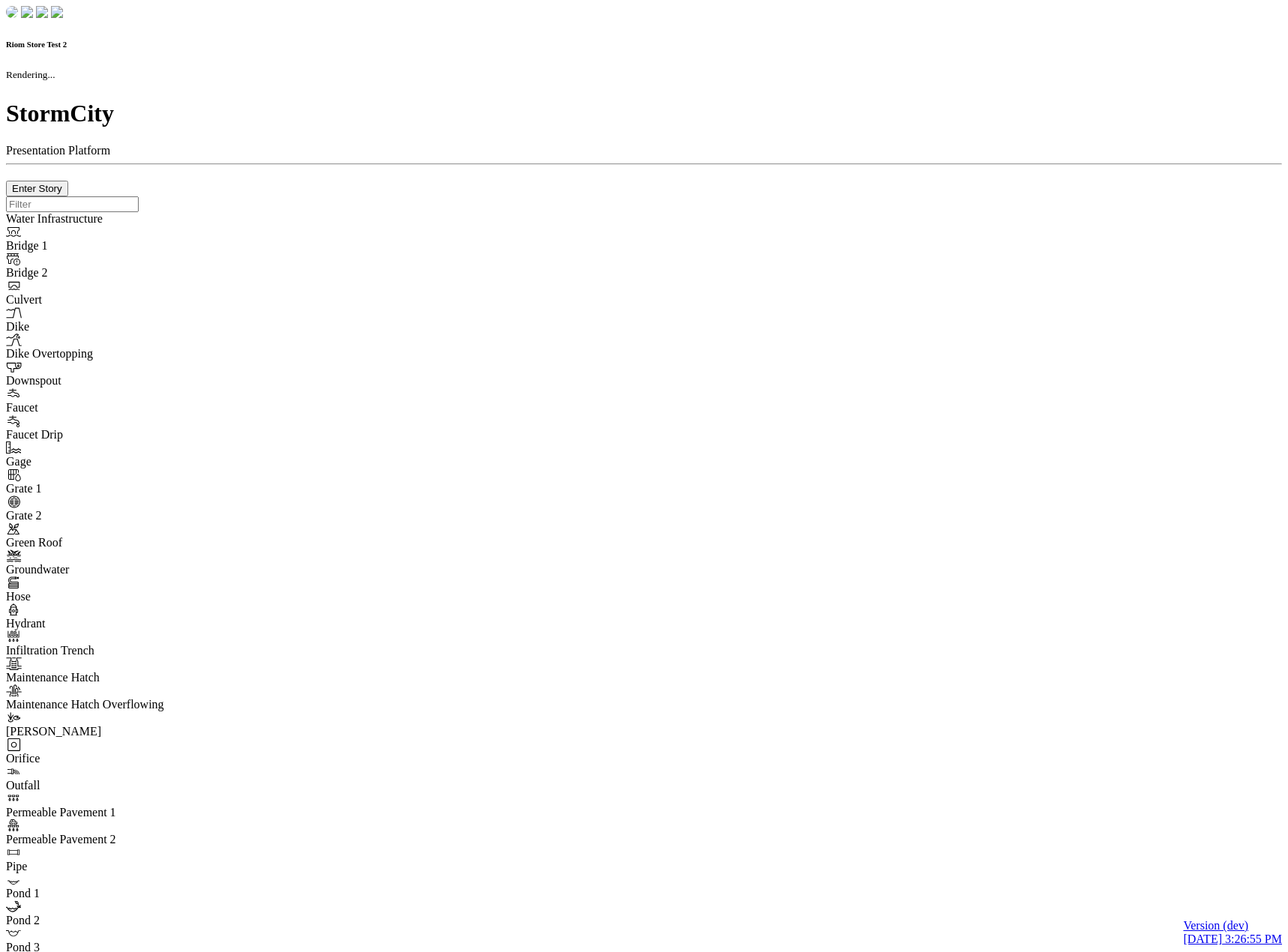
checkbox input "true"
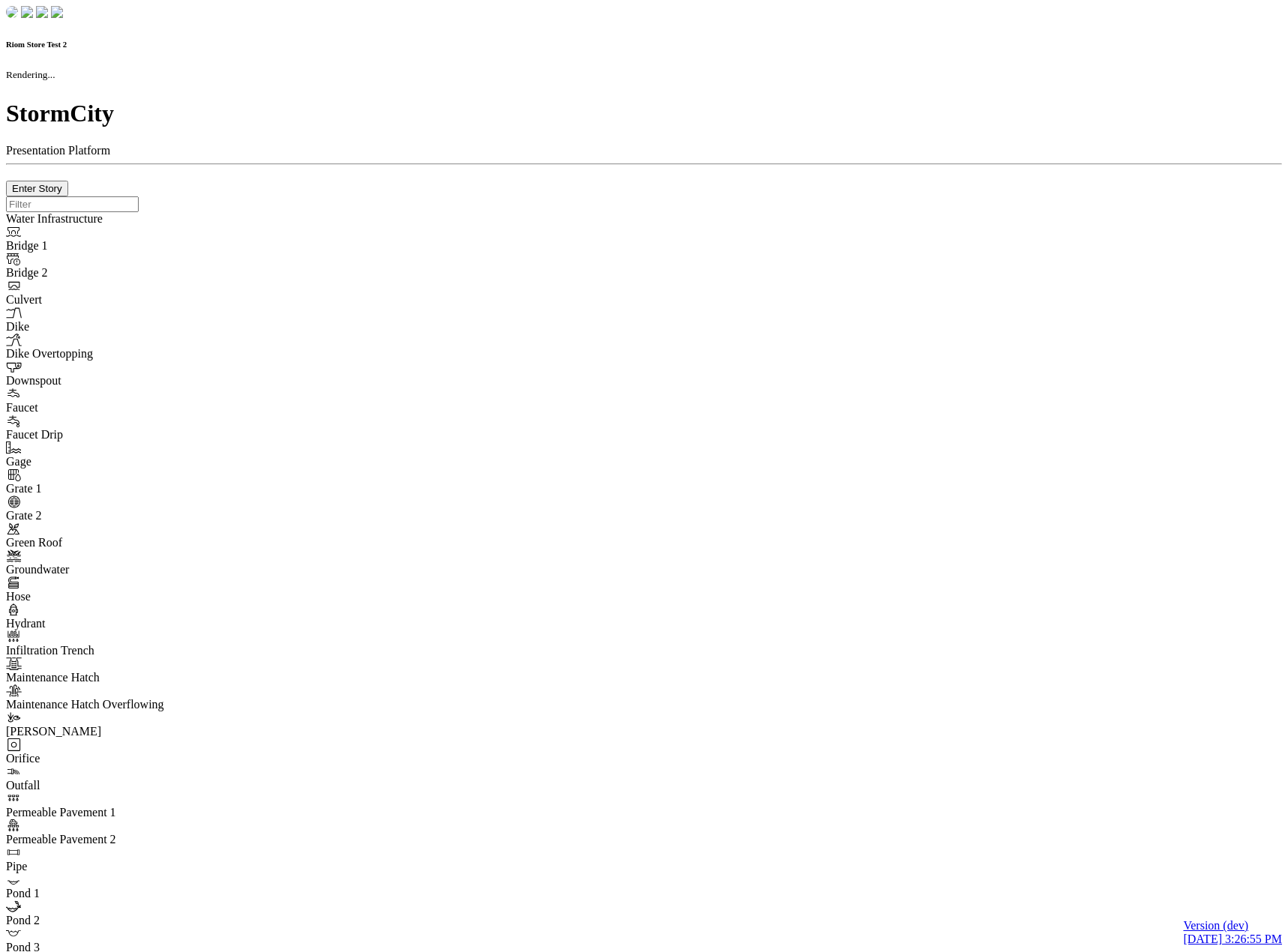
type input "0m"
type textarea "Depth = 0"
checkbox input "true"
select select "CIRCLE"
type input "7"
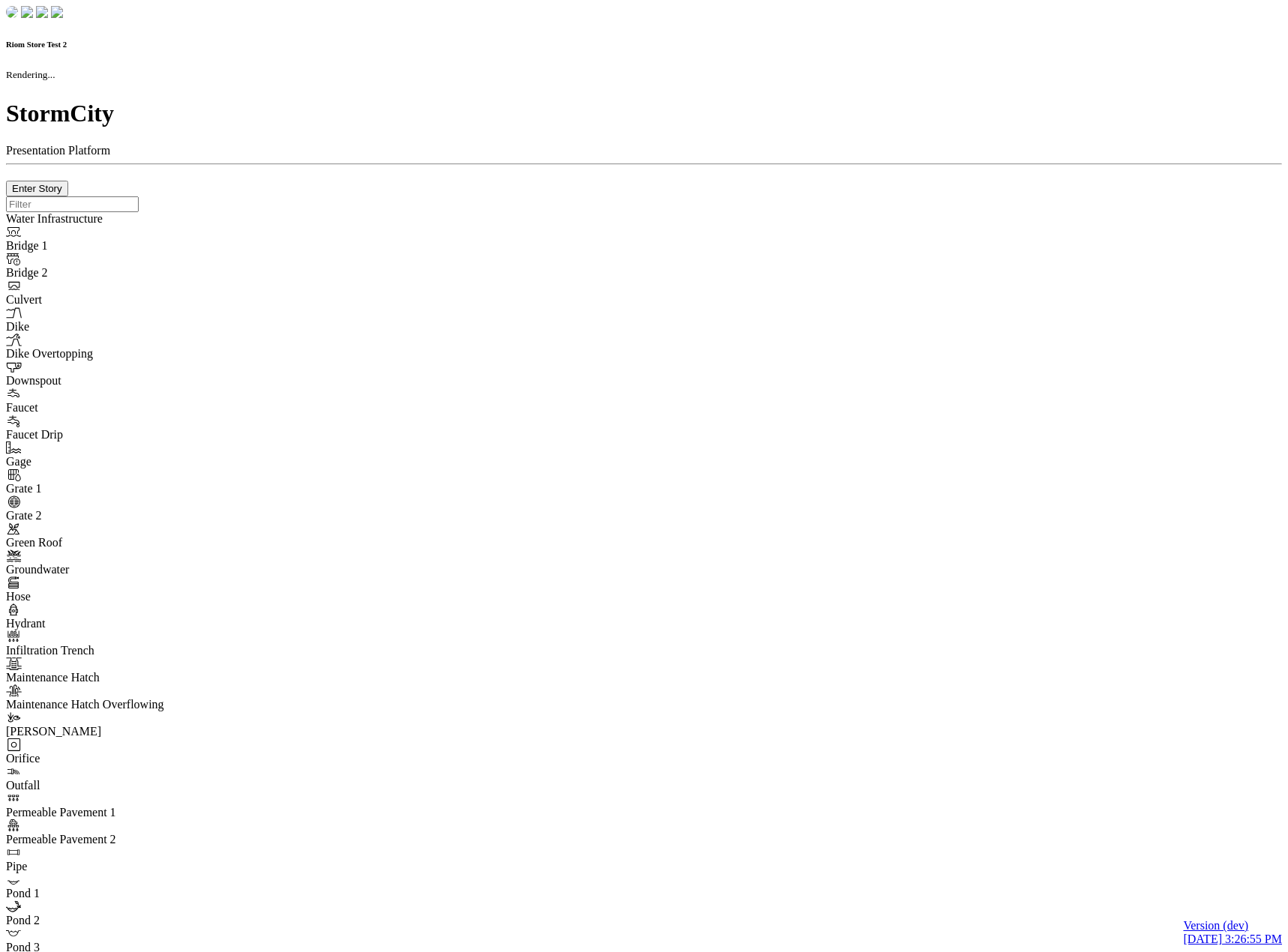
checkbox input "true"
type input "0"
select select "None"
type textarea "<i class="far fa-building"></i>"
type input "7"
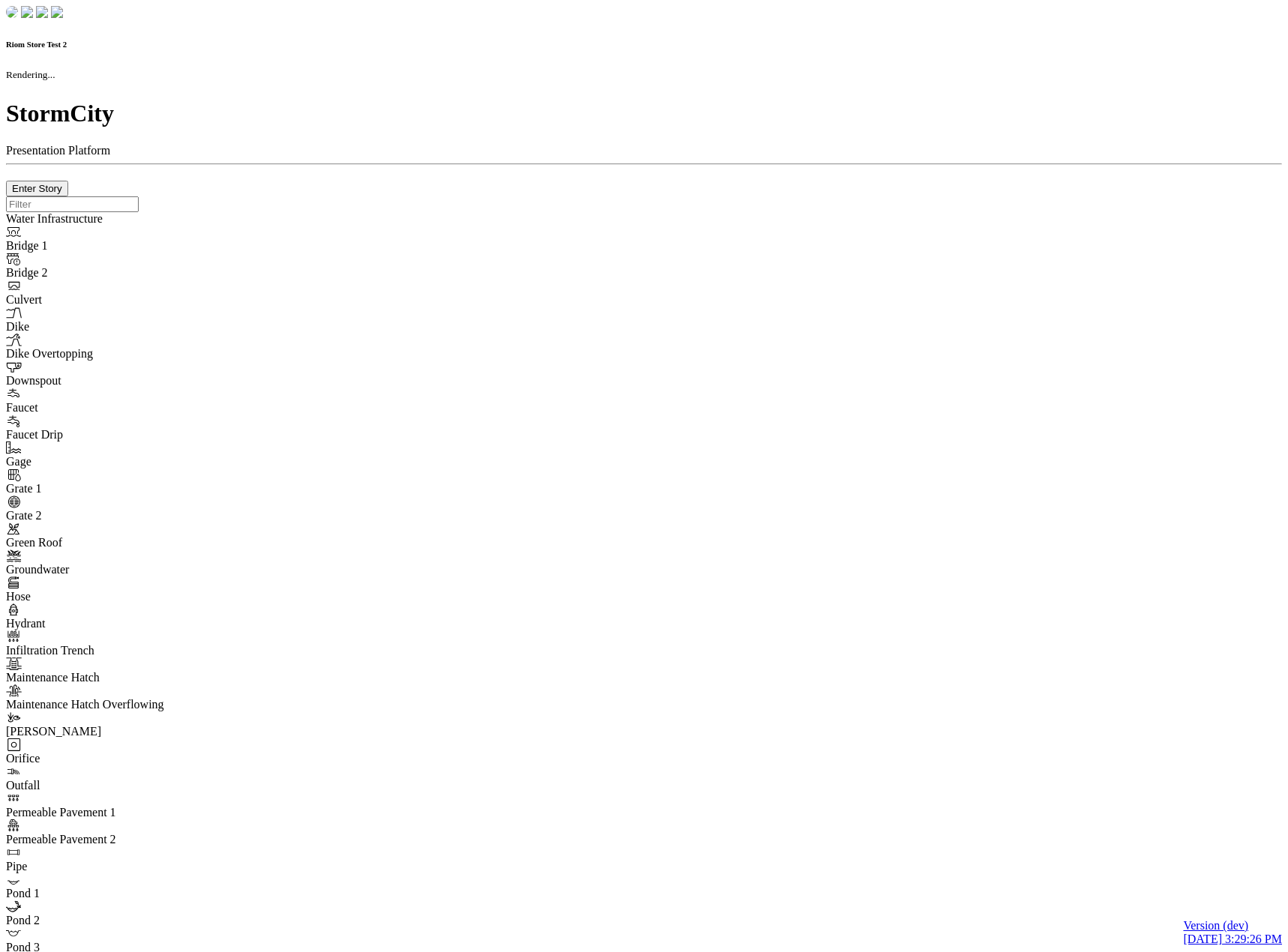
checkbox input "true"
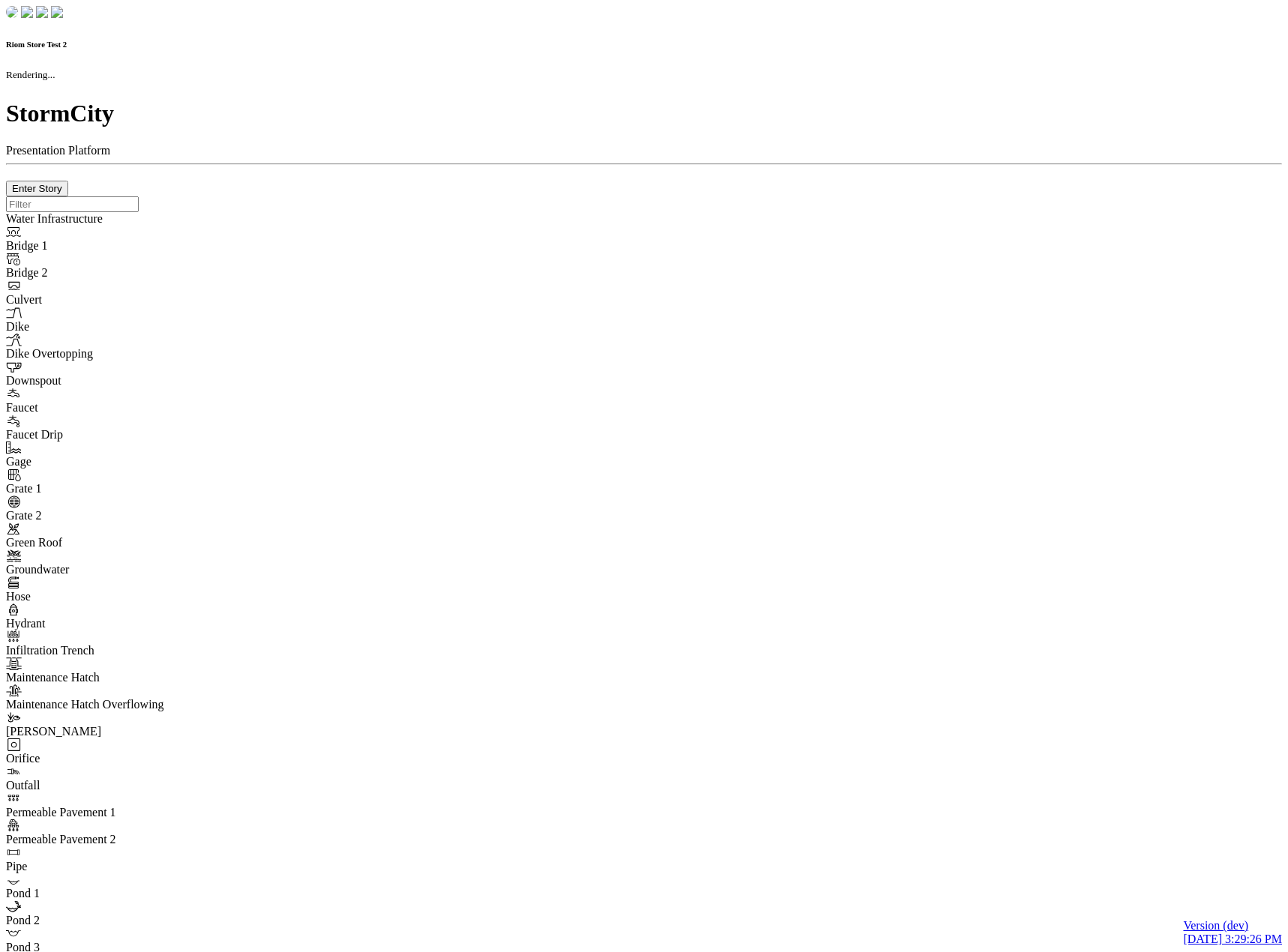
type input "0m"
type textarea "Depth = 0"
checkbox input "true"
select select "CIRCLE"
type input "7"
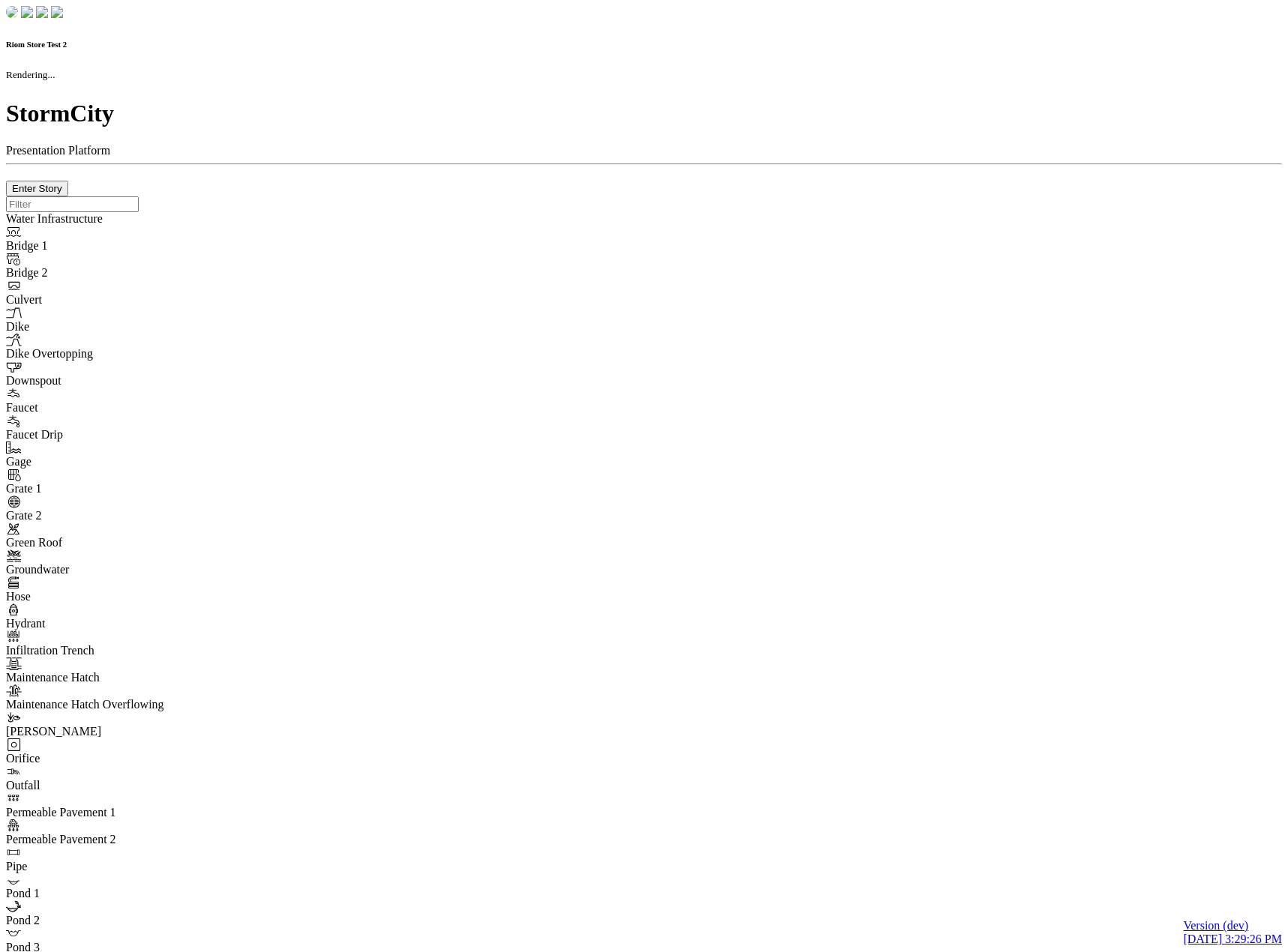
checkbox input "true"
type input "0"
select select "None"
type textarea "<i class="far fa-building"></i>"
type input "7"
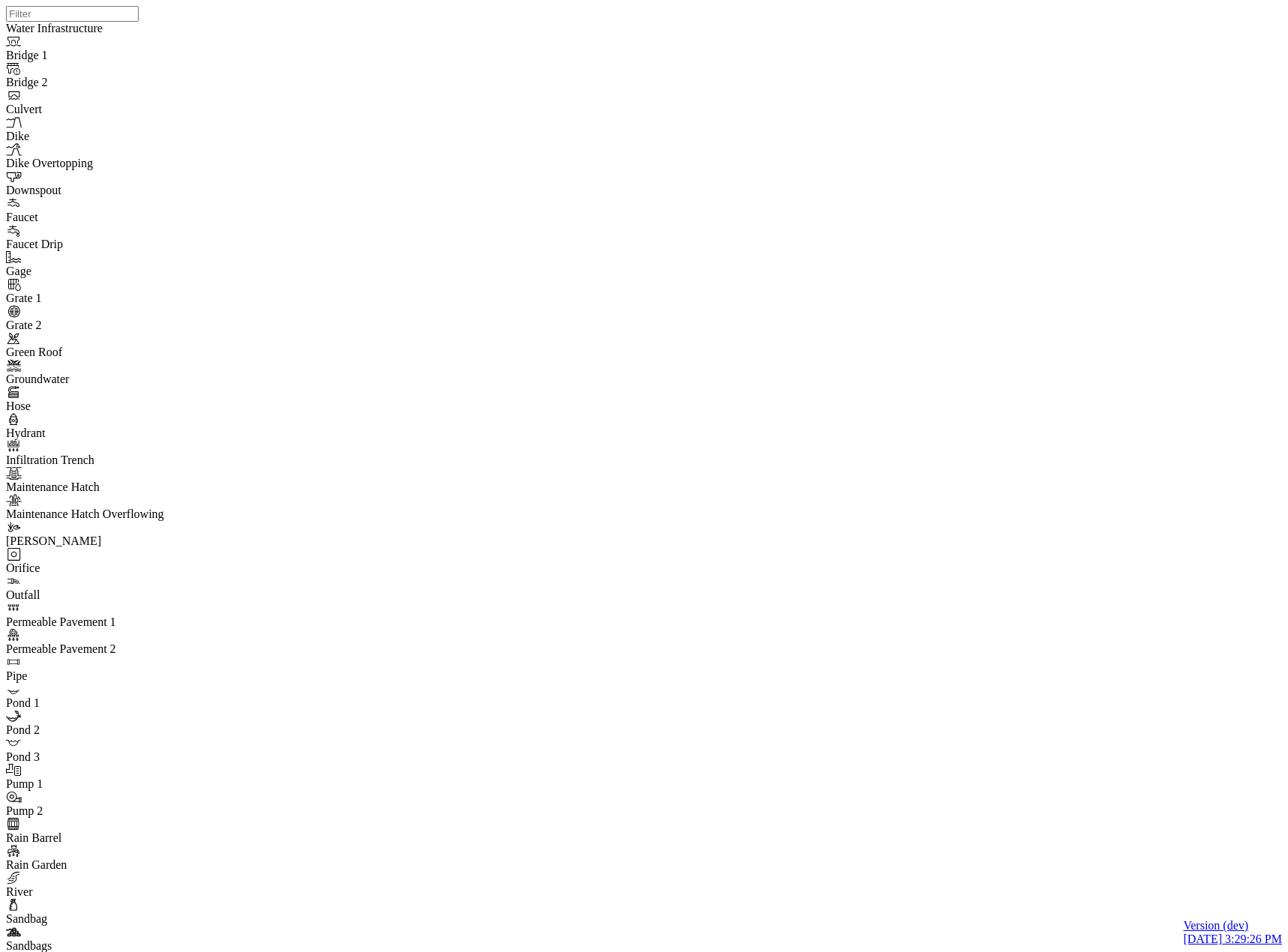
drag, startPoint x: 110, startPoint y: 261, endPoint x: 103, endPoint y: 284, distance: 24.0
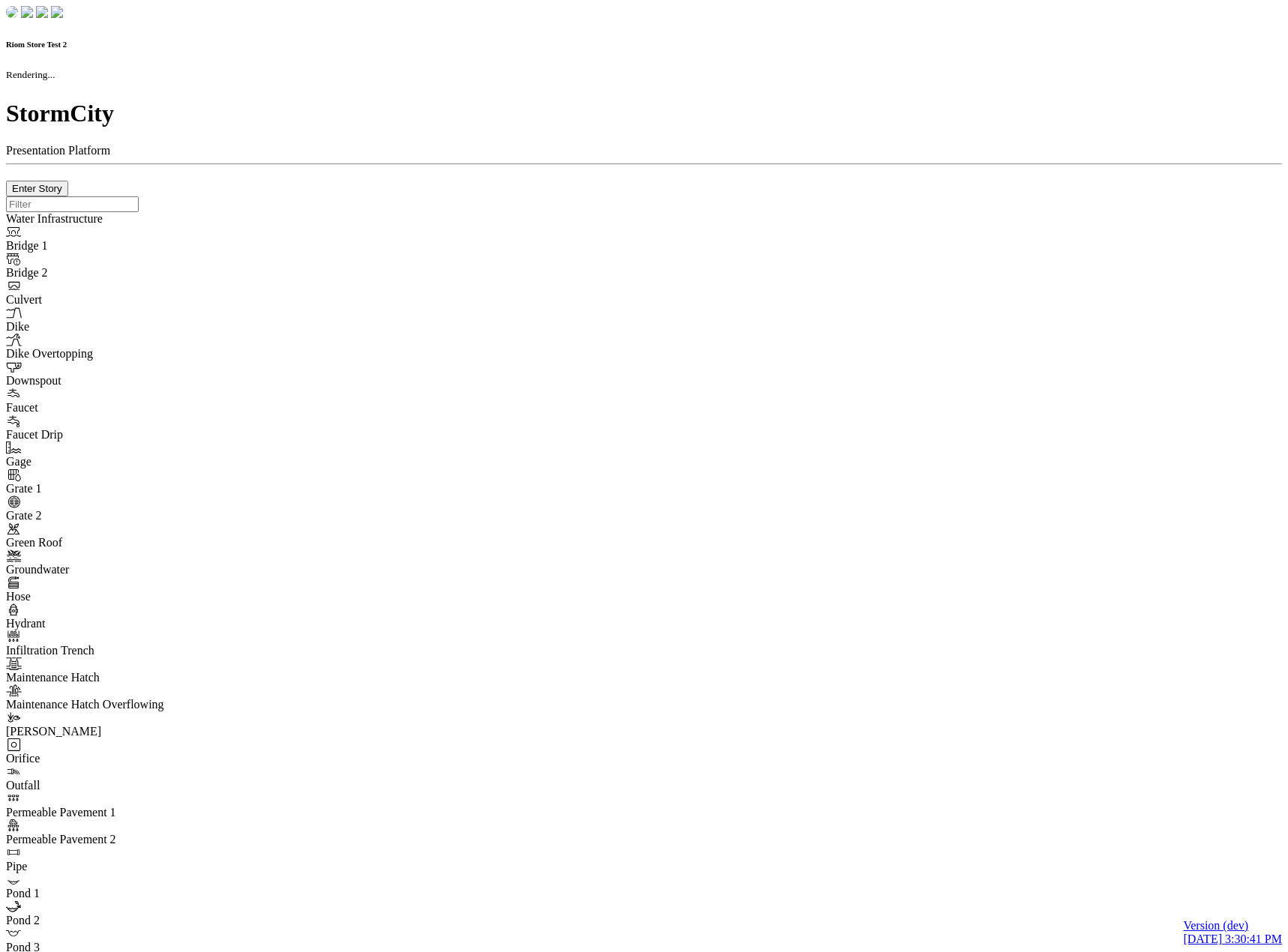
checkbox input "true"
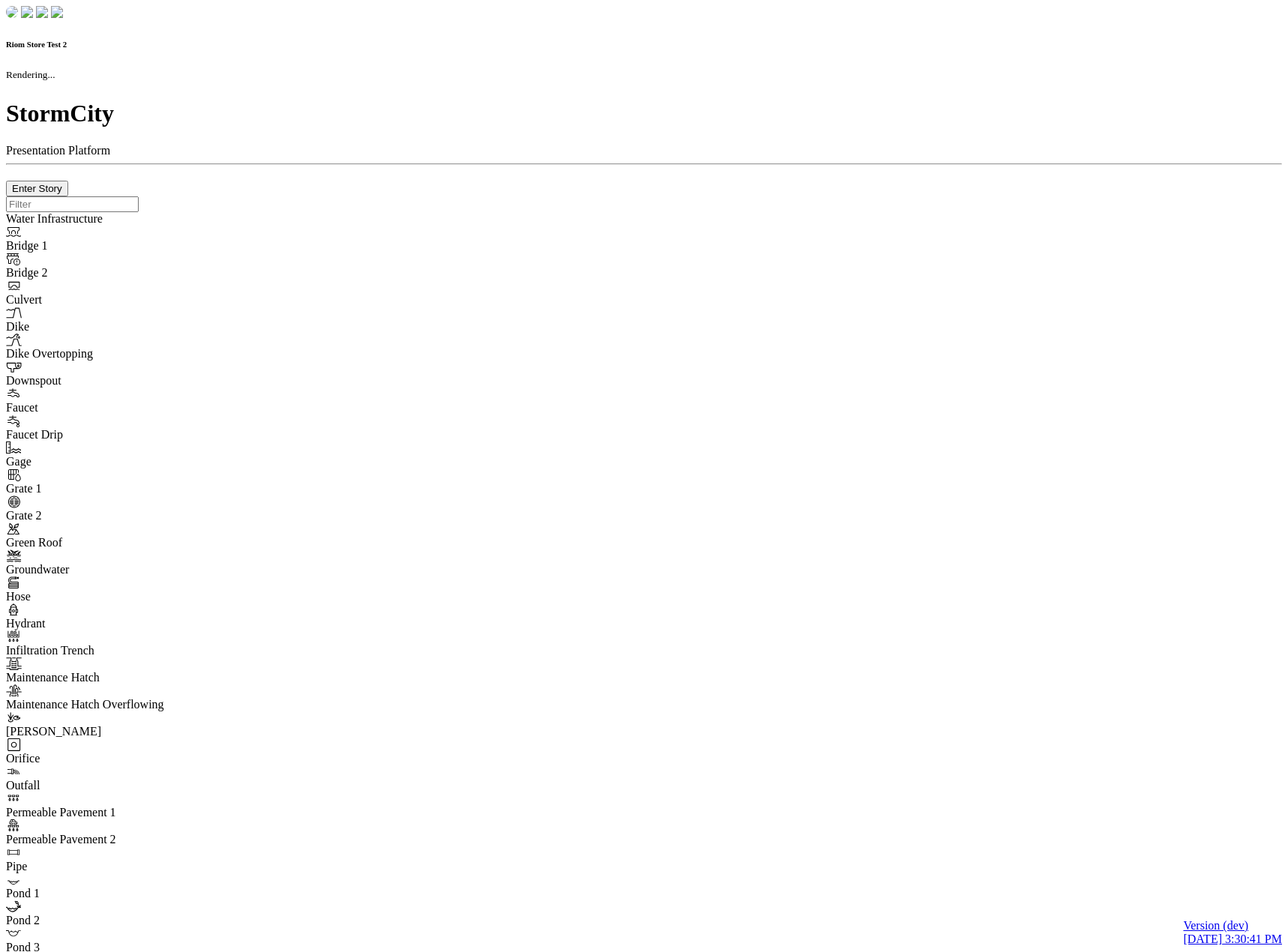
type input "0m"
type textarea "Depth = 0"
checkbox input "true"
select select "CIRCLE"
type input "7"
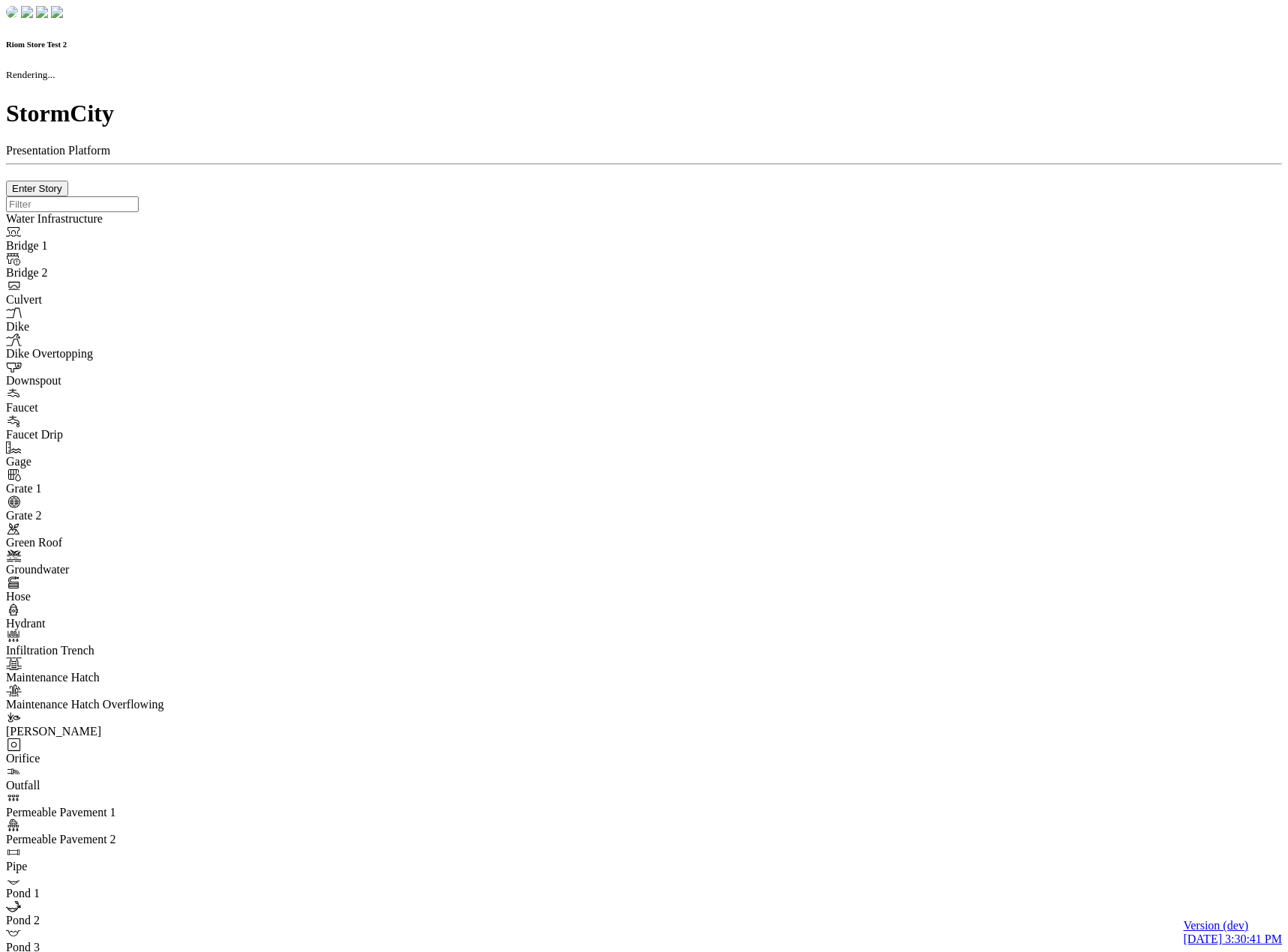
checkbox input "true"
type input "0"
select select "None"
type textarea "<i class="far fa-building"></i>"
type input "7"
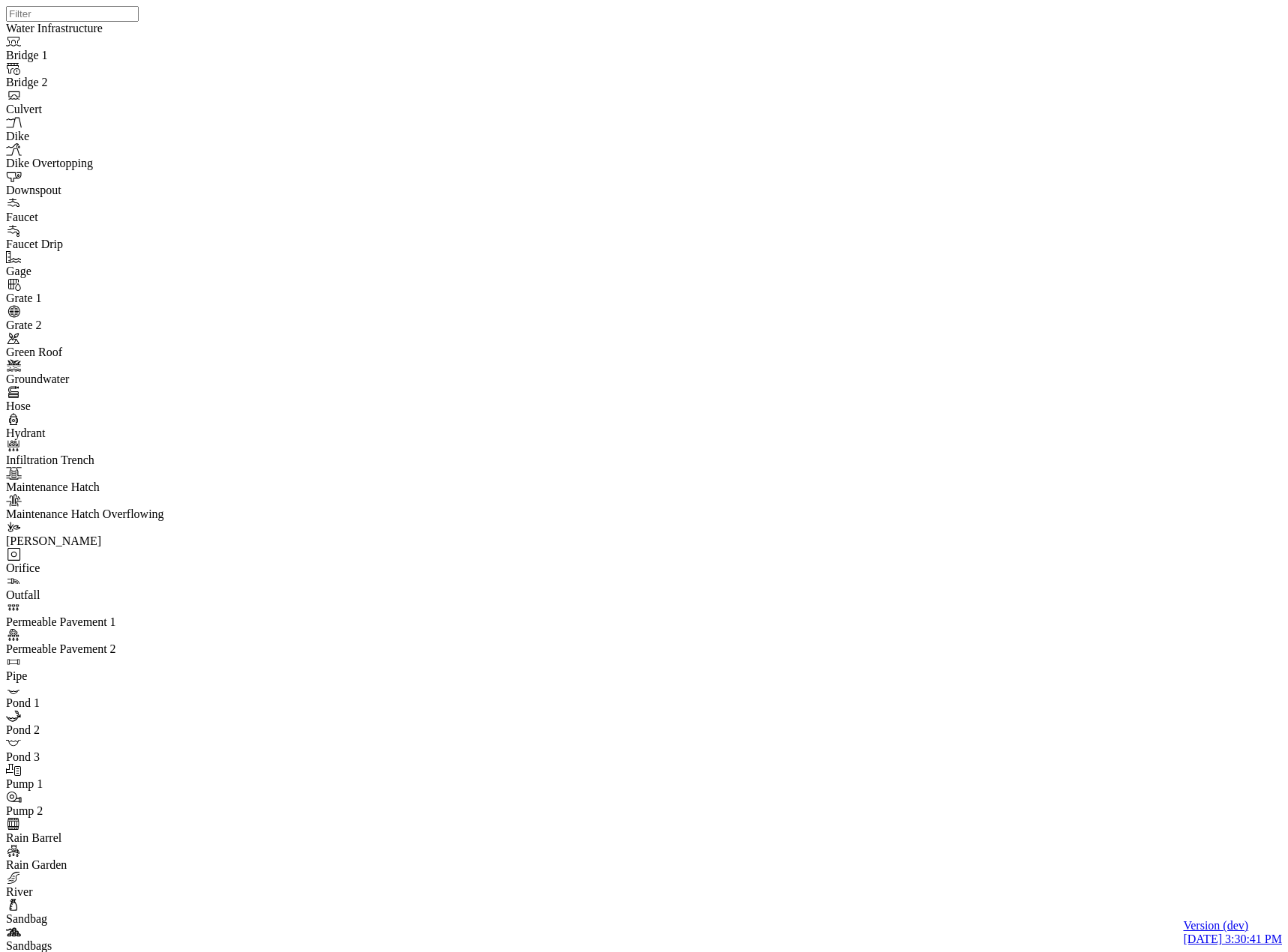
drag, startPoint x: 281, startPoint y: 185, endPoint x: 279, endPoint y: 217, distance: 32.1
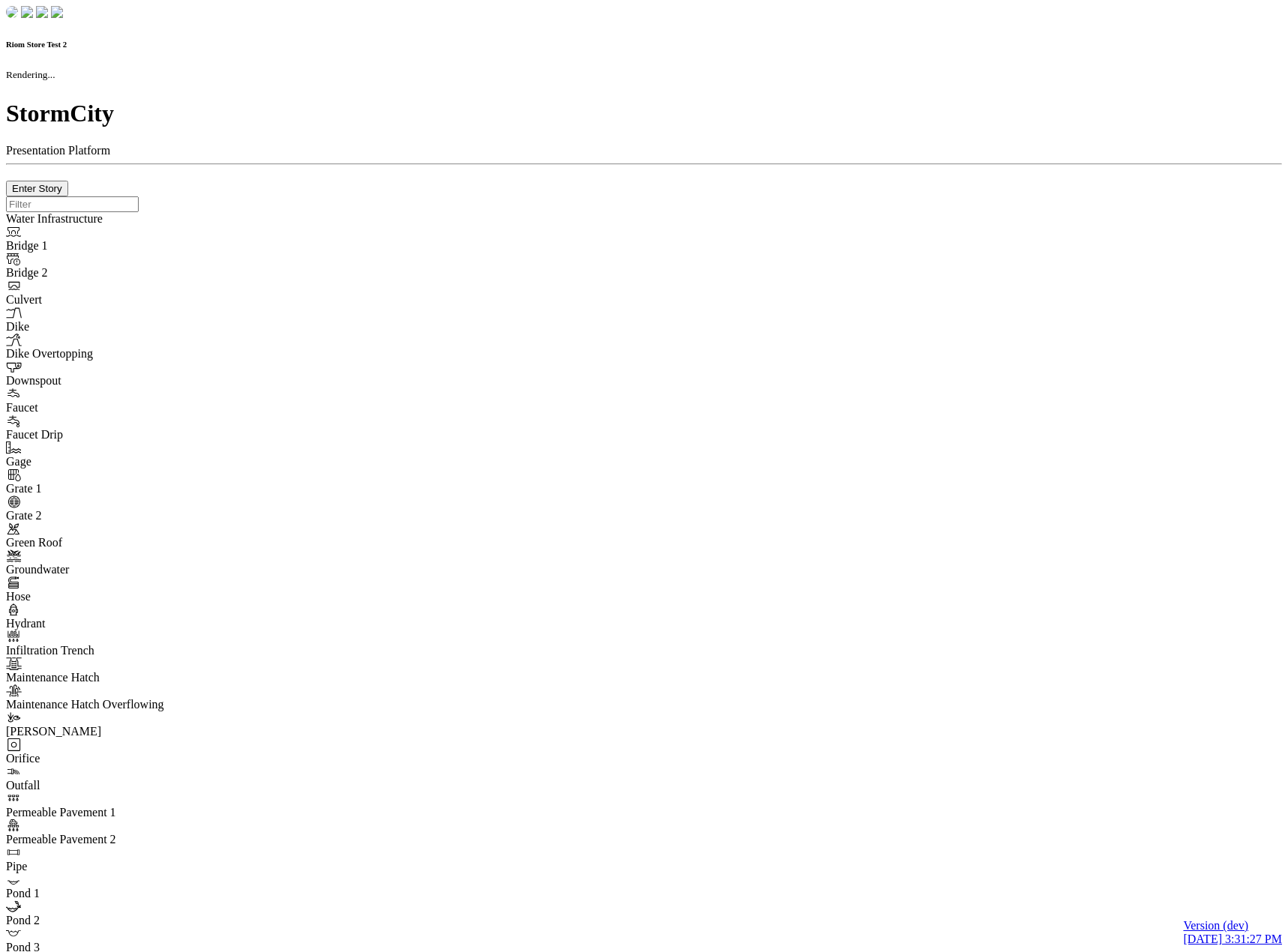
checkbox input "true"
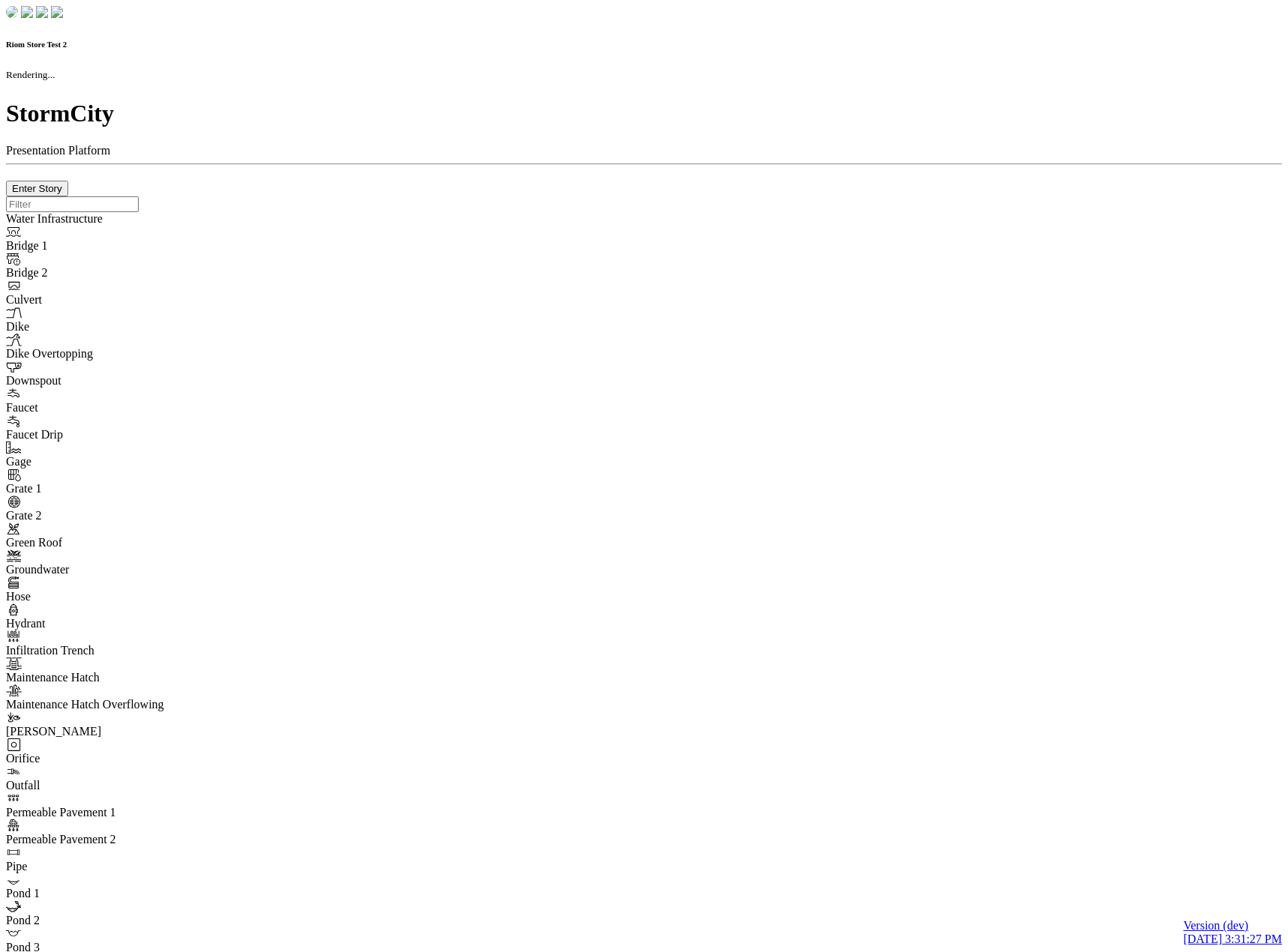
type input "0m"
type textarea "Depth = 0"
checkbox input "true"
select select "CIRCLE"
type input "7"
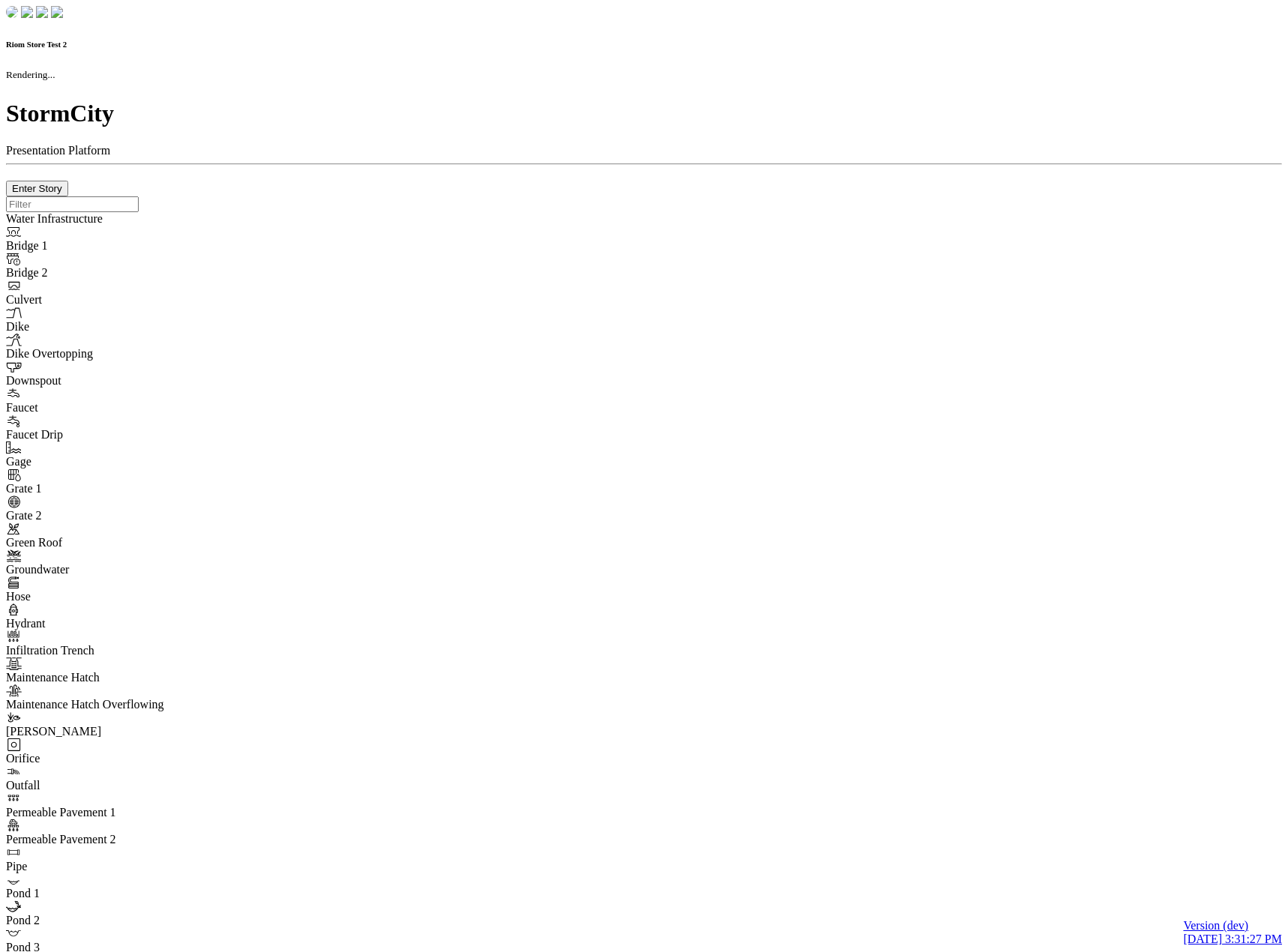
checkbox input "true"
type input "0"
type textarea "<i class="far fa-building"></i>"
select select "None"
type input "7"
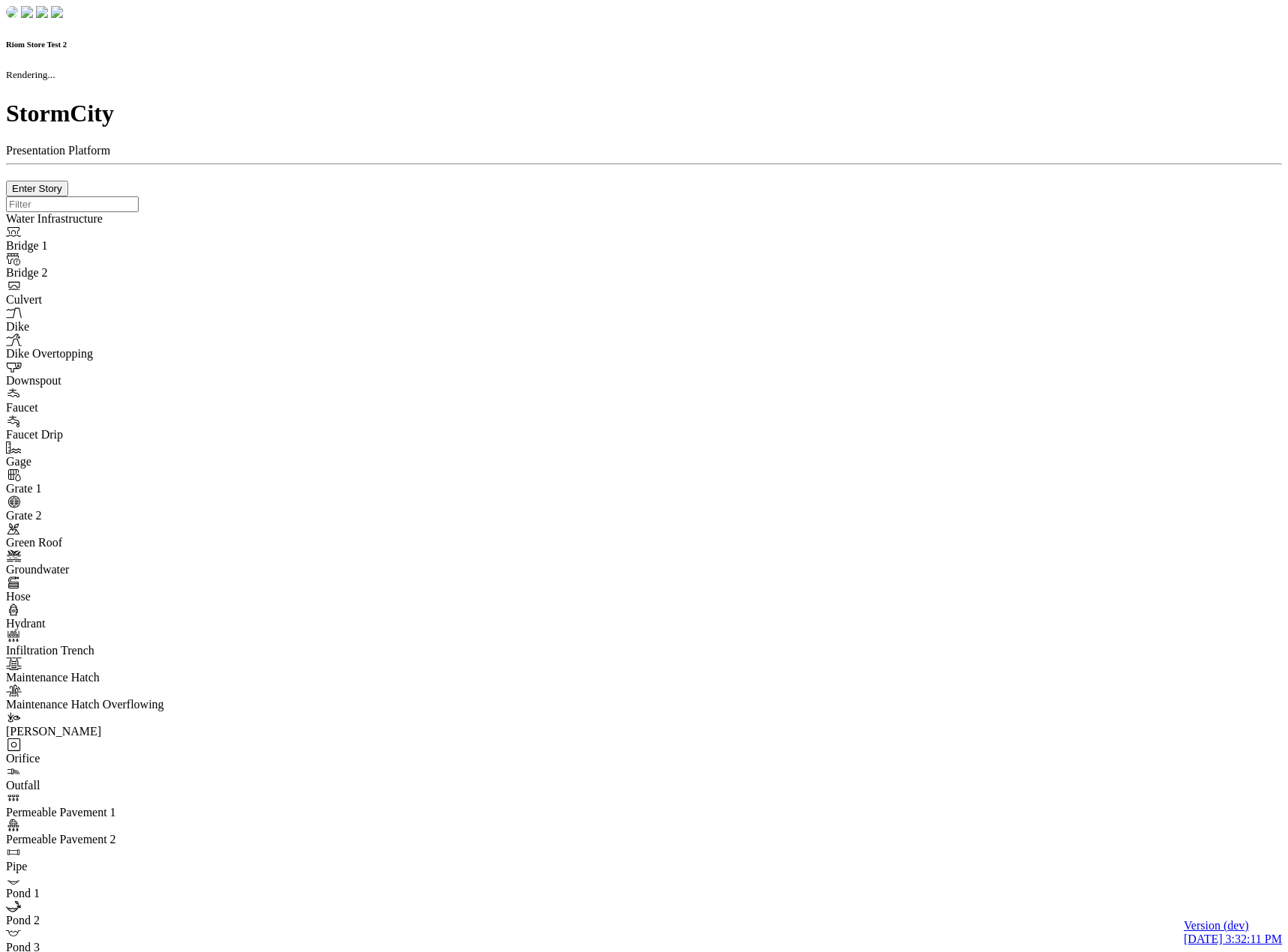
checkbox input "true"
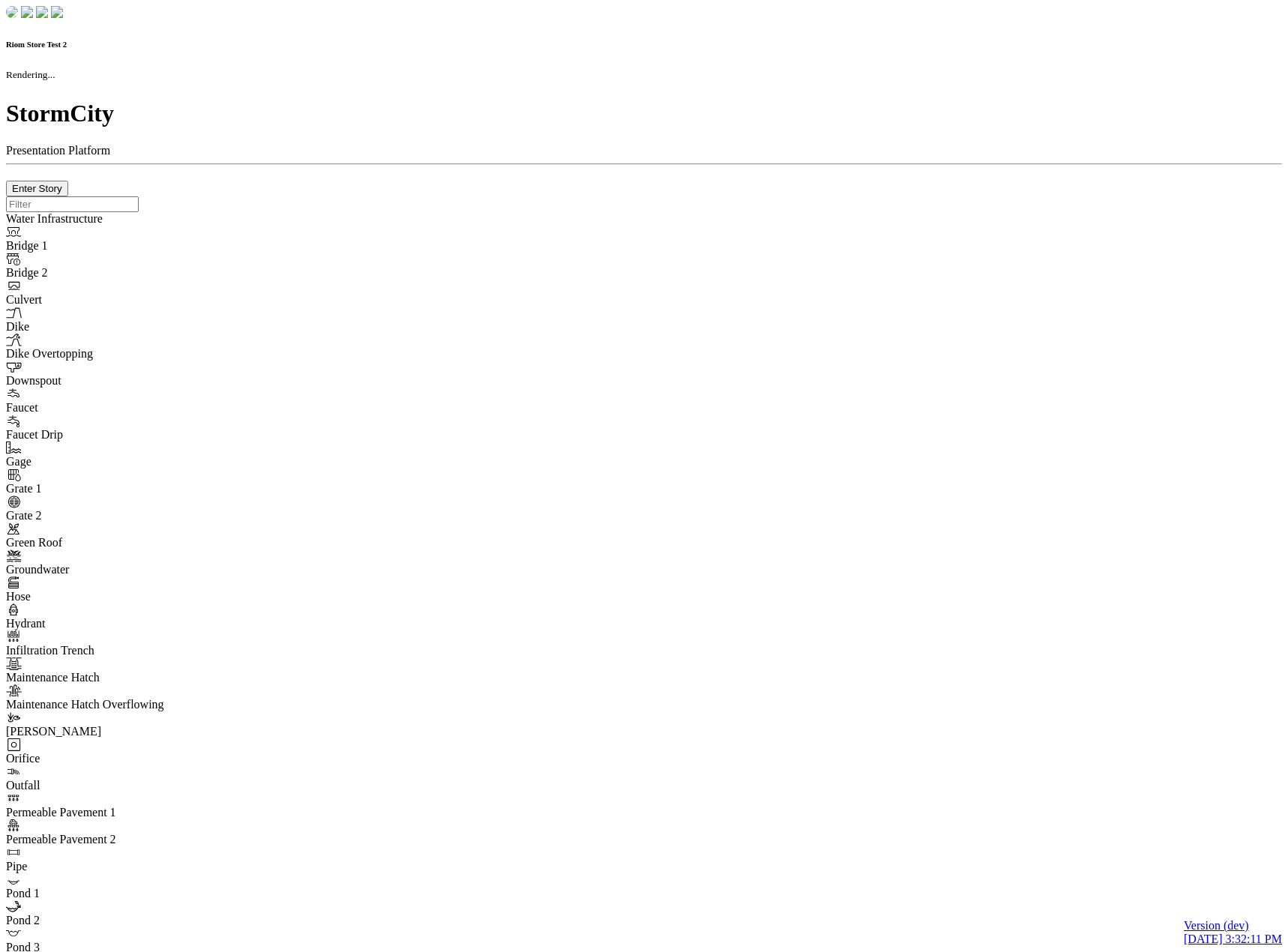
type input "0m"
type textarea "Depth = 0"
checkbox input "true"
select select "CIRCLE"
type input "7"
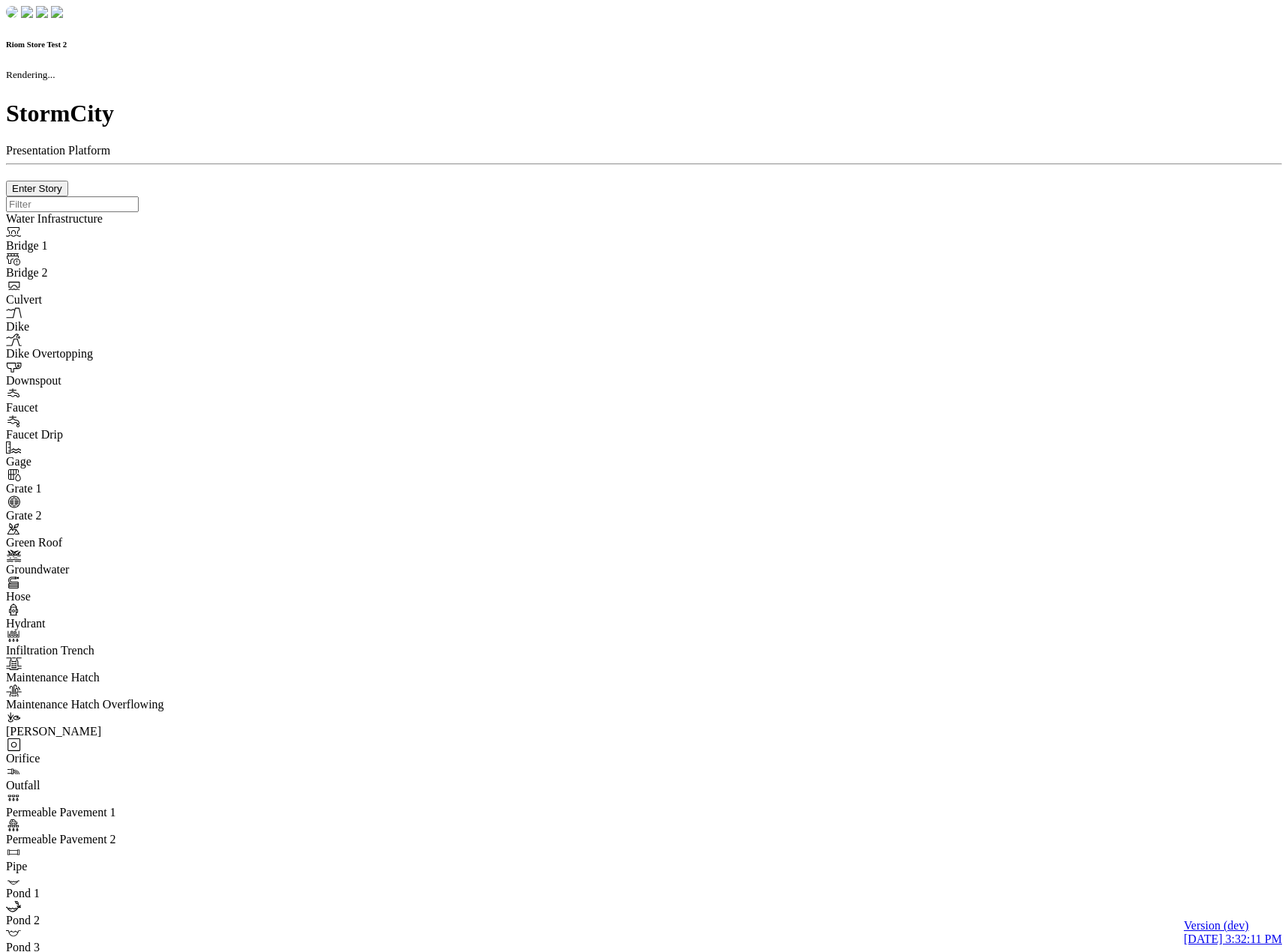
checkbox input "true"
type input "0"
select select "None"
type textarea "<i class="far fa-building"></i>"
type input "7"
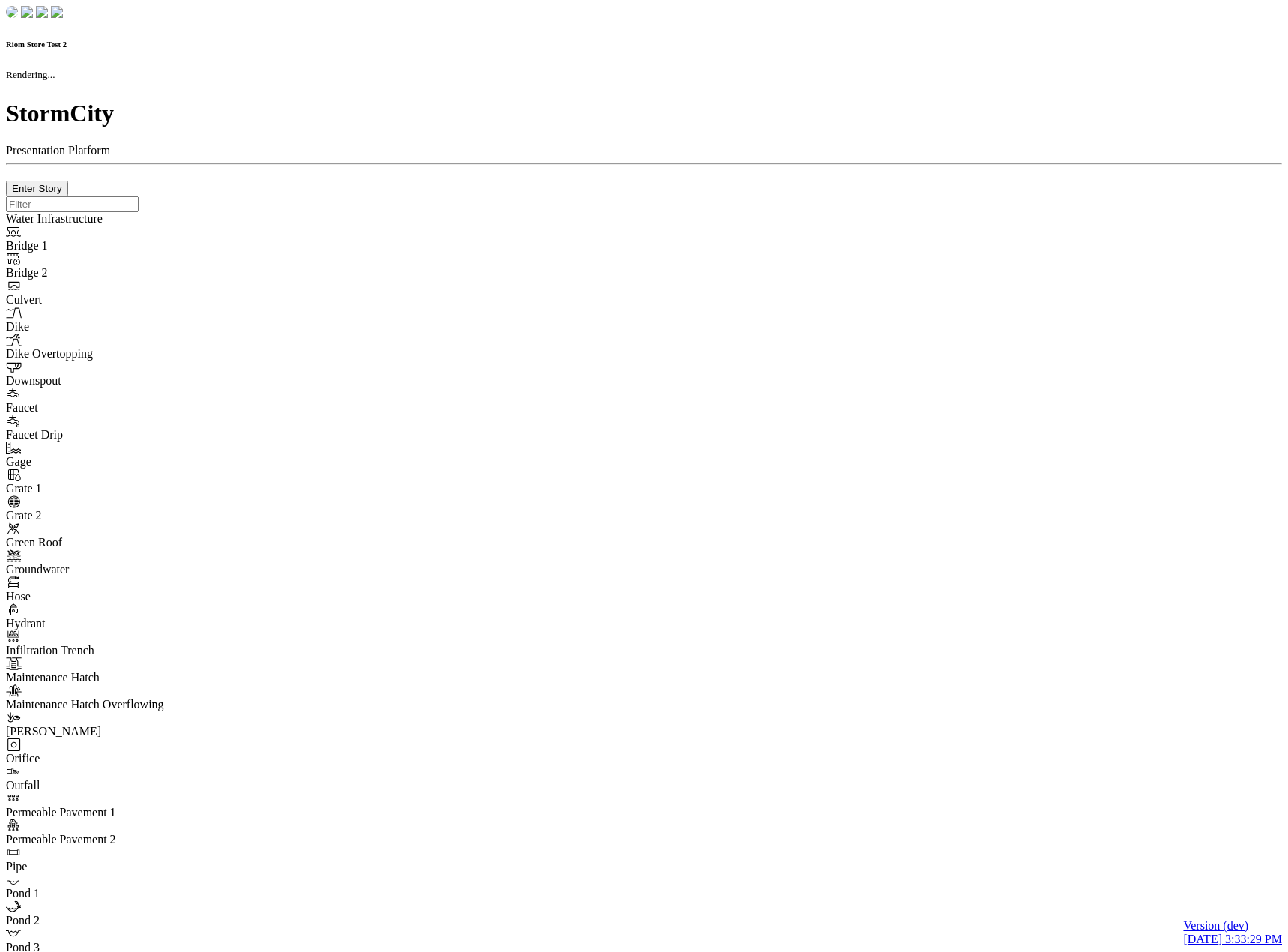
checkbox input "true"
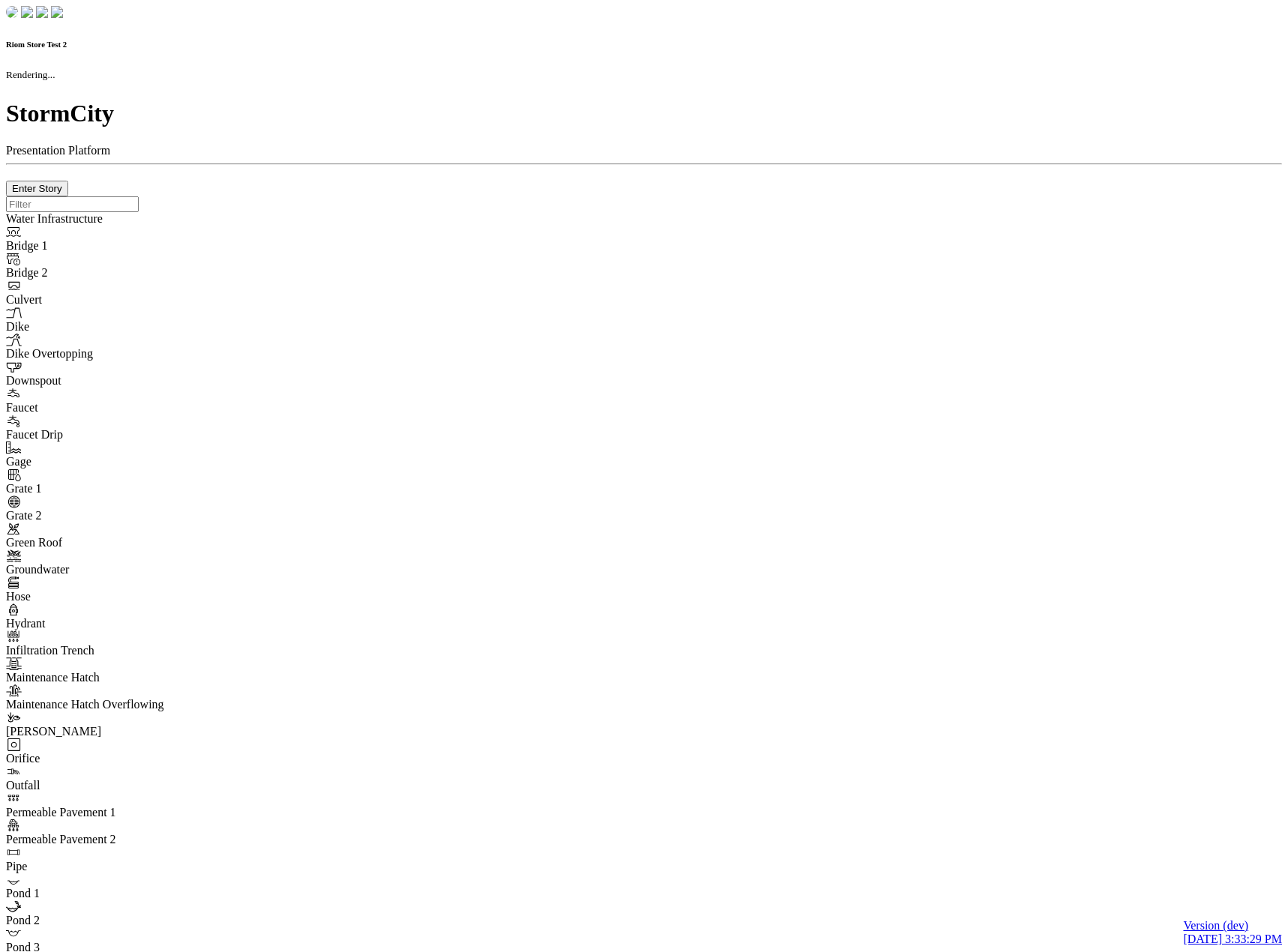
type input "0m"
type textarea "Depth = 0"
checkbox input "true"
select select "CIRCLE"
type input "7"
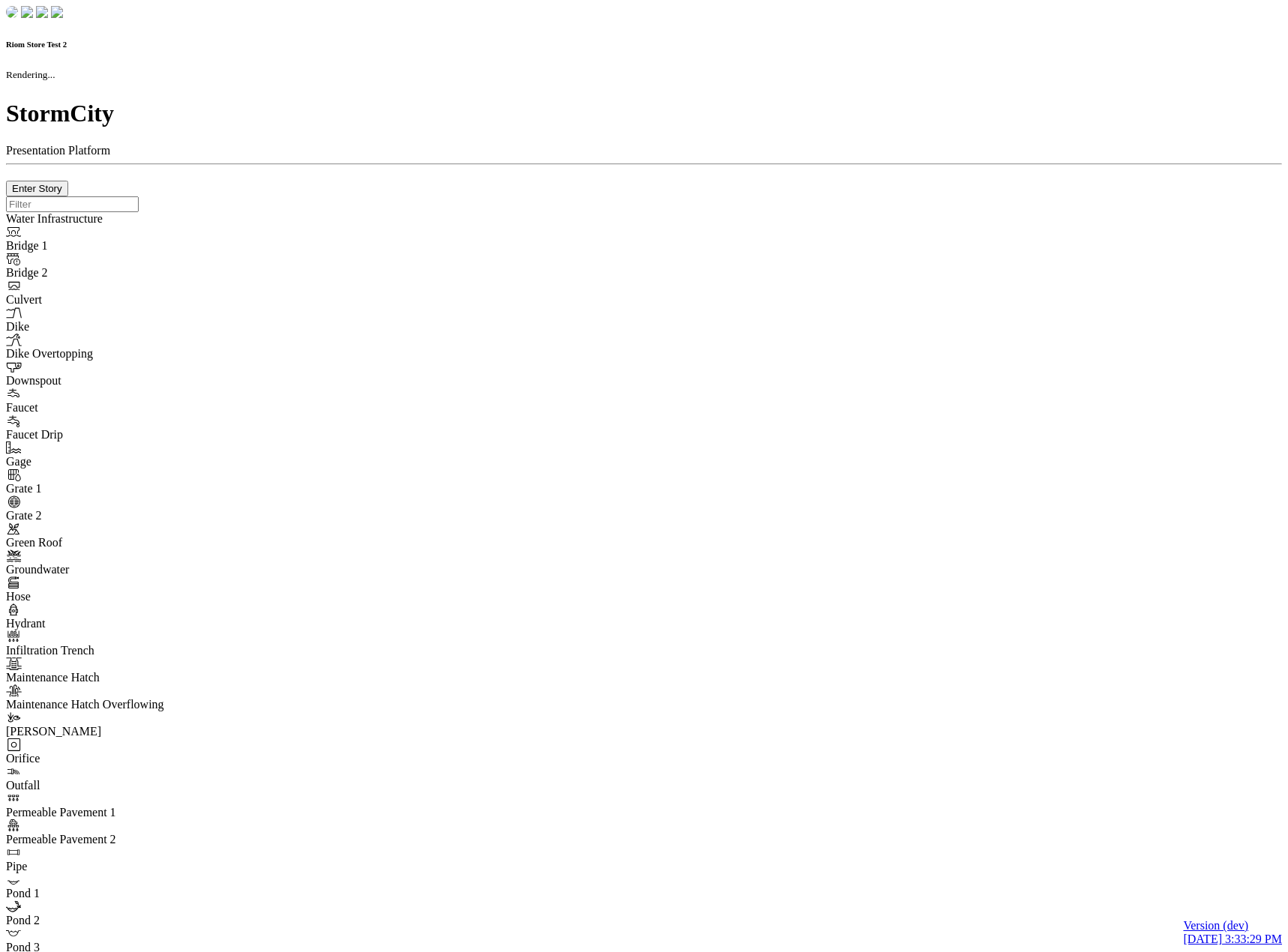
checkbox input "true"
type input "0"
type textarea "<i class="far fa-building"></i>"
type input "7"
select select "None"
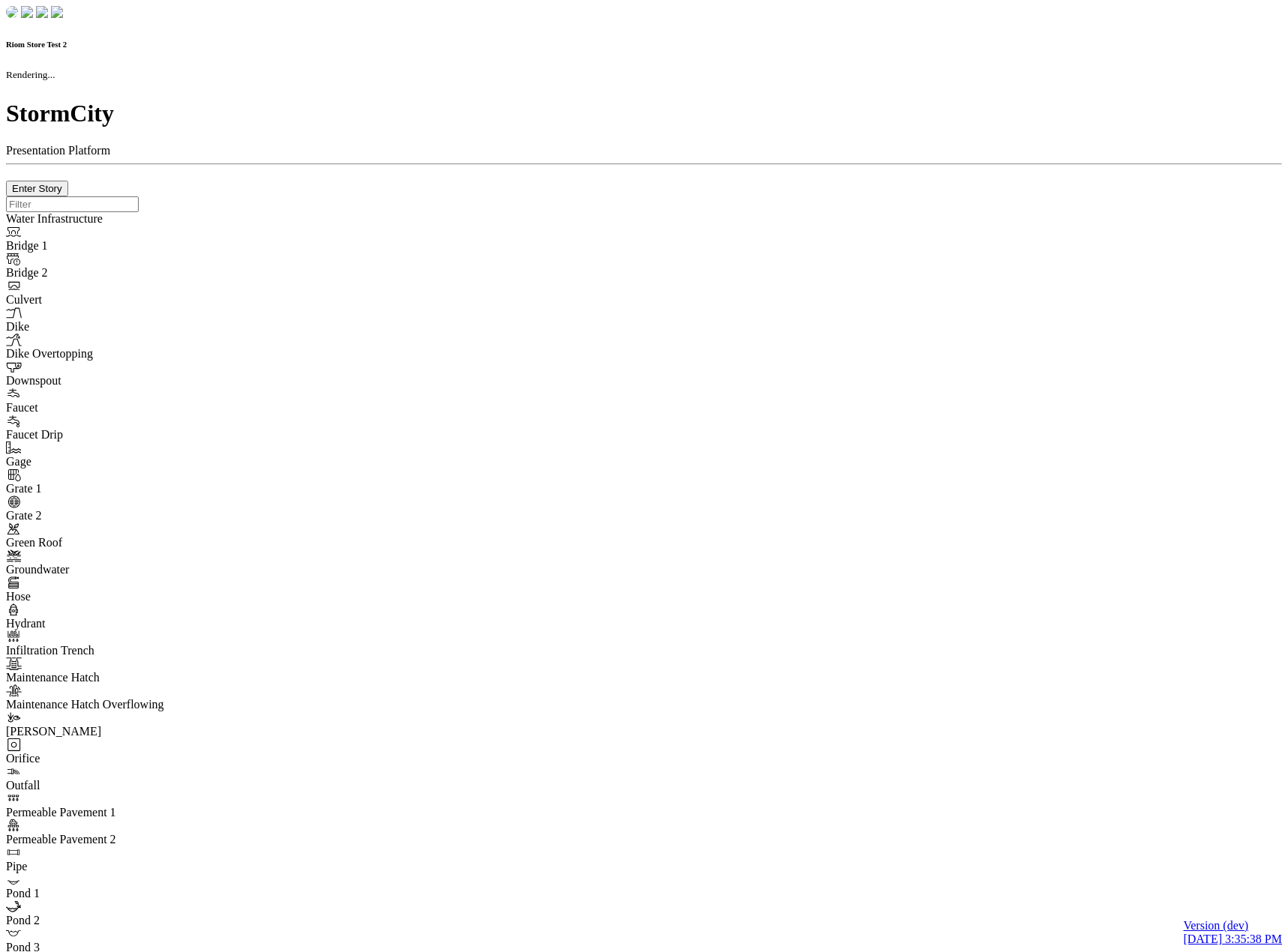
checkbox input "true"
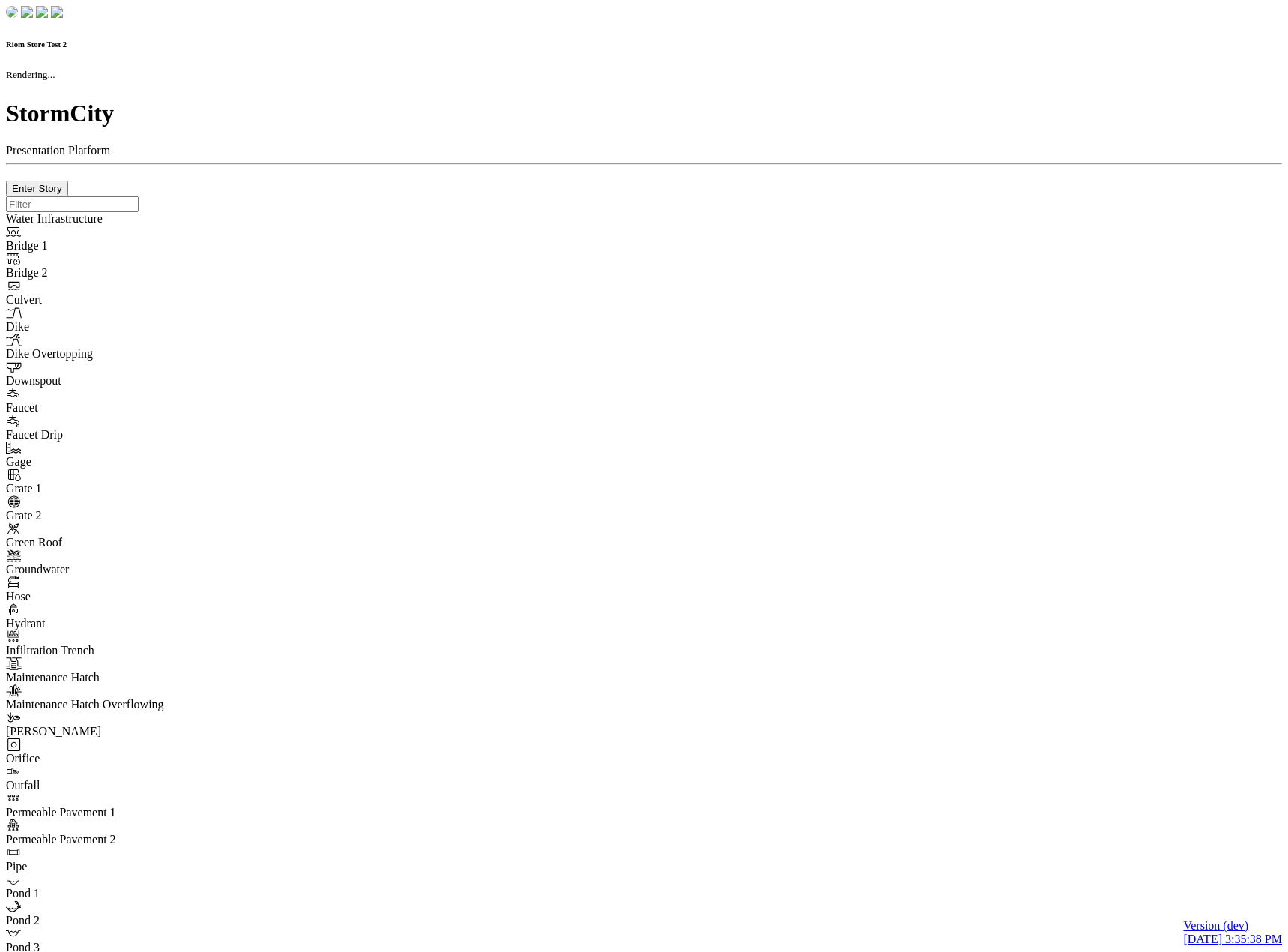
type input "0m"
type textarea "Depth = 0"
checkbox input "true"
select select "CIRCLE"
type input "7"
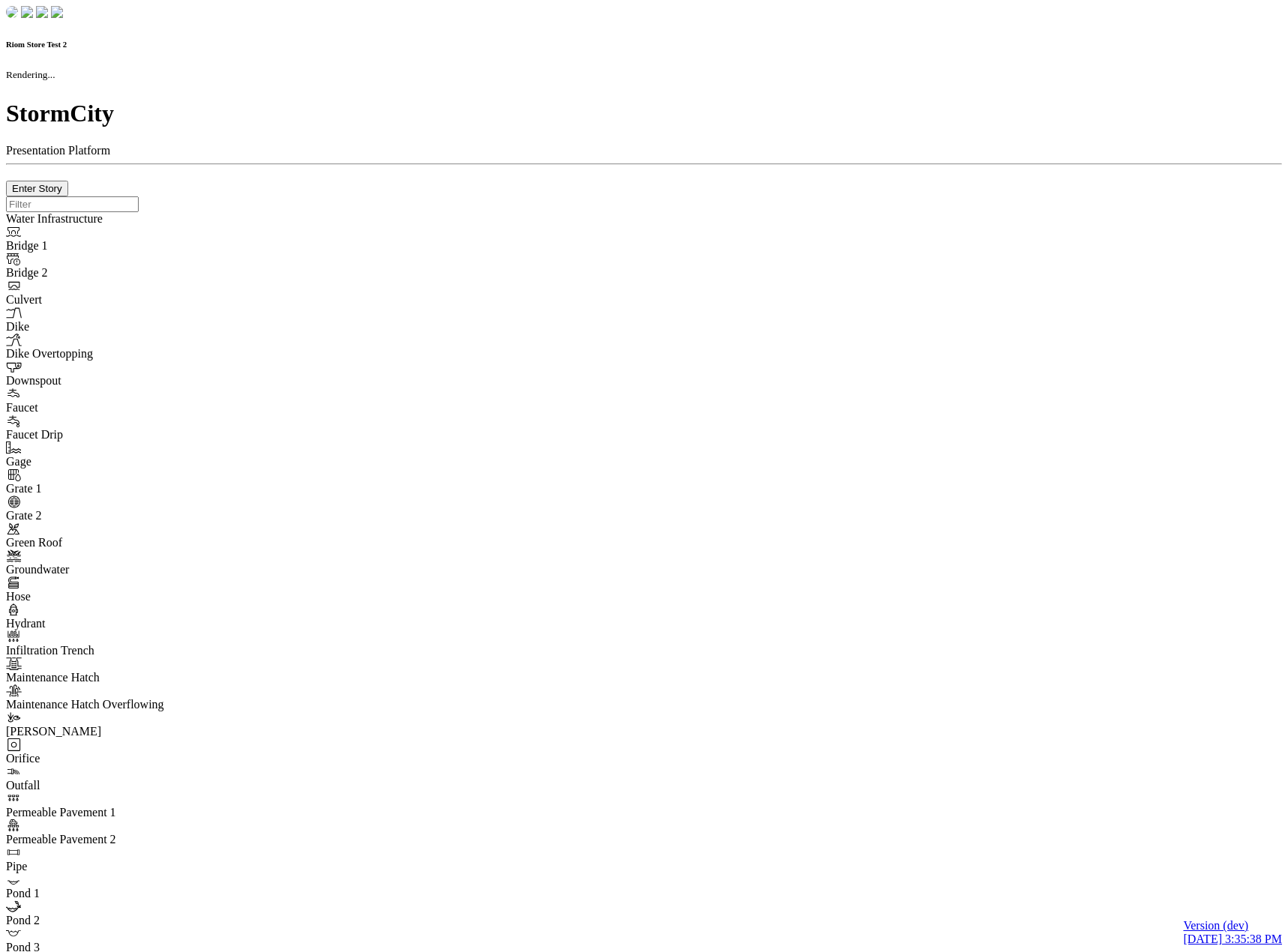
checkbox input "true"
type input "0"
type textarea "<i class="far fa-building"></i>"
type input "7"
select select "None"
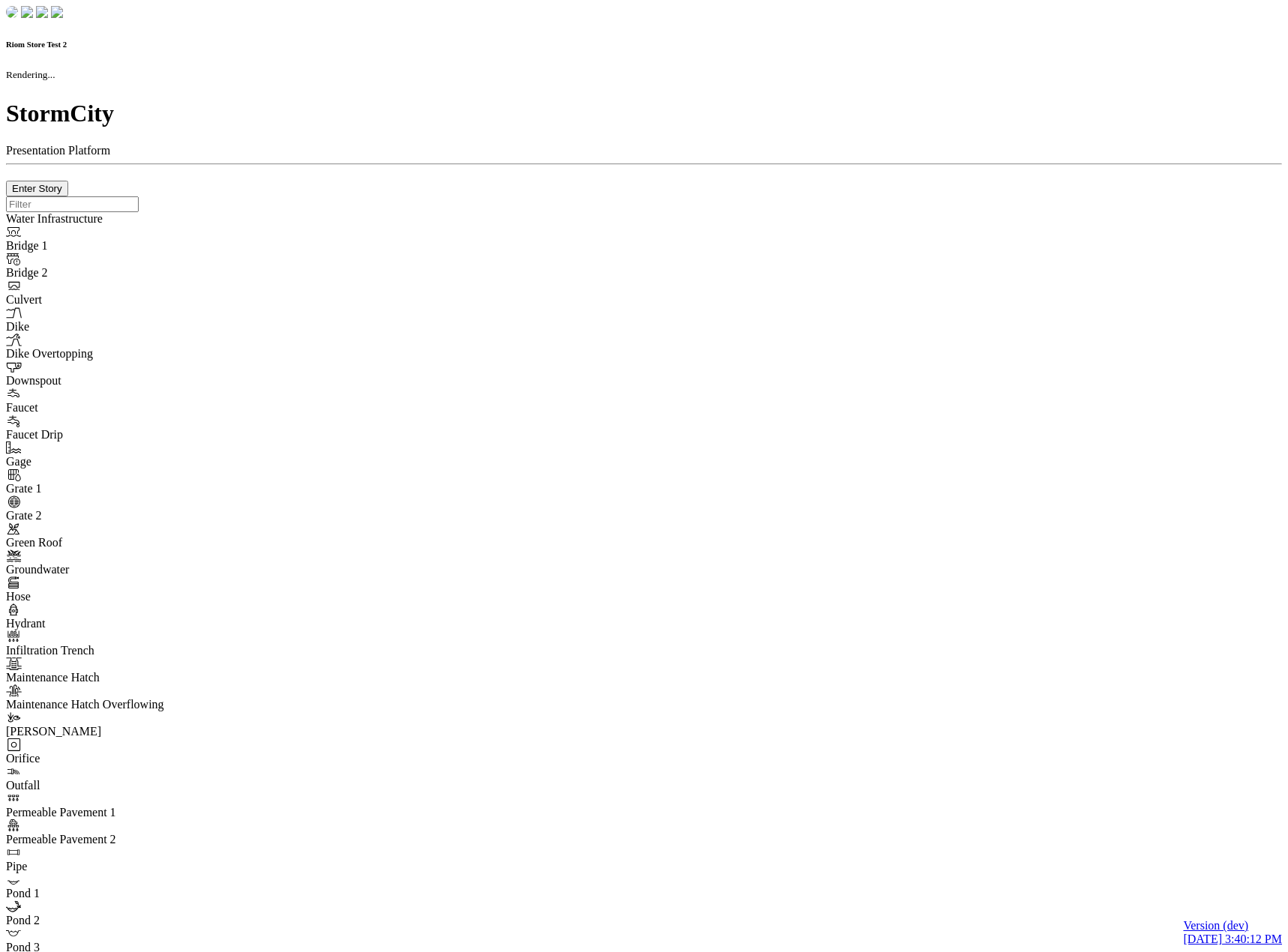
checkbox input "true"
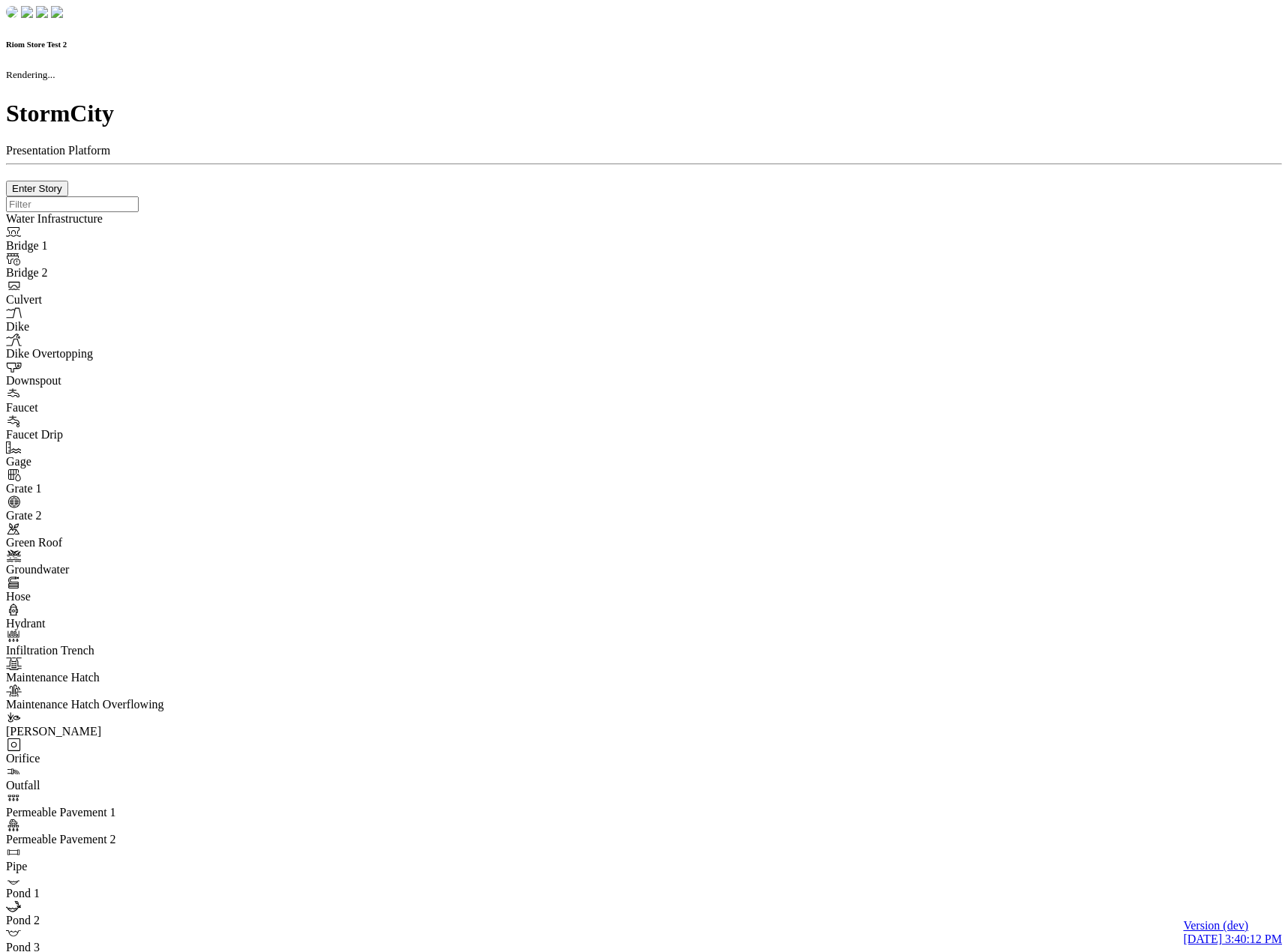
type input "0m"
type textarea "Depth = 0"
checkbox input "true"
select select "CIRCLE"
type input "7"
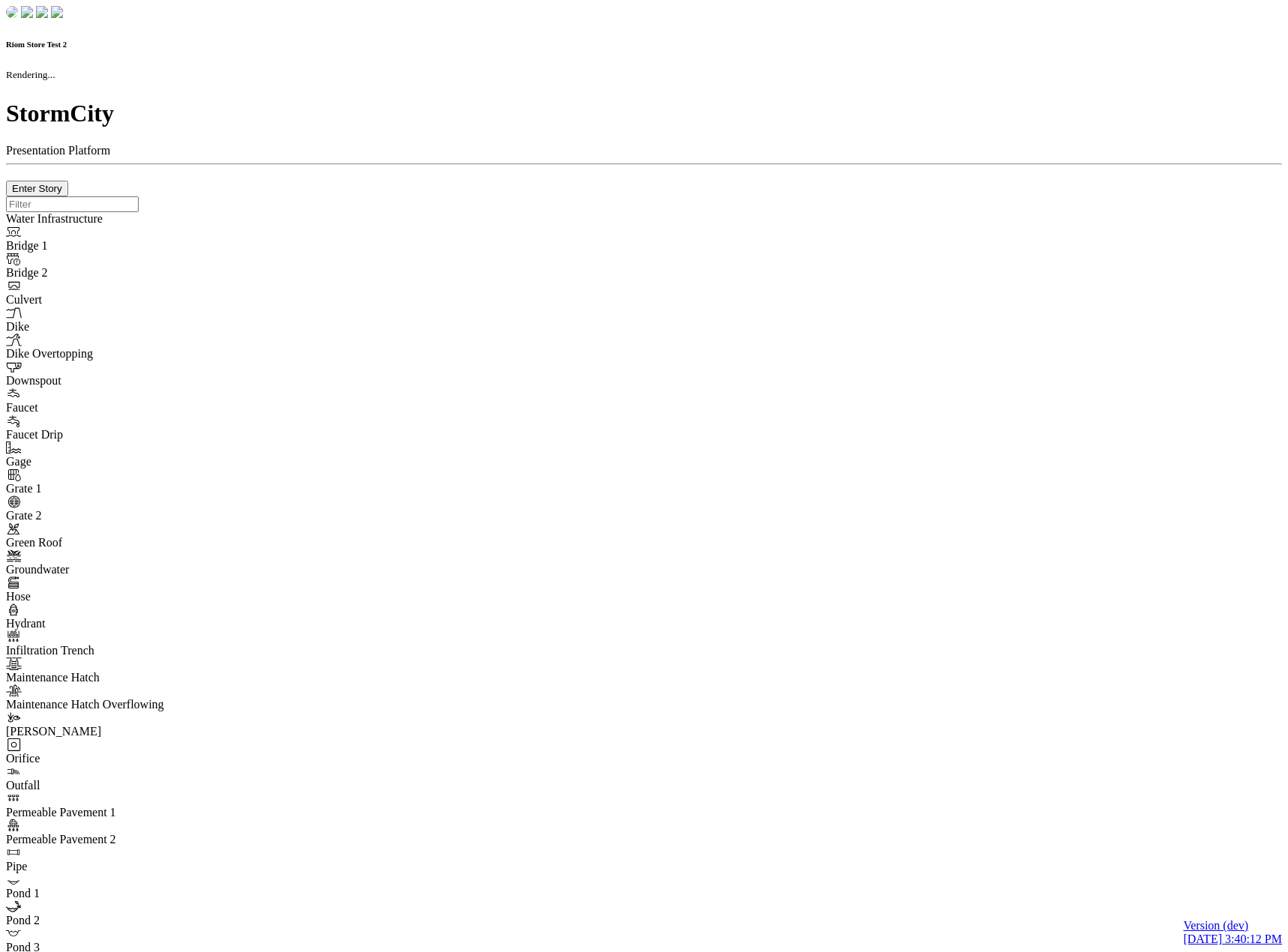
checkbox input "true"
type input "0"
type textarea "<i class="far fa-building"></i>"
type input "7"
select select "None"
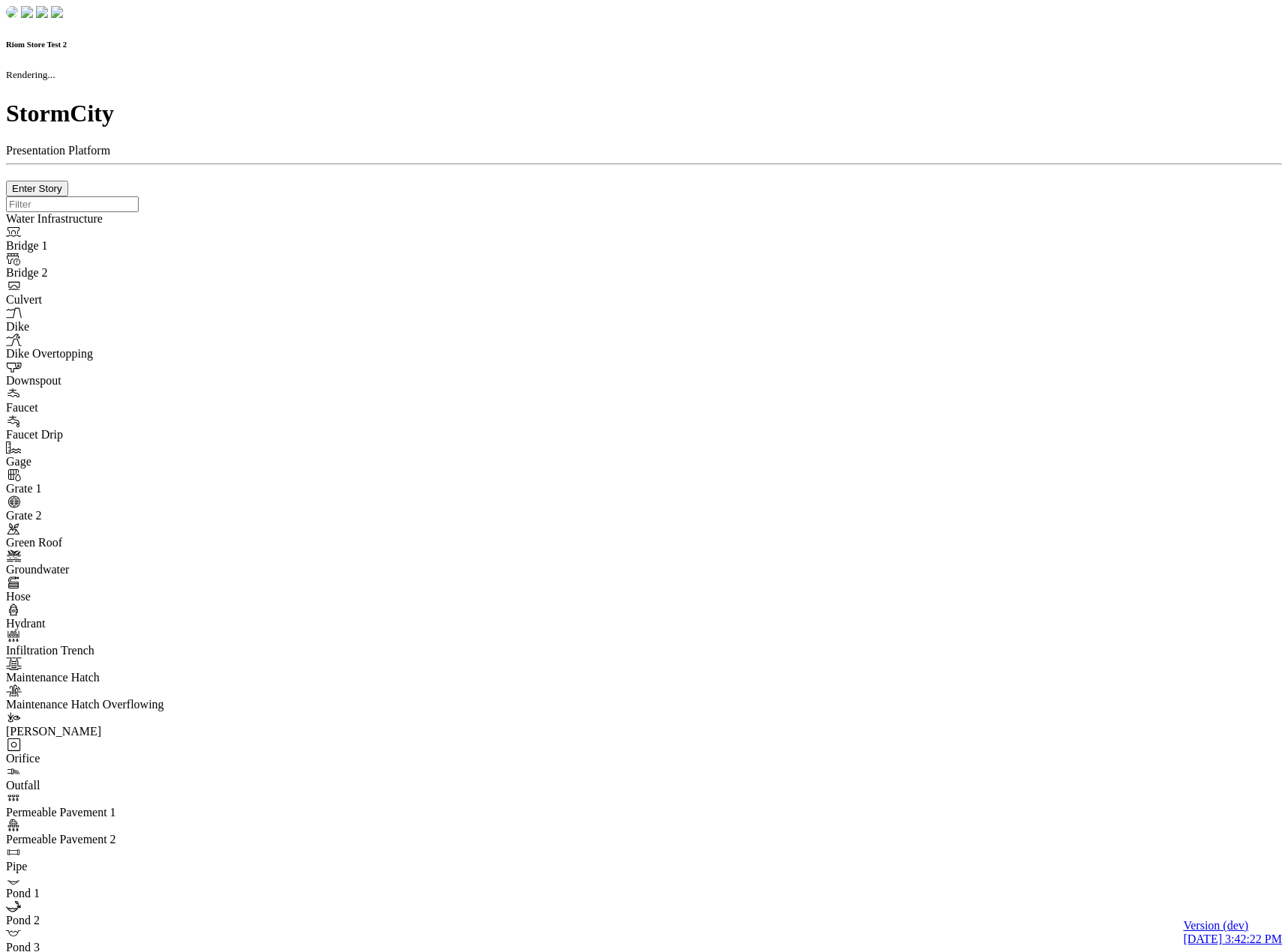
checkbox input "true"
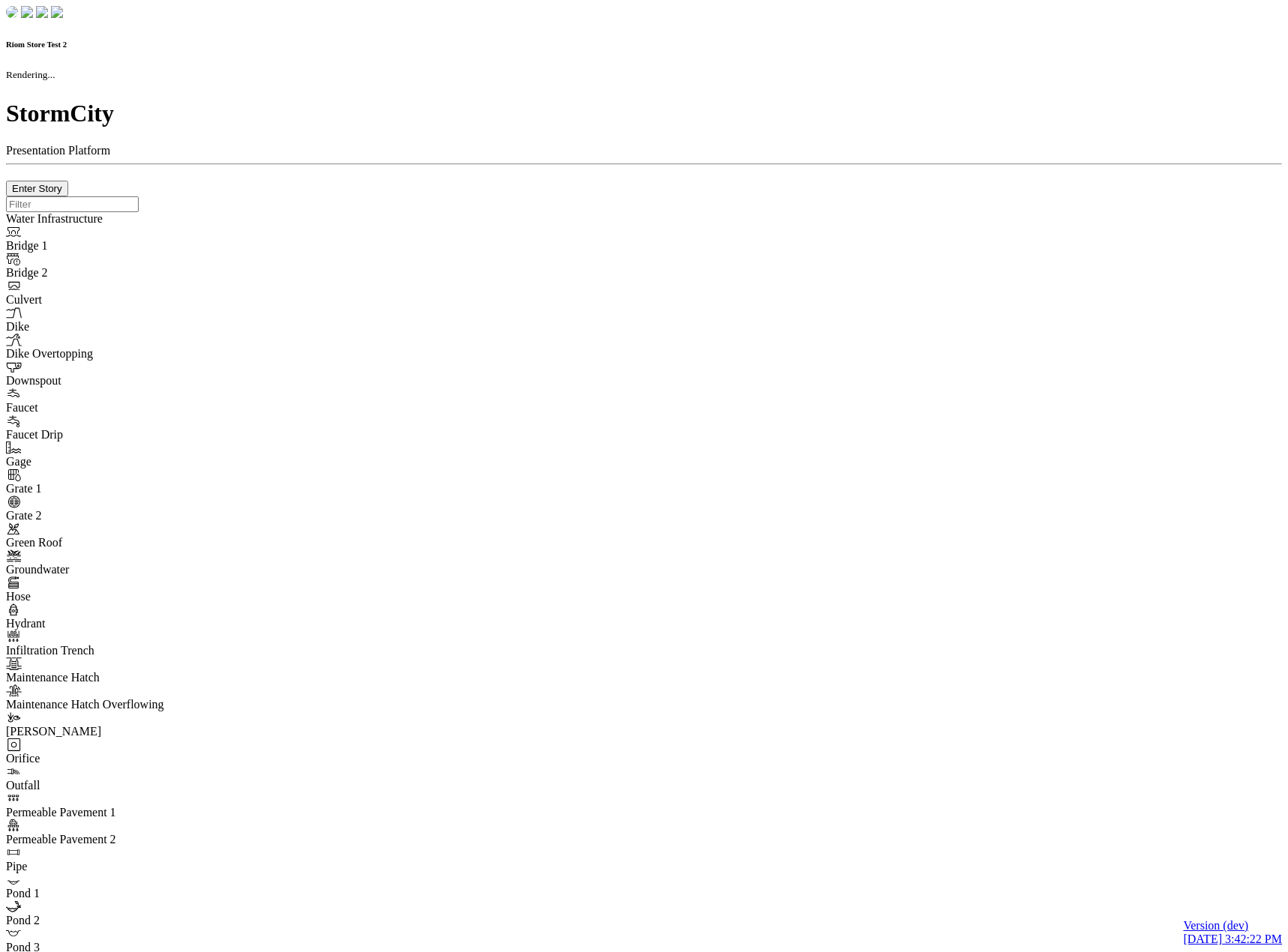
type input "0m"
type textarea "Depth = 0"
checkbox input "true"
select select "CIRCLE"
type input "7"
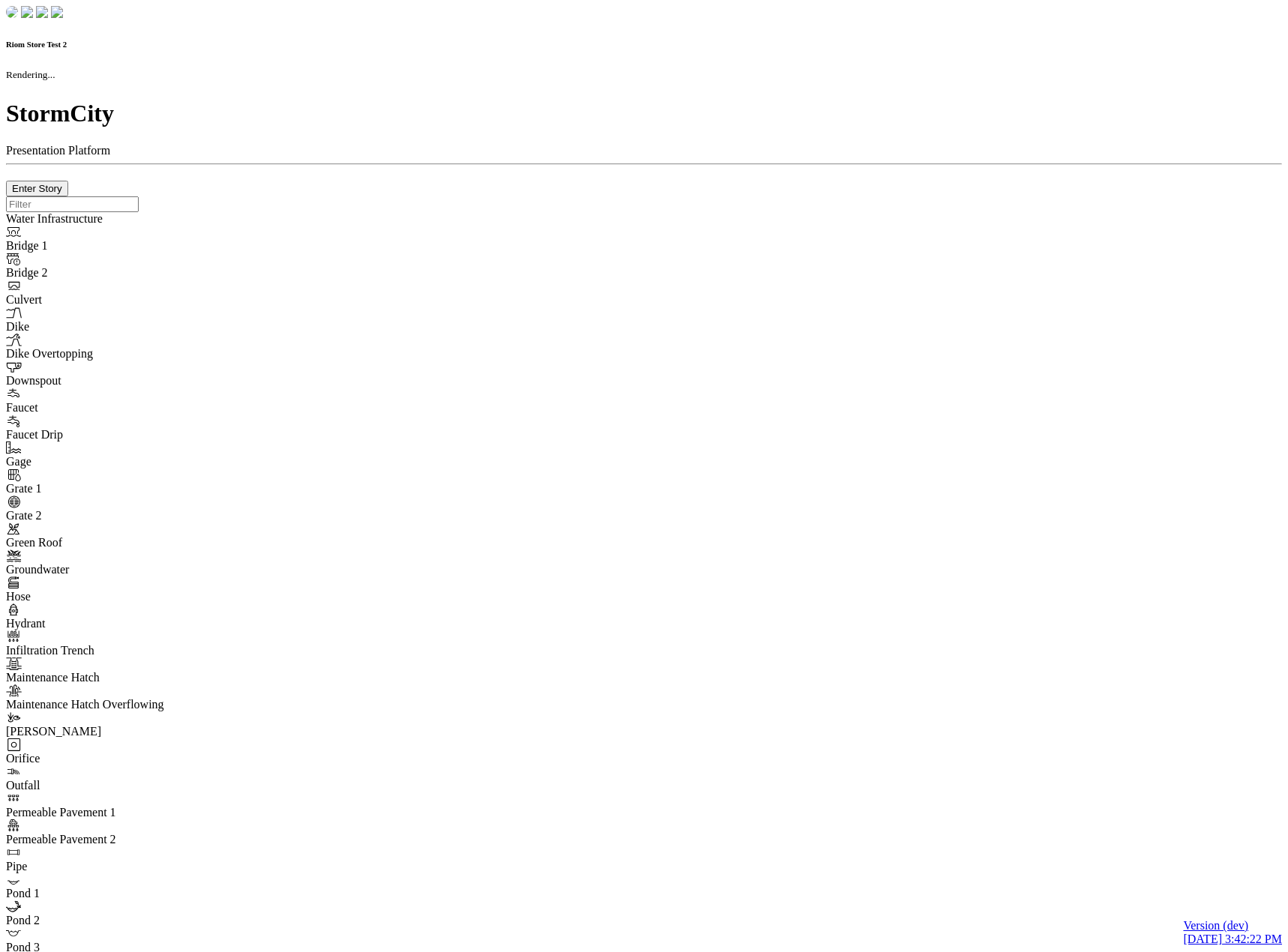
checkbox input "true"
type input "0"
type textarea "<i class="far fa-building"></i>"
type input "7"
select select "None"
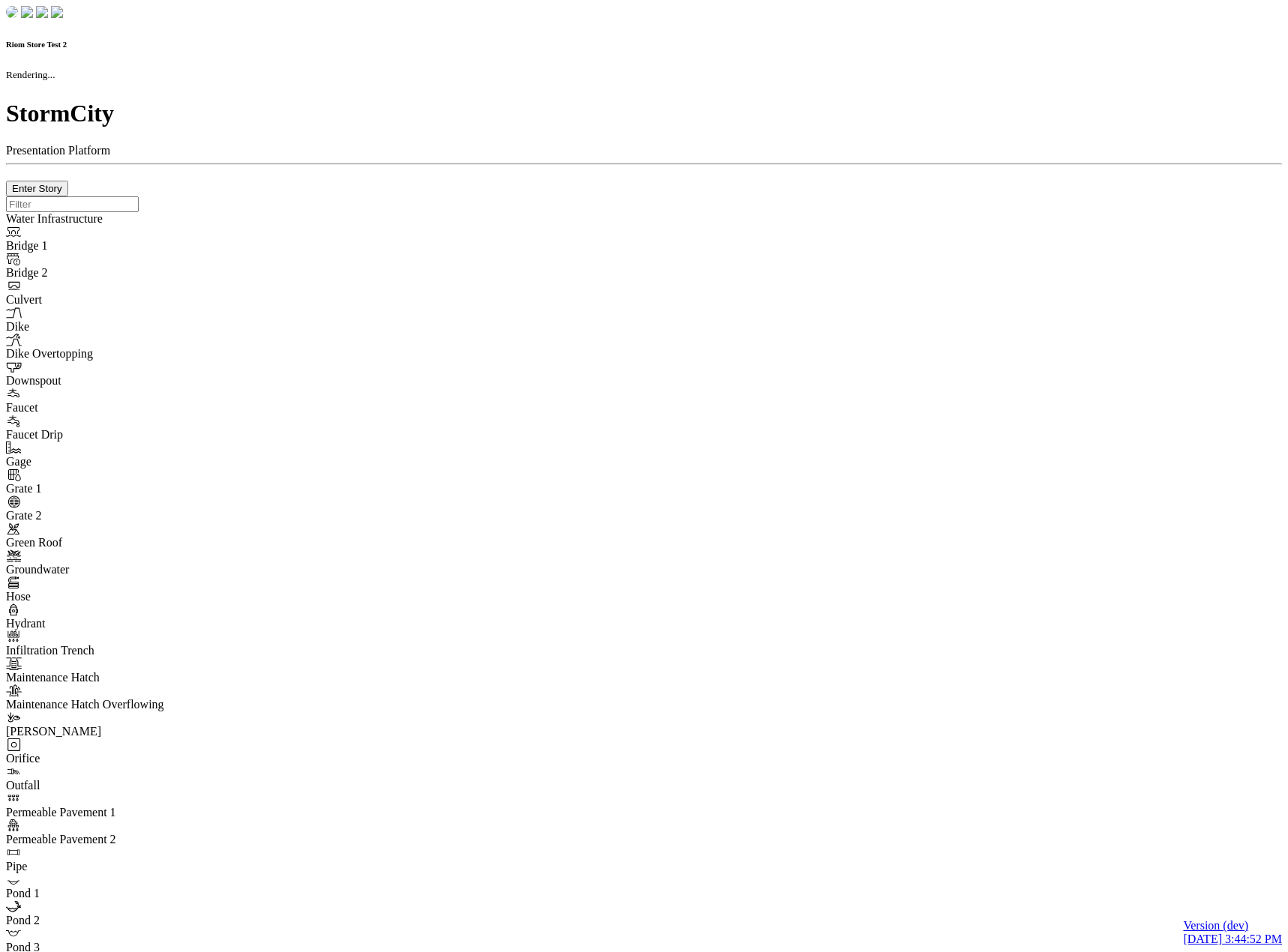
checkbox input "true"
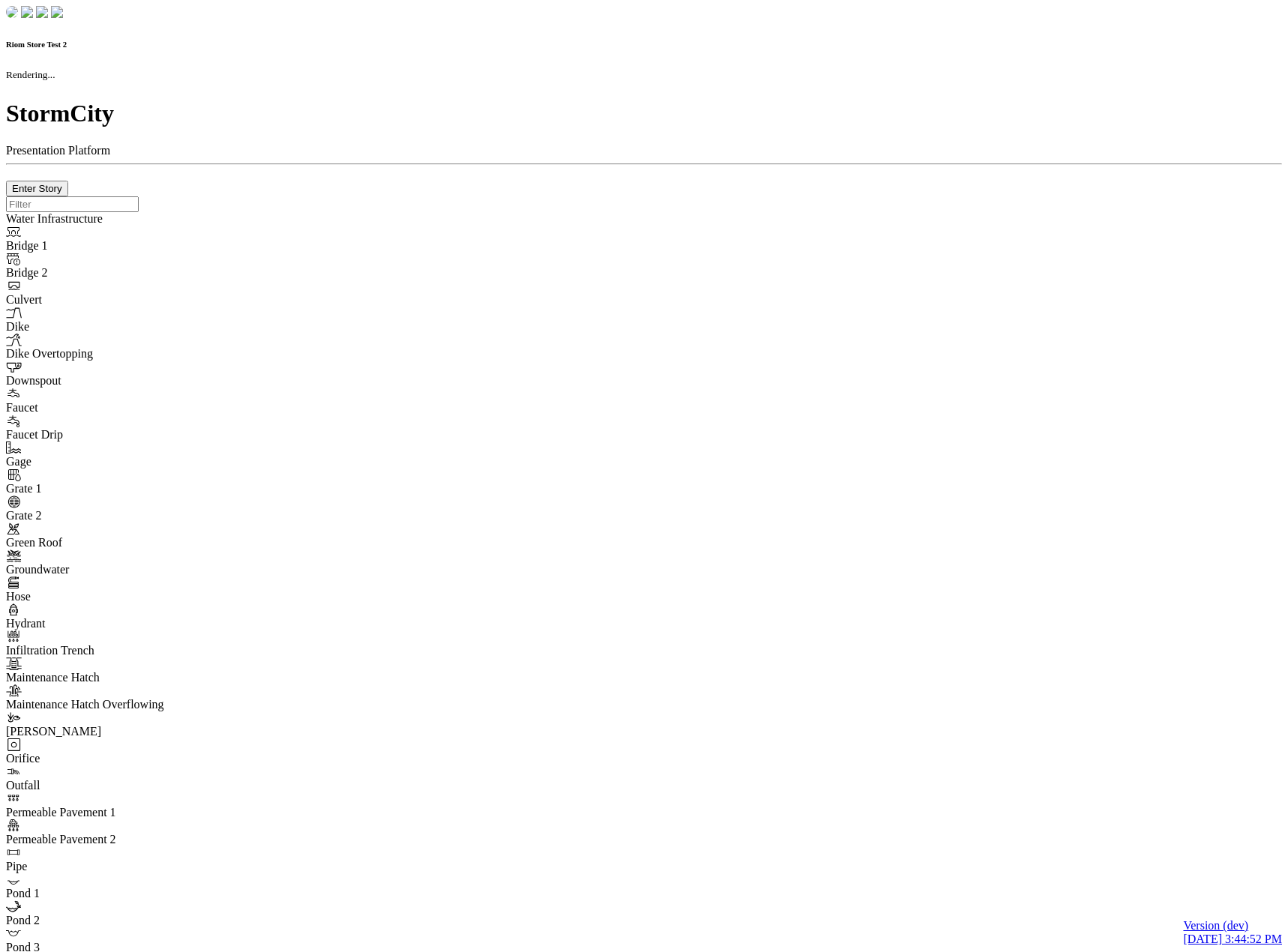
type input "0m"
type textarea "Depth = 0"
checkbox input "true"
select select "CIRCLE"
type input "7"
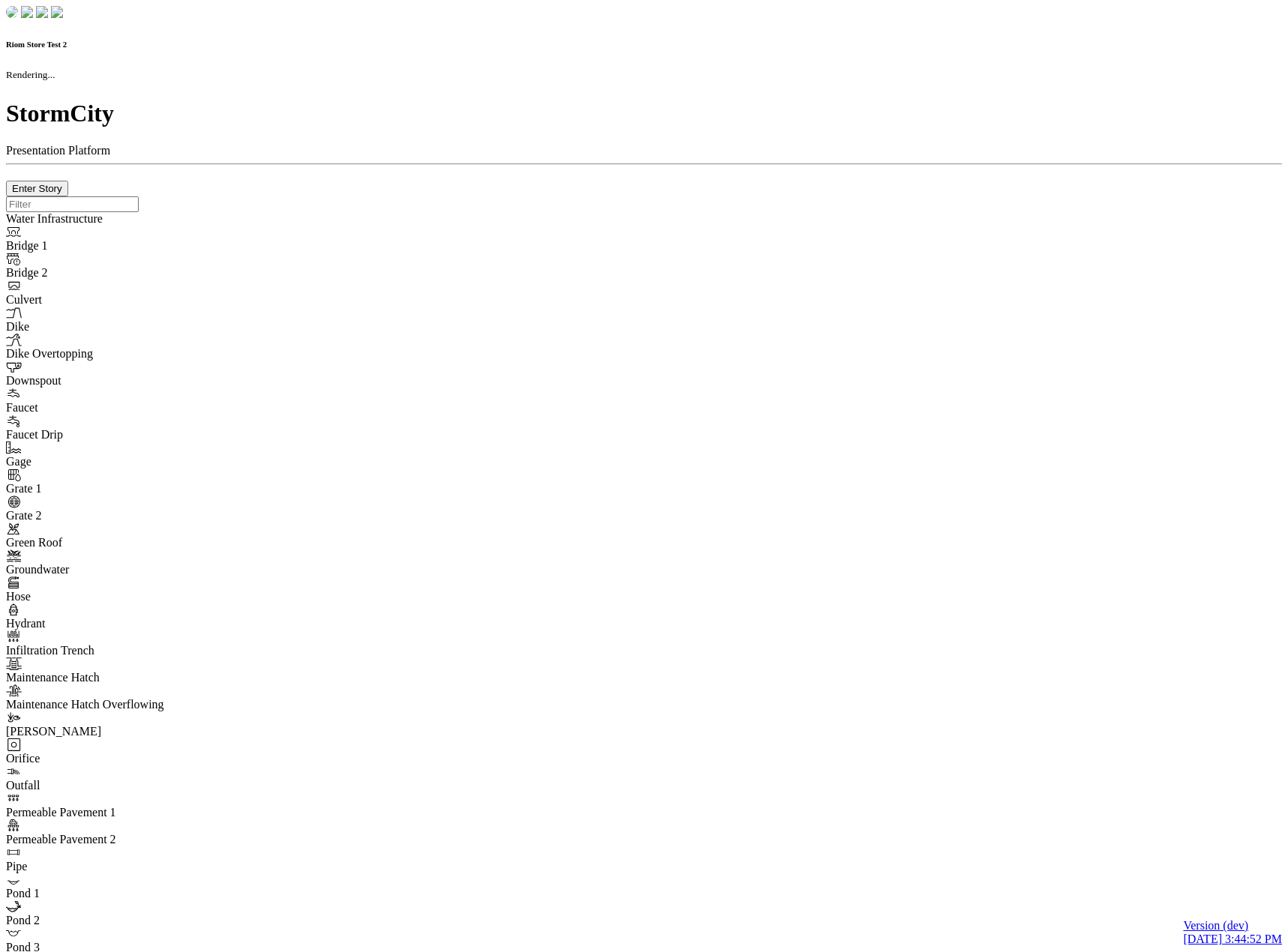
checkbox input "true"
type input "0"
type textarea "<i class="far fa-building"></i>"
type input "7"
select select "None"
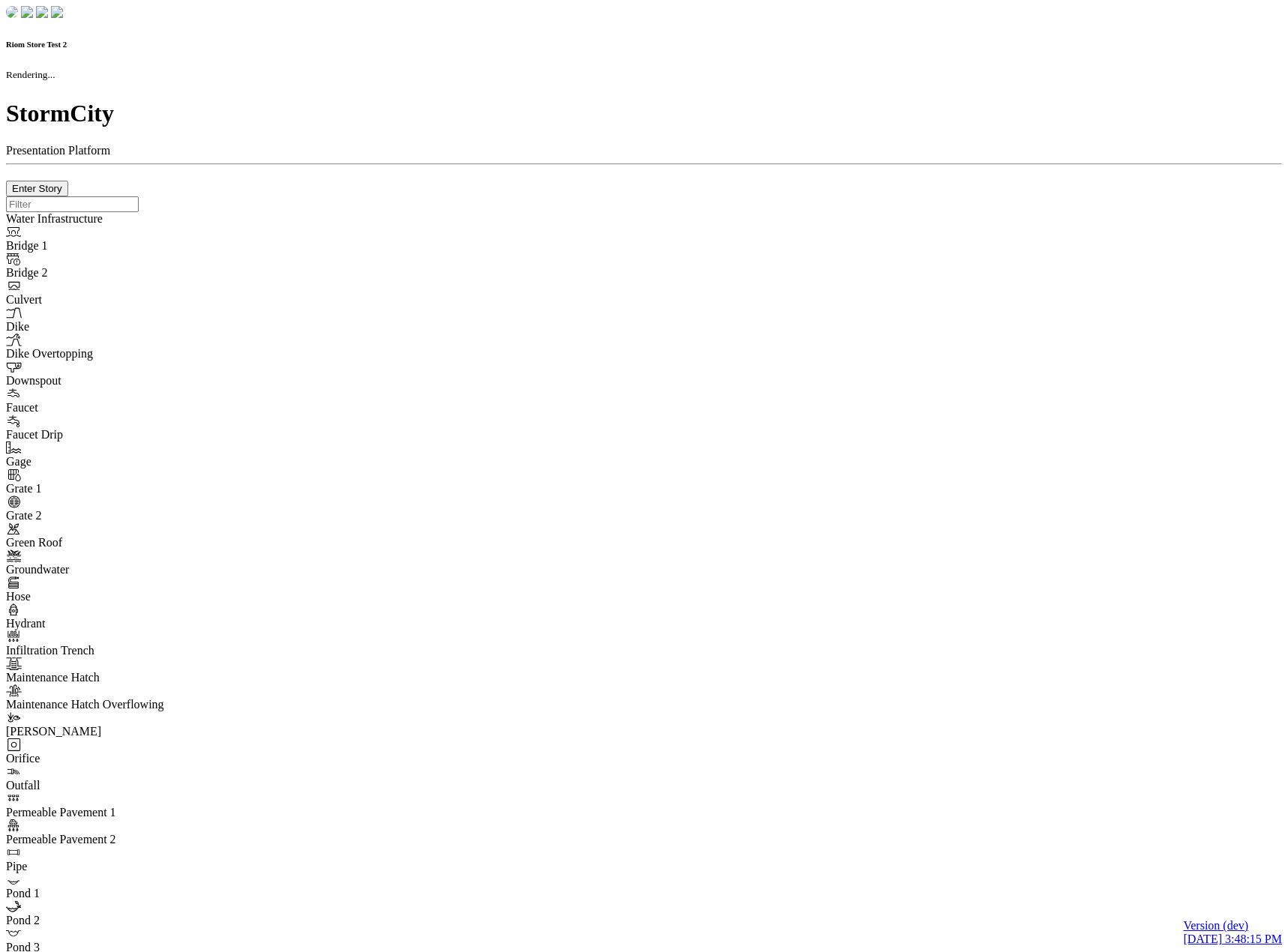
checkbox input "true"
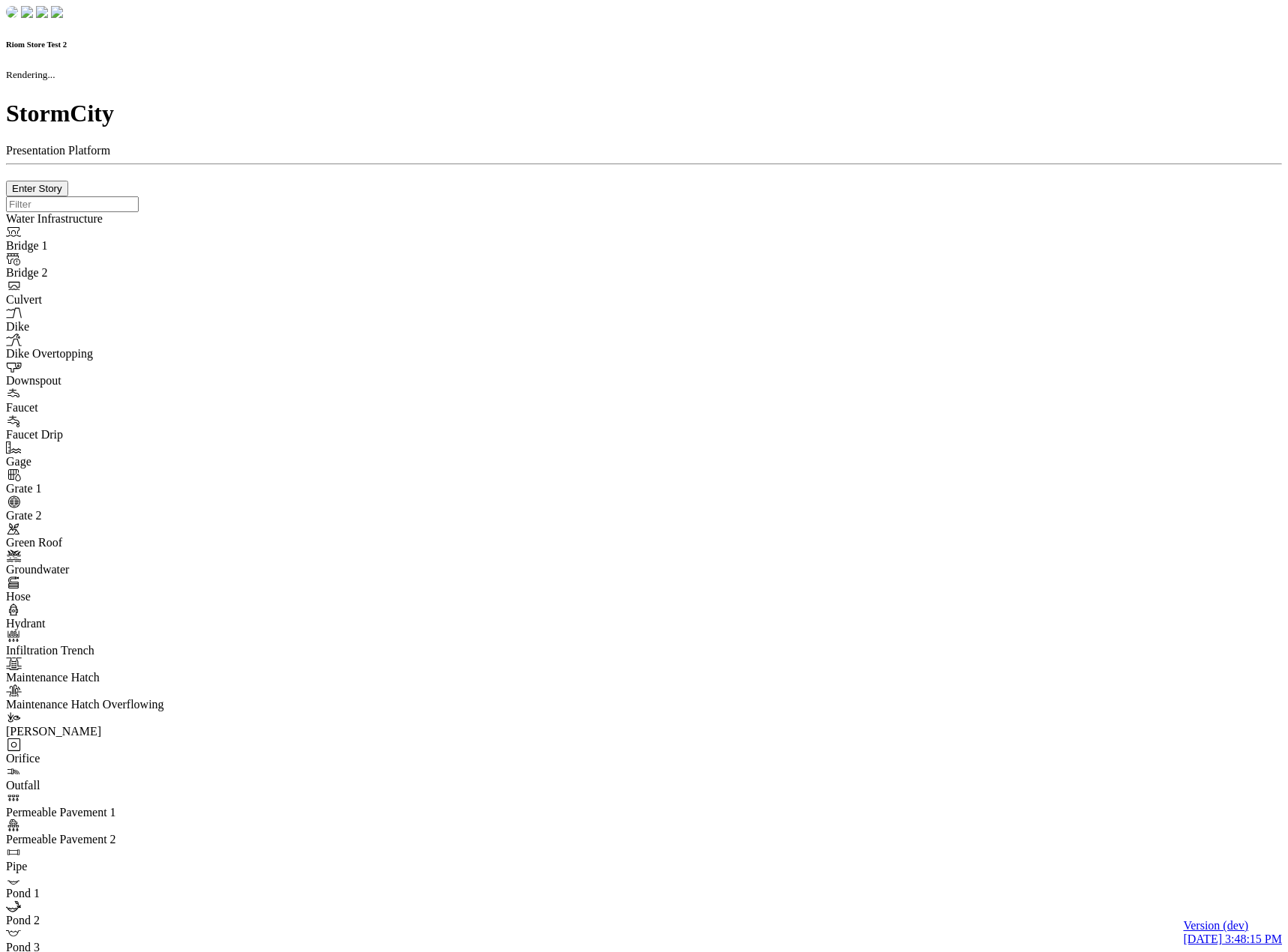
type input "0m"
type textarea "Depth = 0"
checkbox input "true"
select select "CIRCLE"
type input "7"
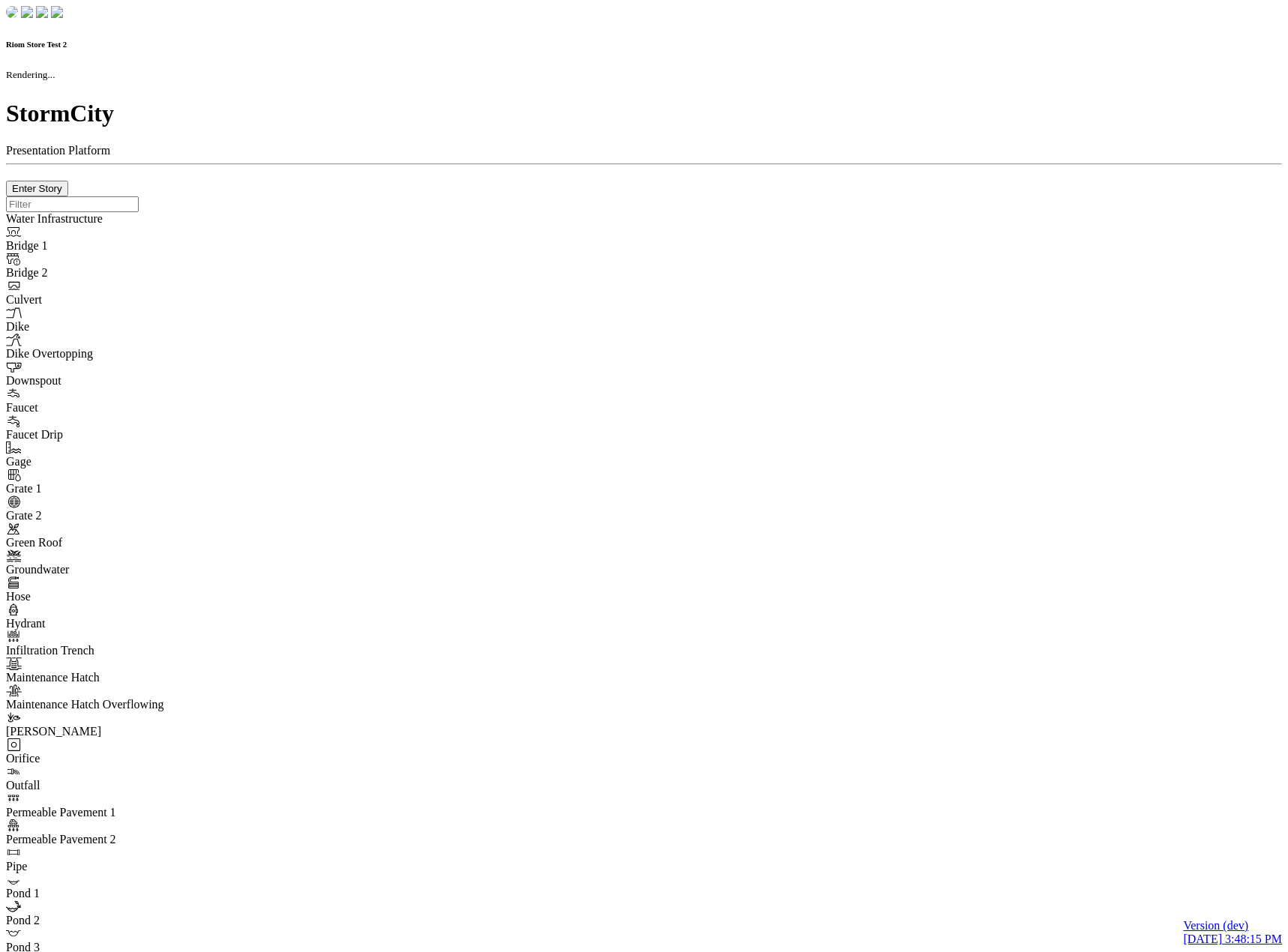
checkbox input "true"
type input "0"
type textarea "<i class="far fa-building"></i>"
type input "7"
select select "None"
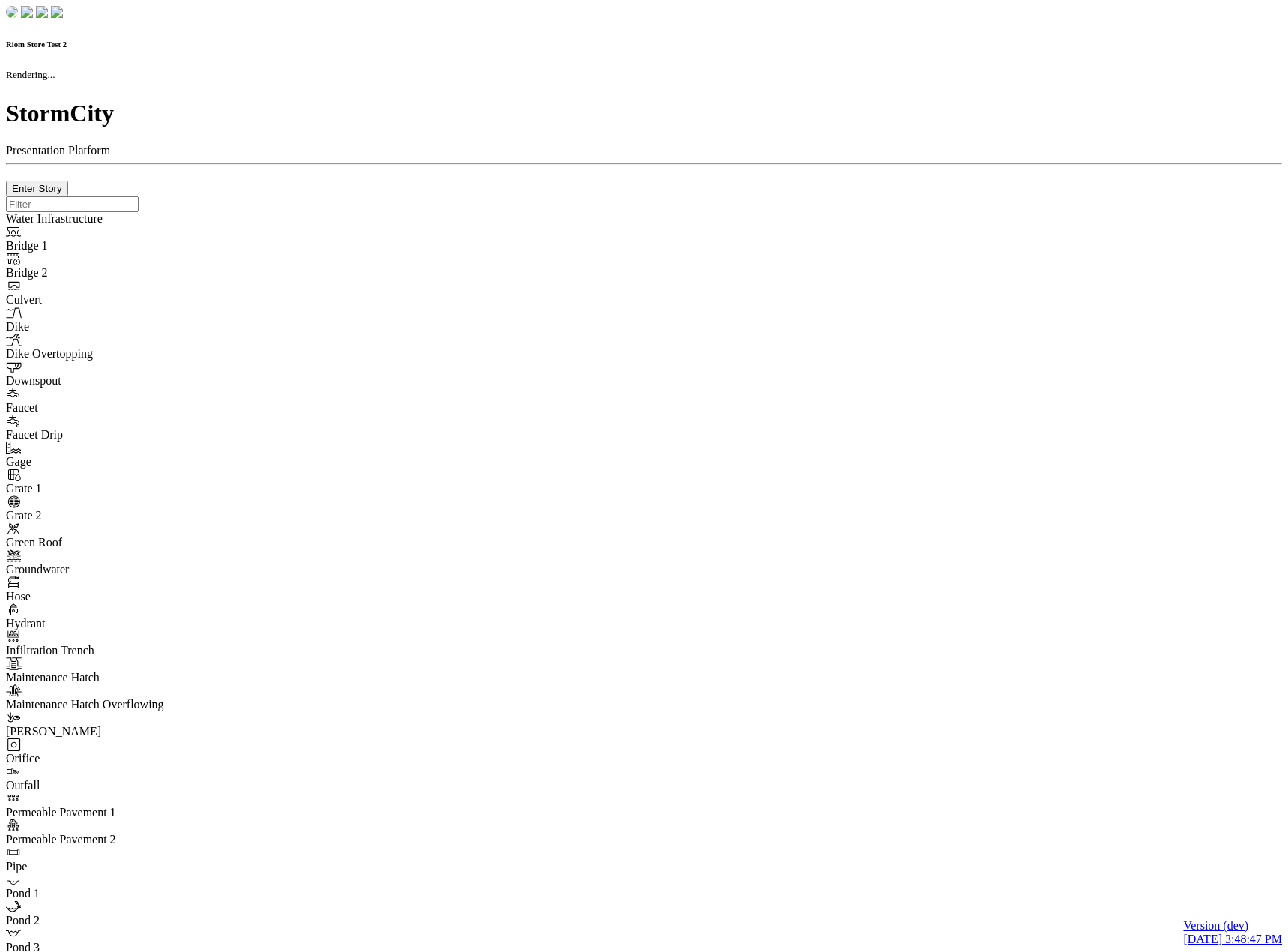
checkbox input "true"
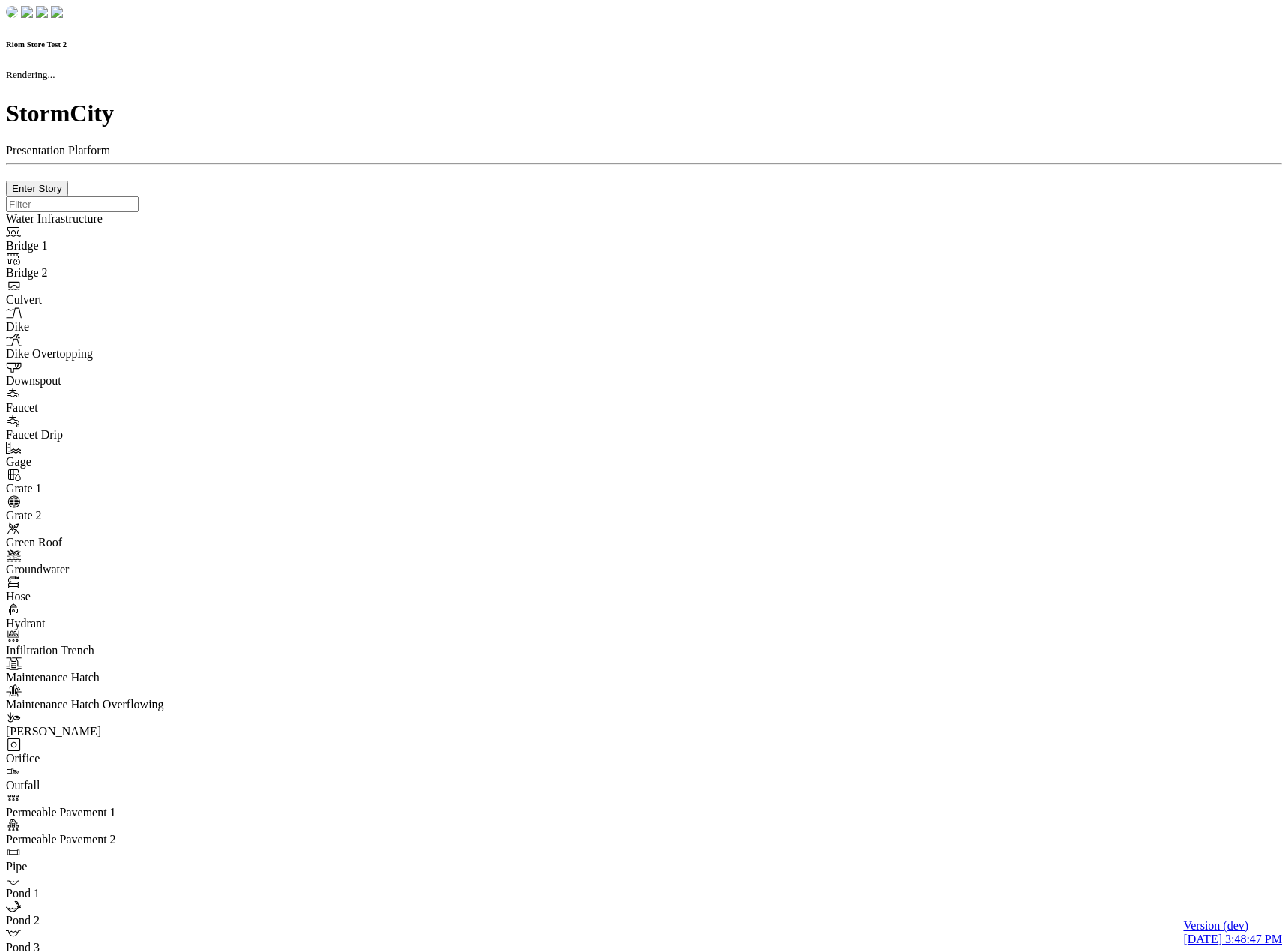
type input "0m"
type textarea "Depth = 0"
checkbox input "true"
select select "CIRCLE"
type input "7"
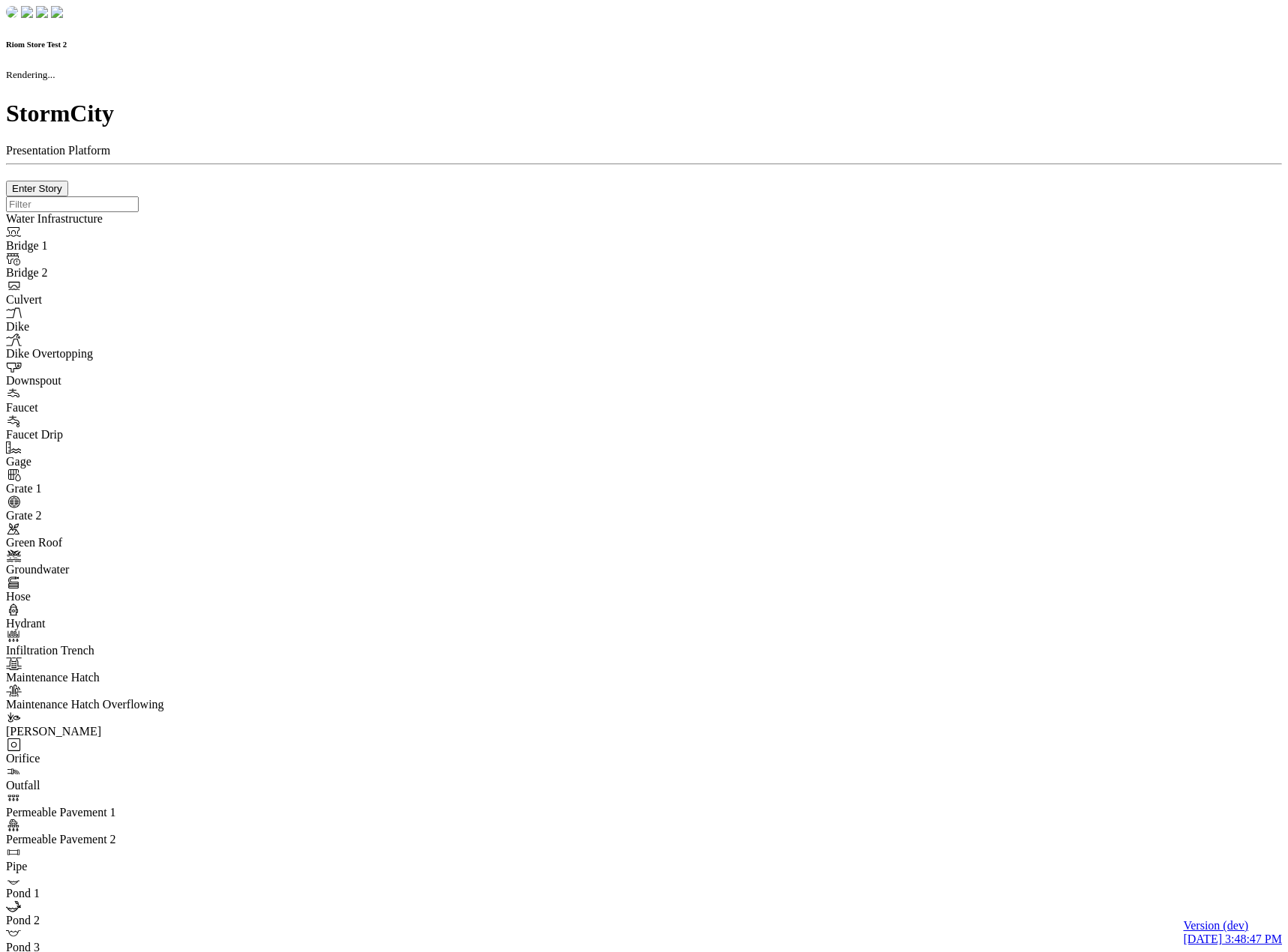
checkbox input "true"
type input "0"
type textarea "<i class="far fa-building"></i>"
type input "7"
select select "None"
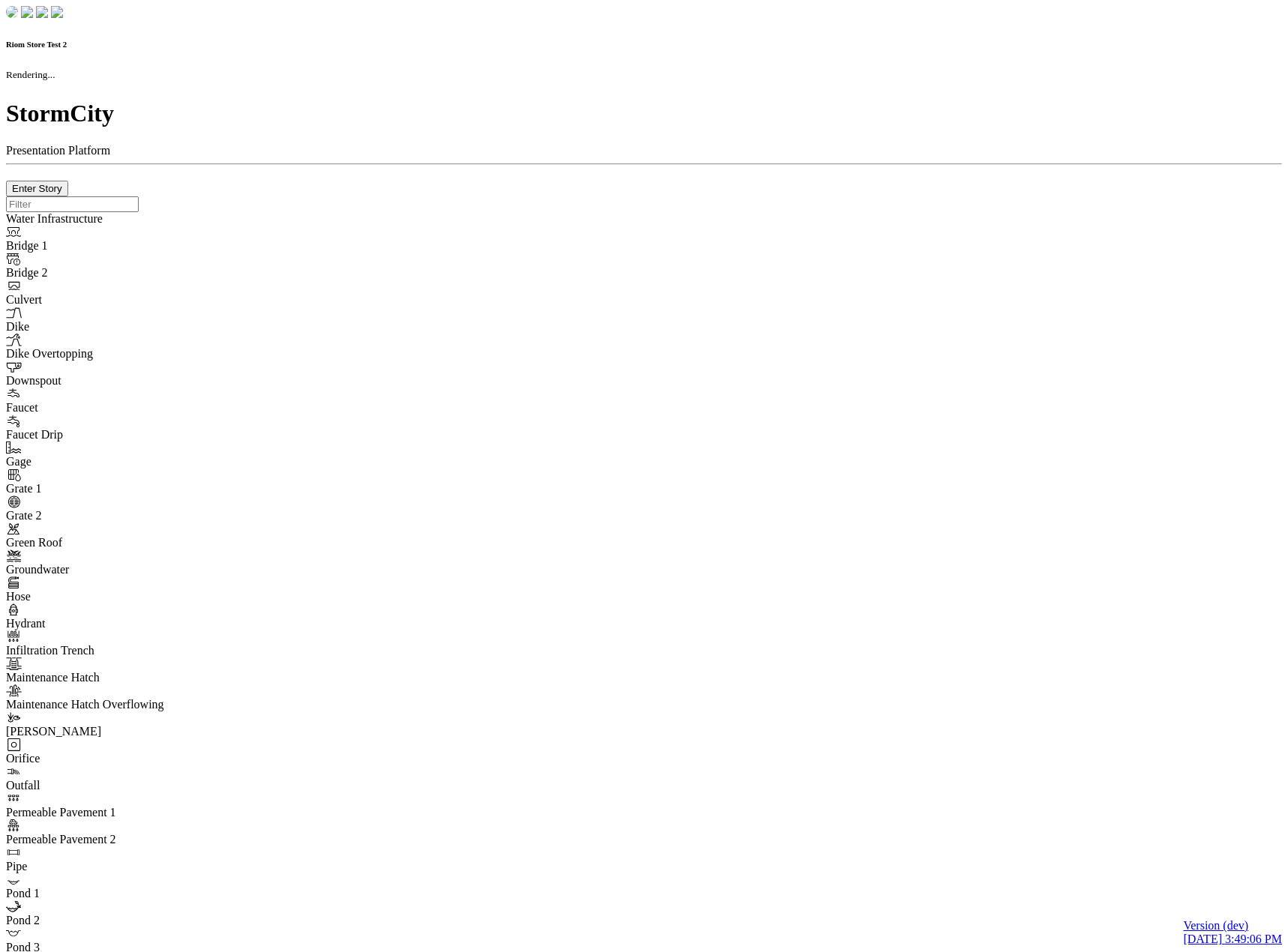
checkbox input "true"
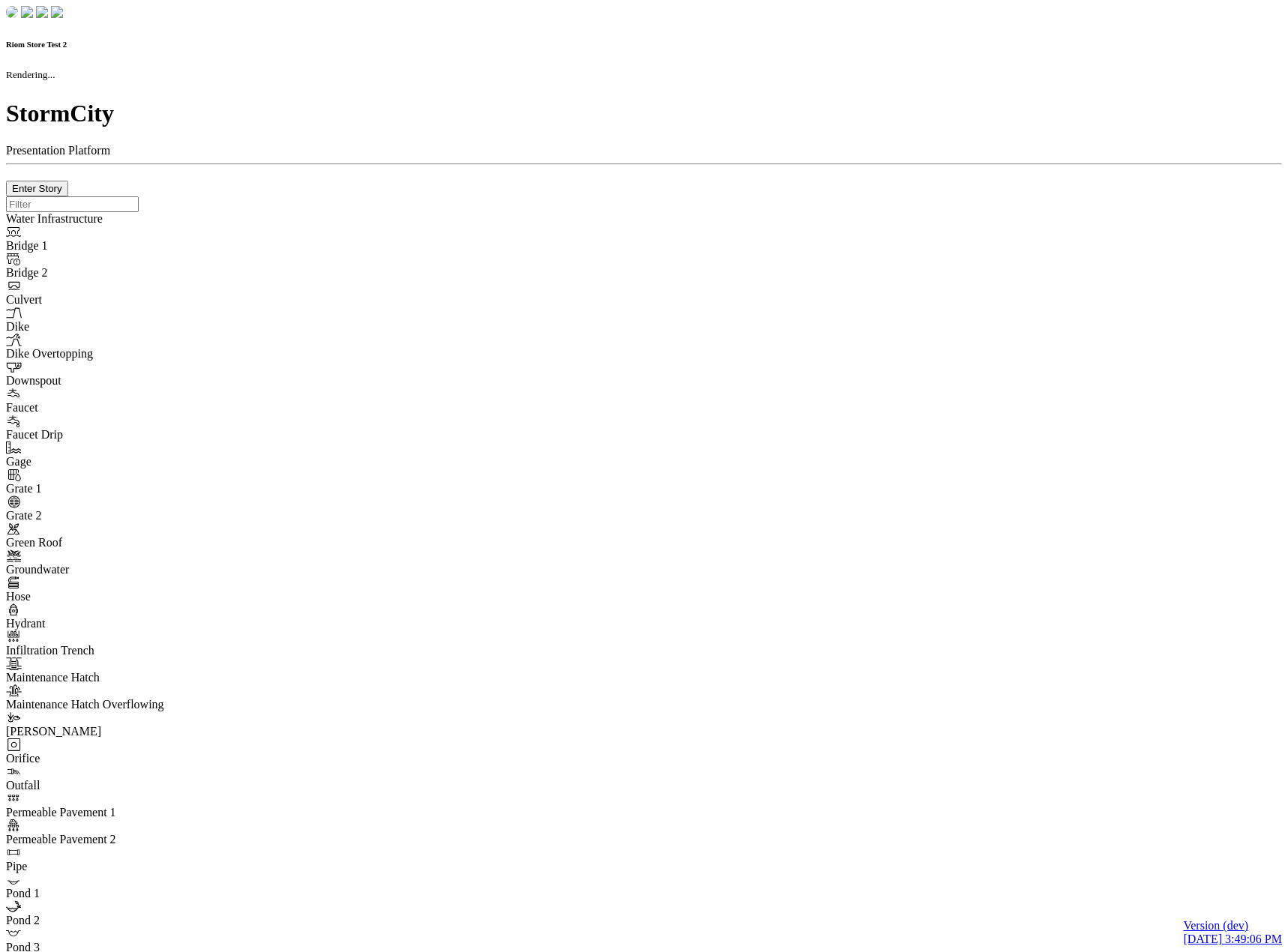
type input "0m"
type textarea "Depth = 0"
checkbox input "true"
select select "CIRCLE"
type input "7"
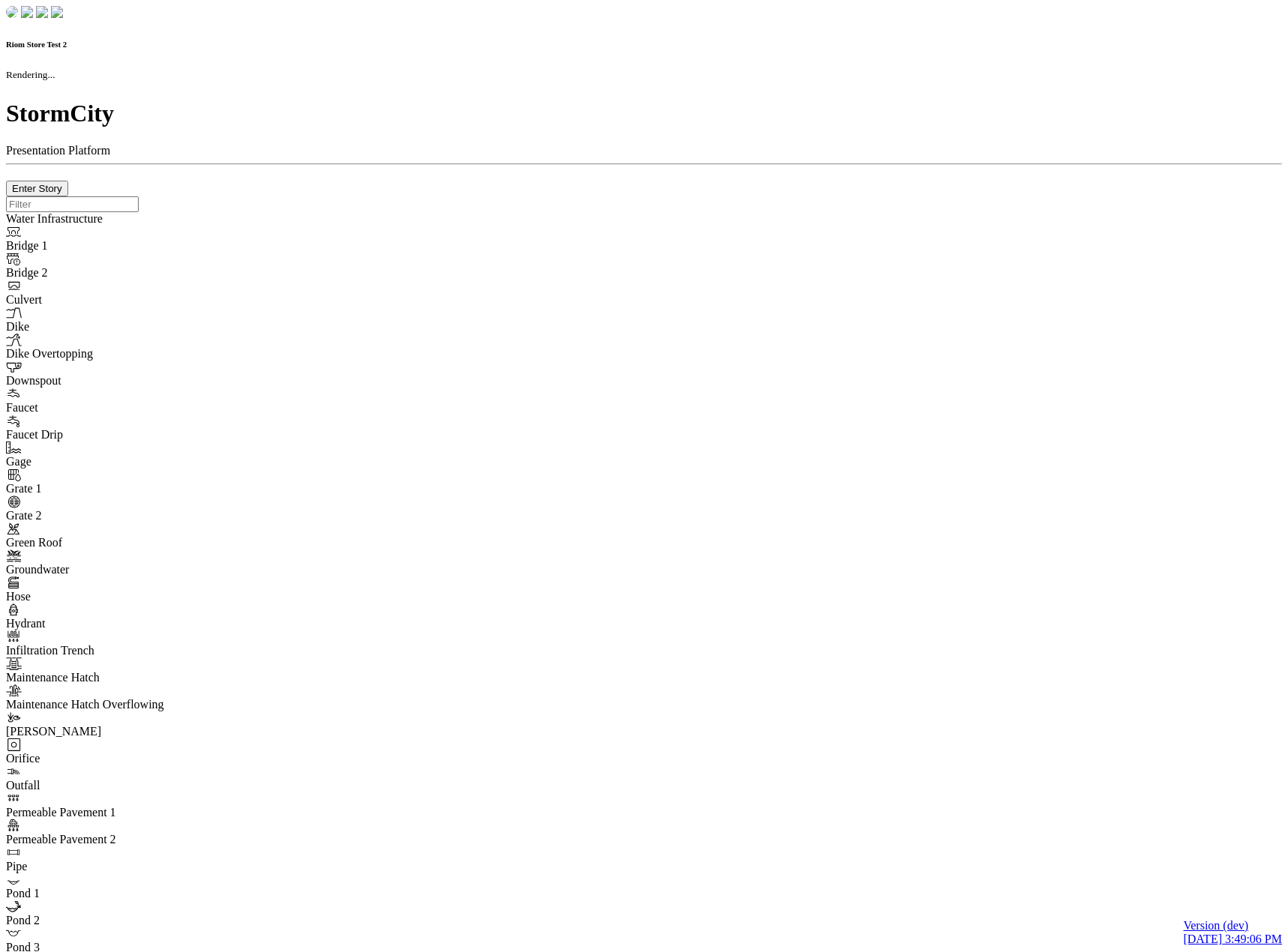
checkbox input "true"
type input "0"
type textarea "<i class="far fa-building"></i>"
type input "7"
select select "None"
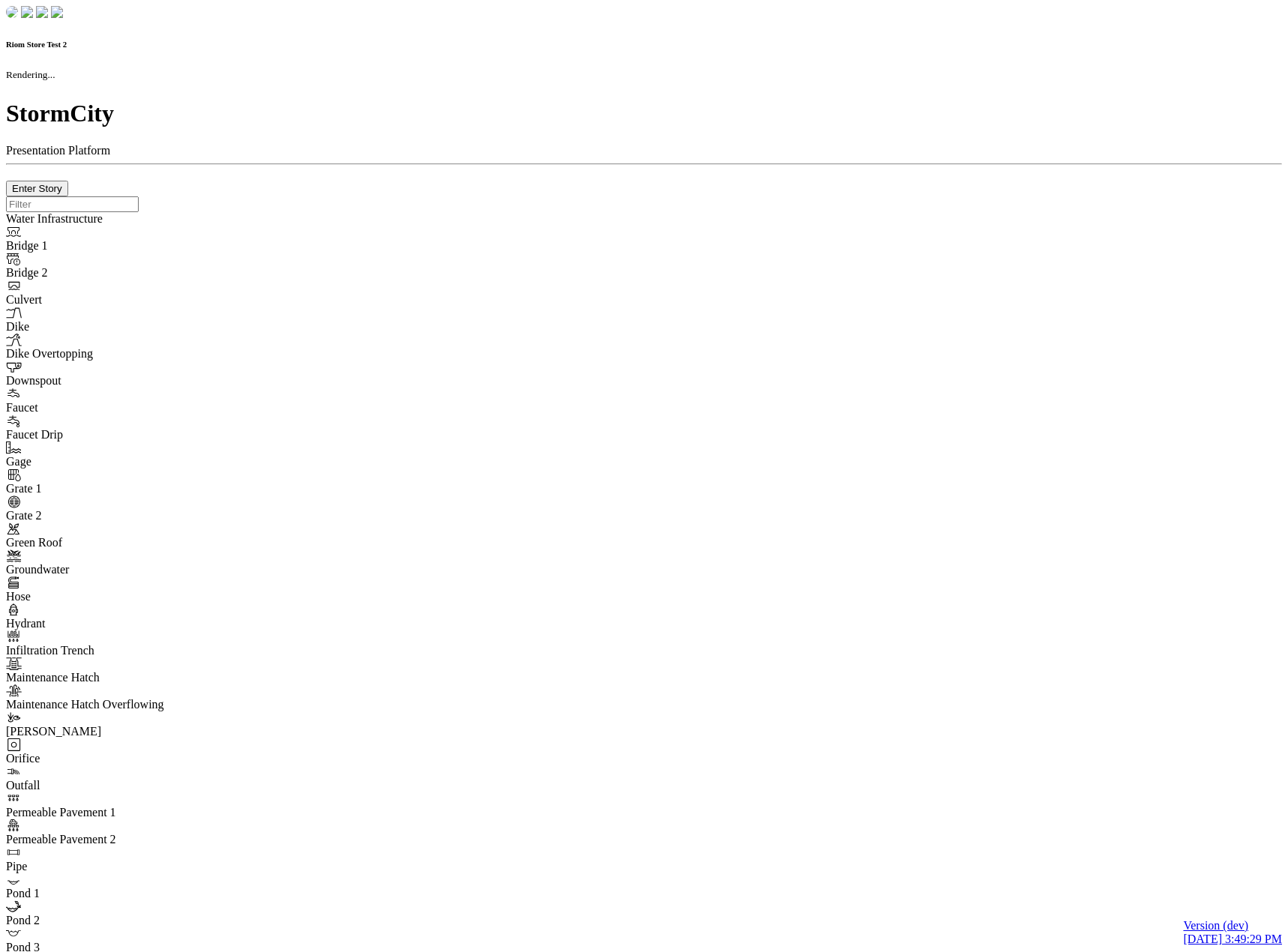
checkbox input "true"
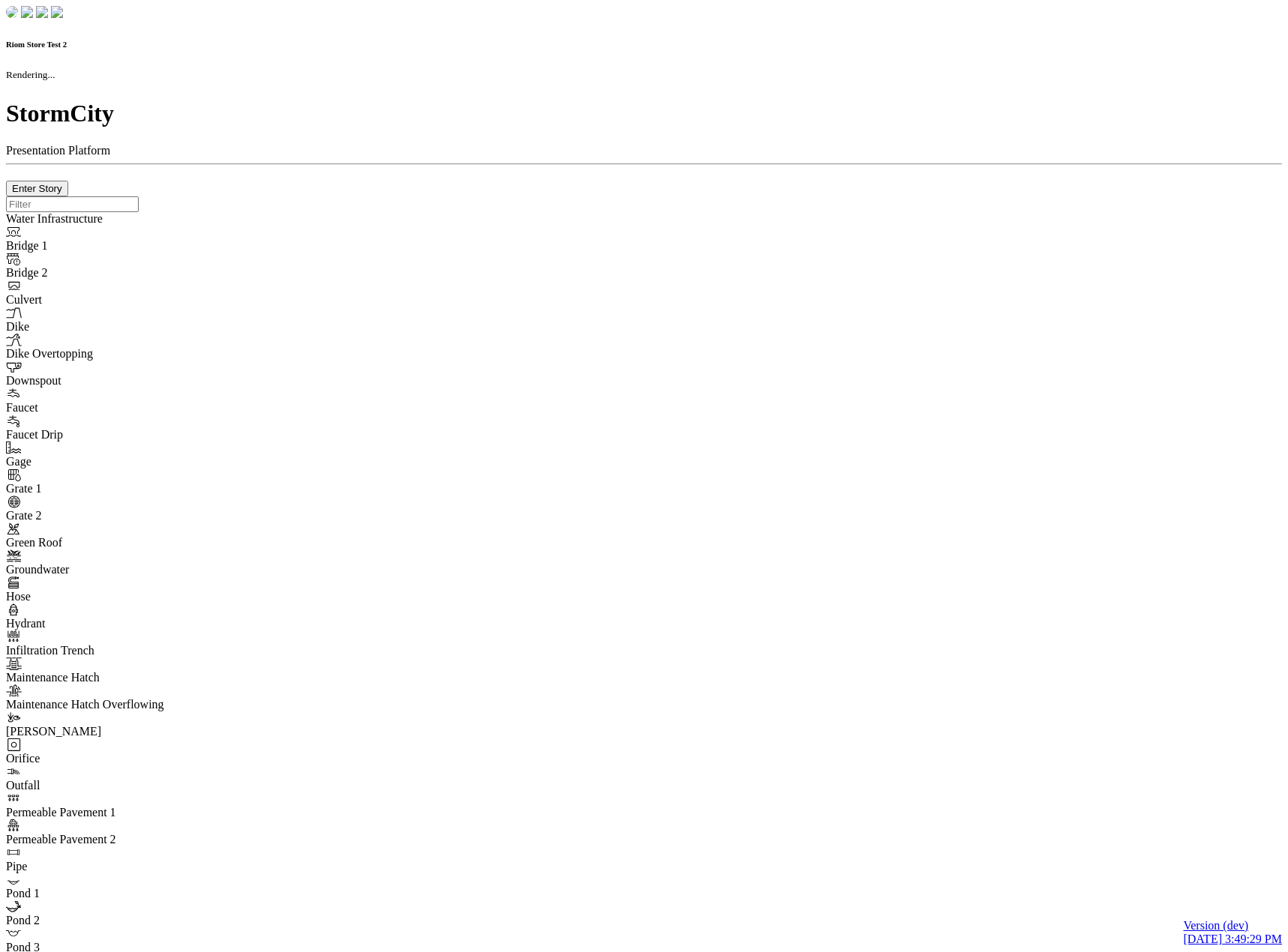
type input "0m"
type textarea "Depth = 0"
checkbox input "true"
select select "CIRCLE"
type input "7"
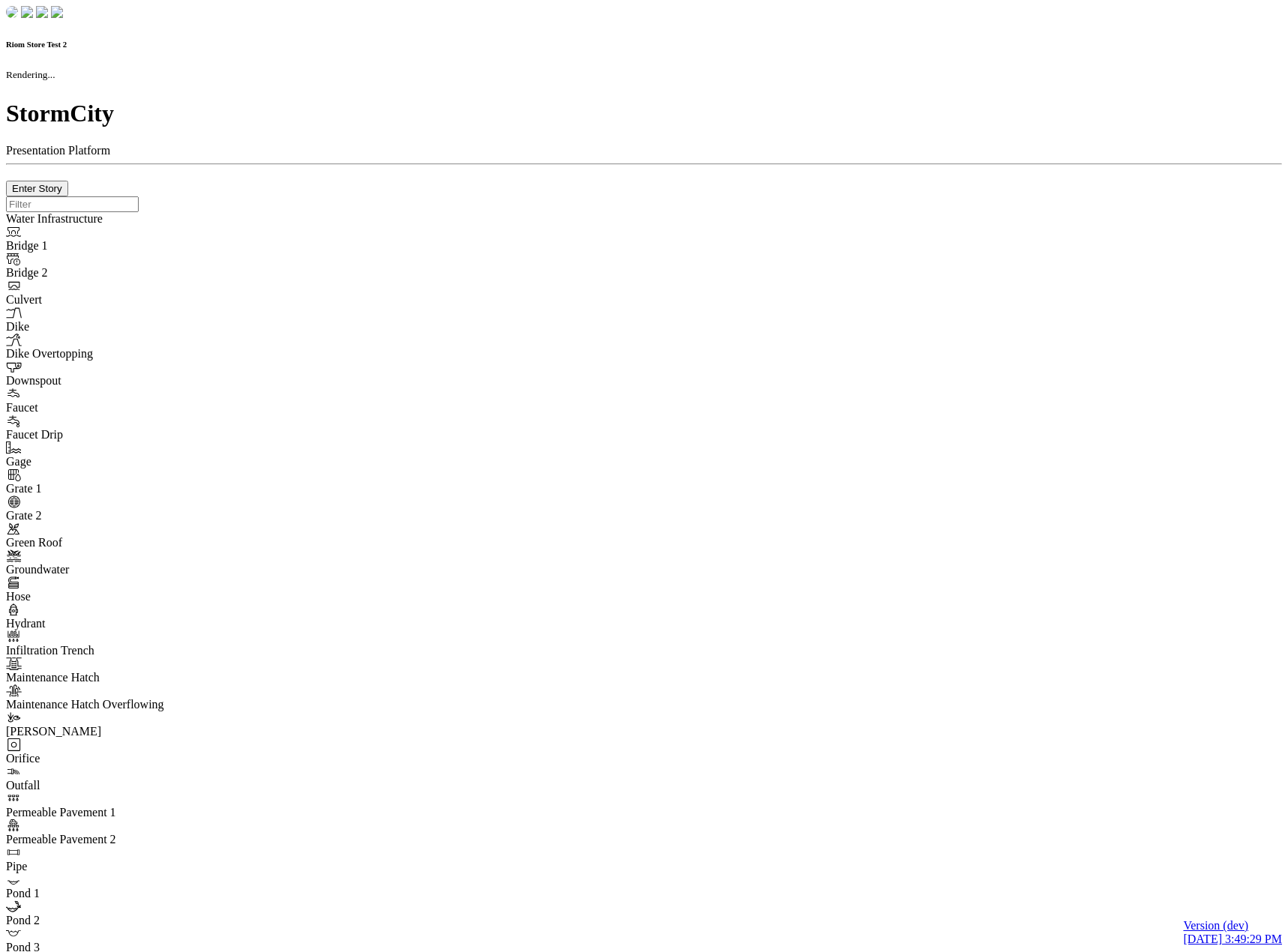
checkbox input "true"
type input "0"
type textarea "<i class="far fa-building"></i>"
type input "7"
select select "None"
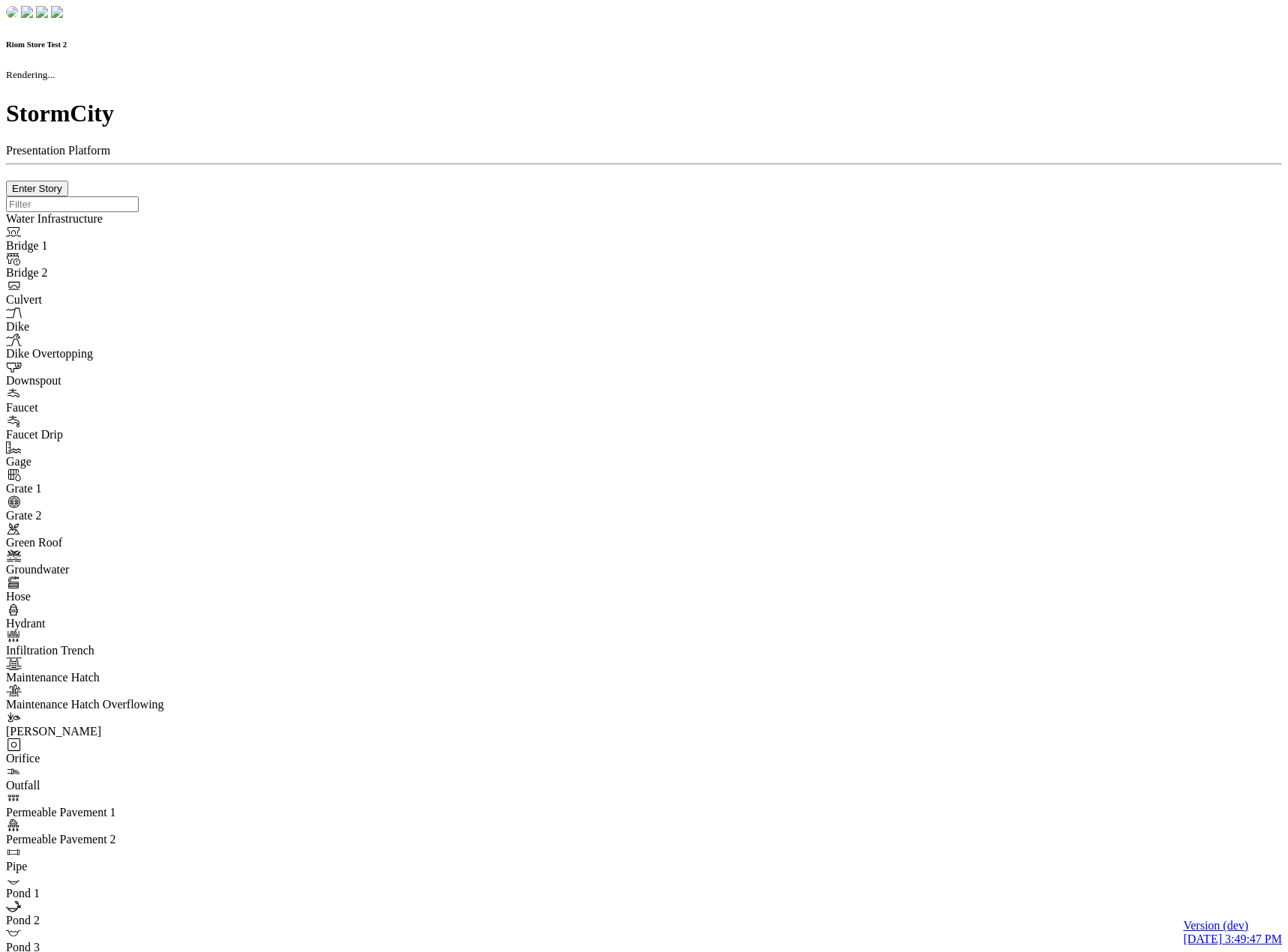
checkbox input "true"
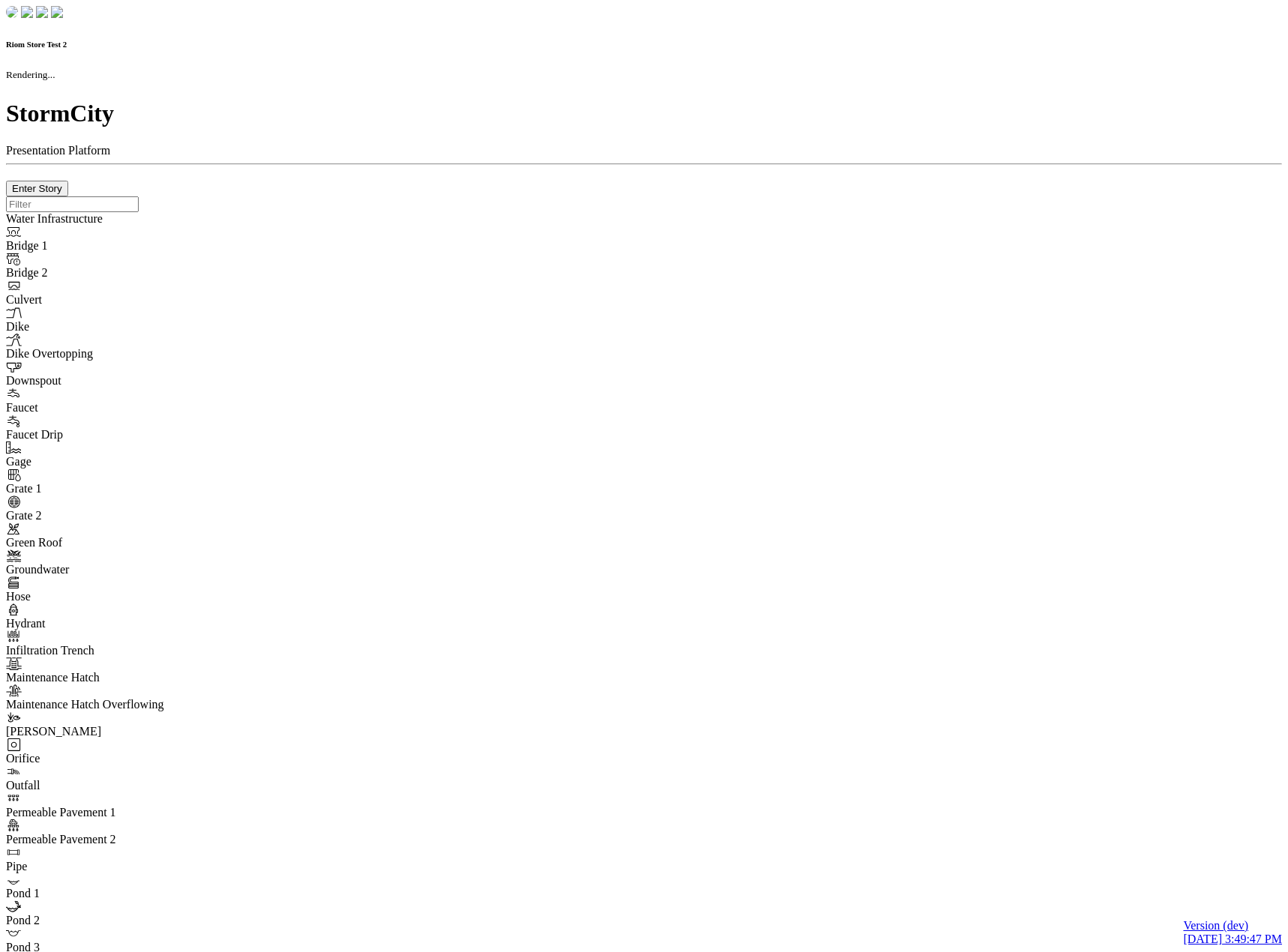
type input "0m"
type textarea "Depth = 0"
checkbox input "true"
select select "CIRCLE"
type input "7"
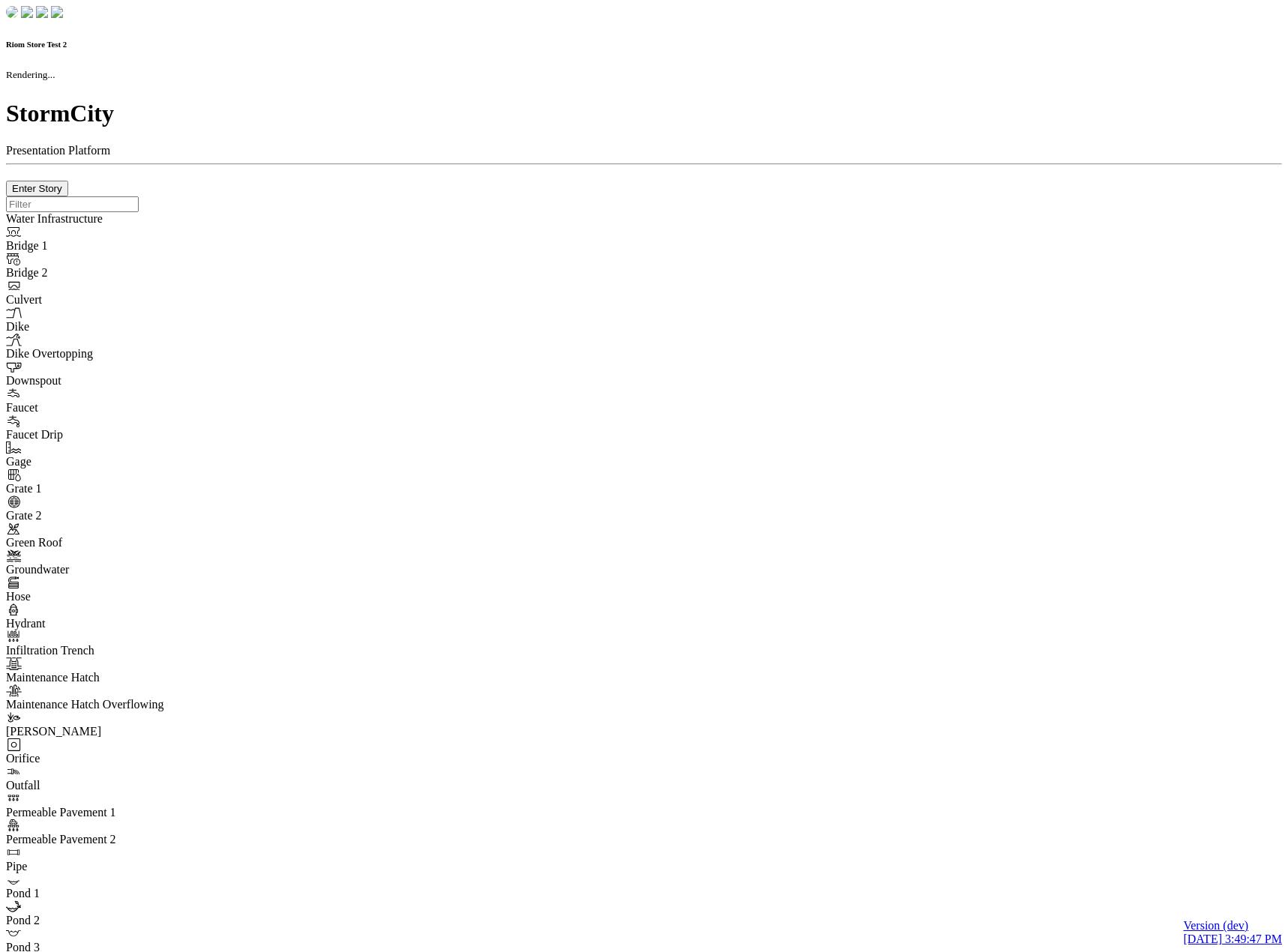
checkbox input "true"
type input "0"
type textarea "<i class="far fa-building"></i>"
type input "7"
select select "None"
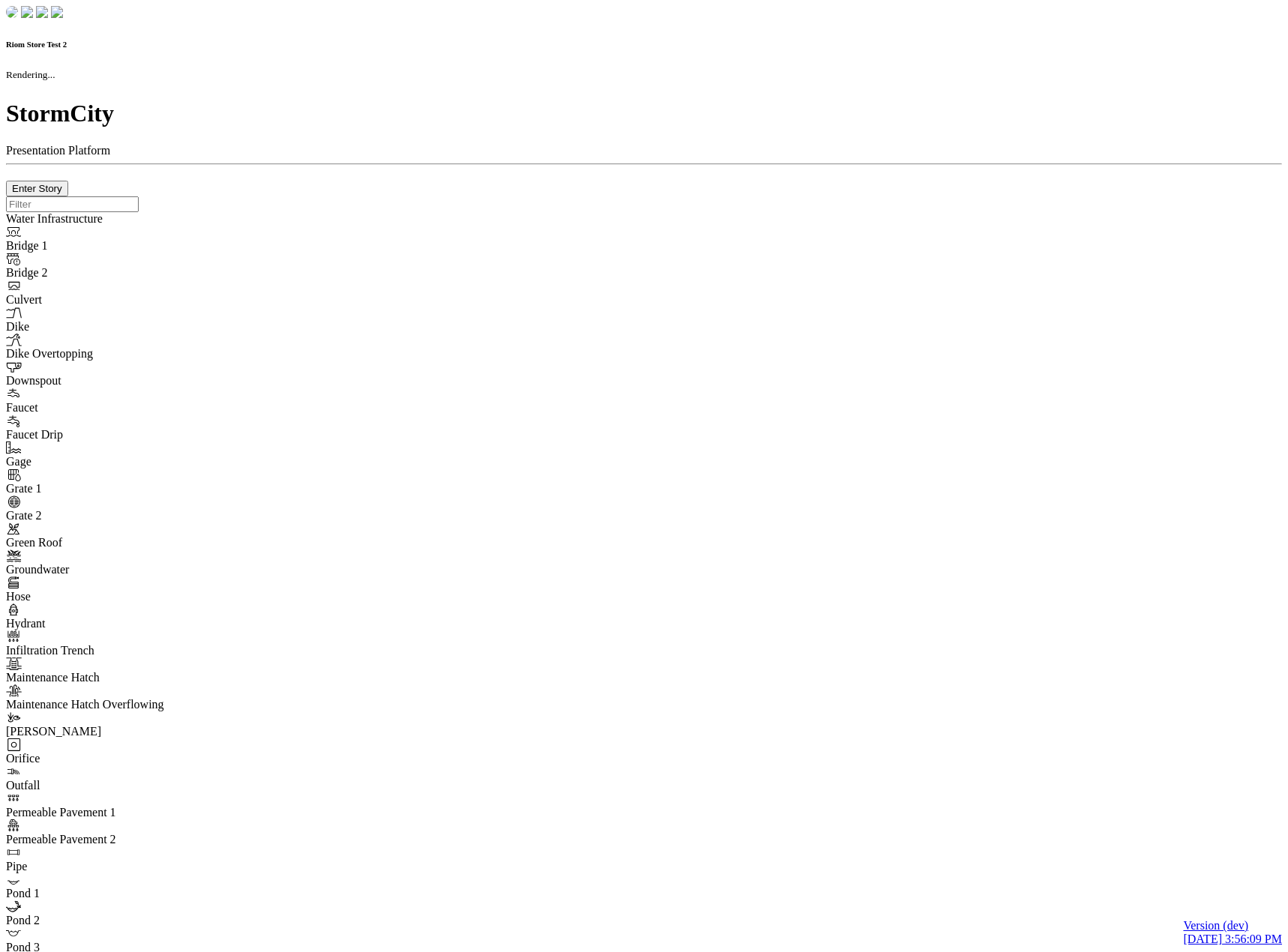
checkbox input "true"
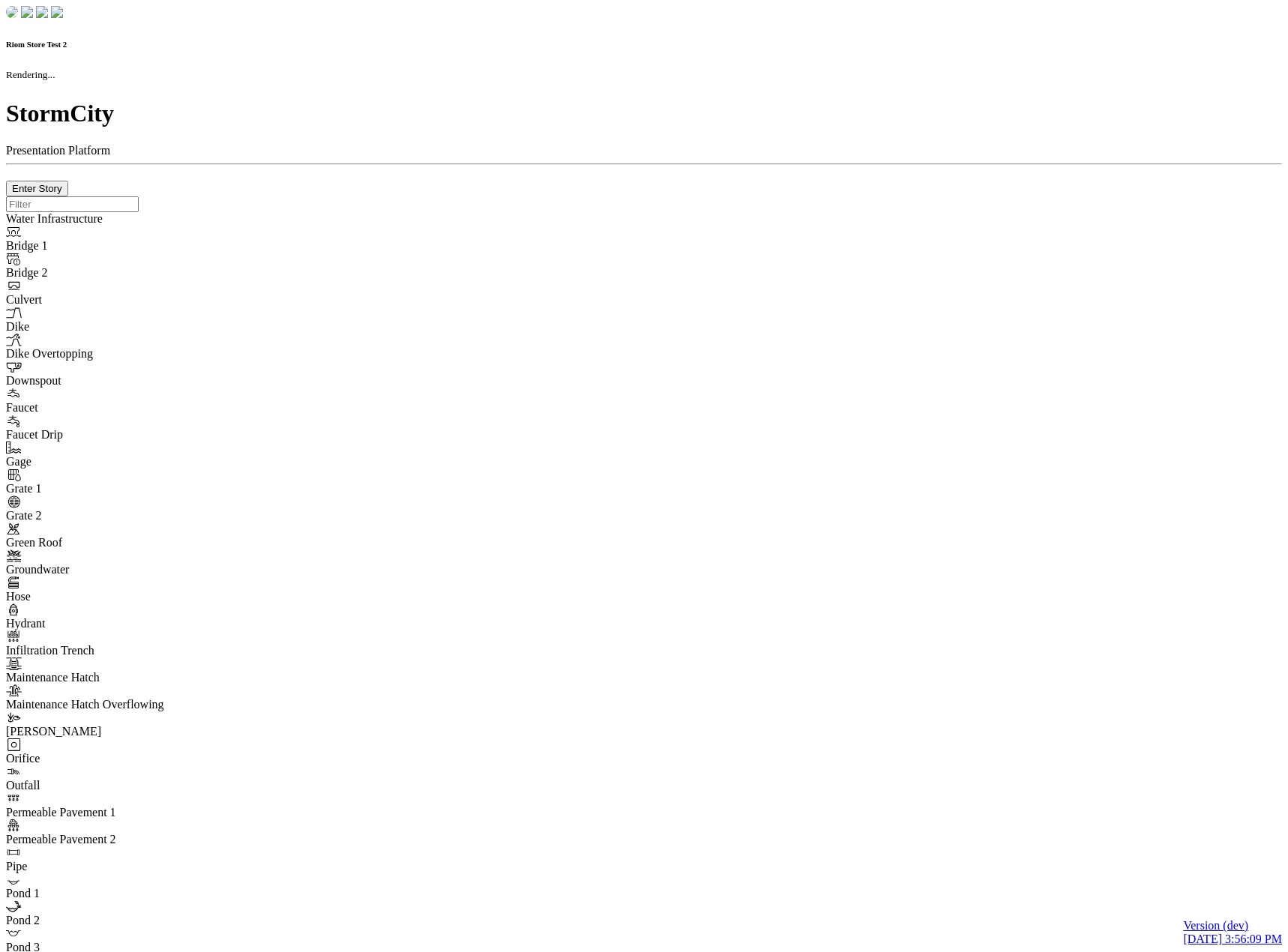
type input "0m"
type textarea "Depth = 0"
checkbox input "true"
select select "CIRCLE"
type input "7"
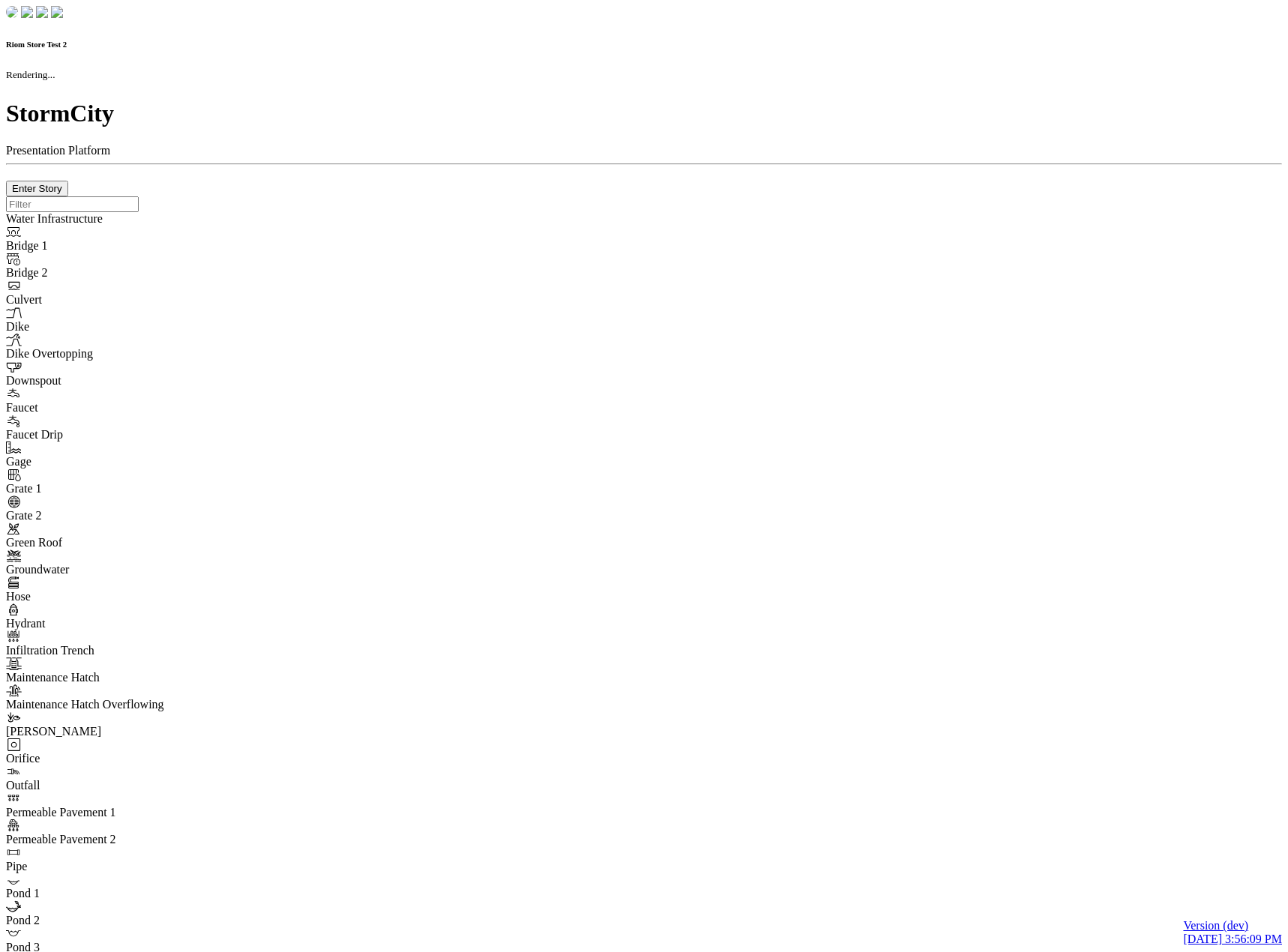
checkbox input "true"
type input "0"
type textarea "<i class="far fa-building"></i>"
select select "None"
type input "7"
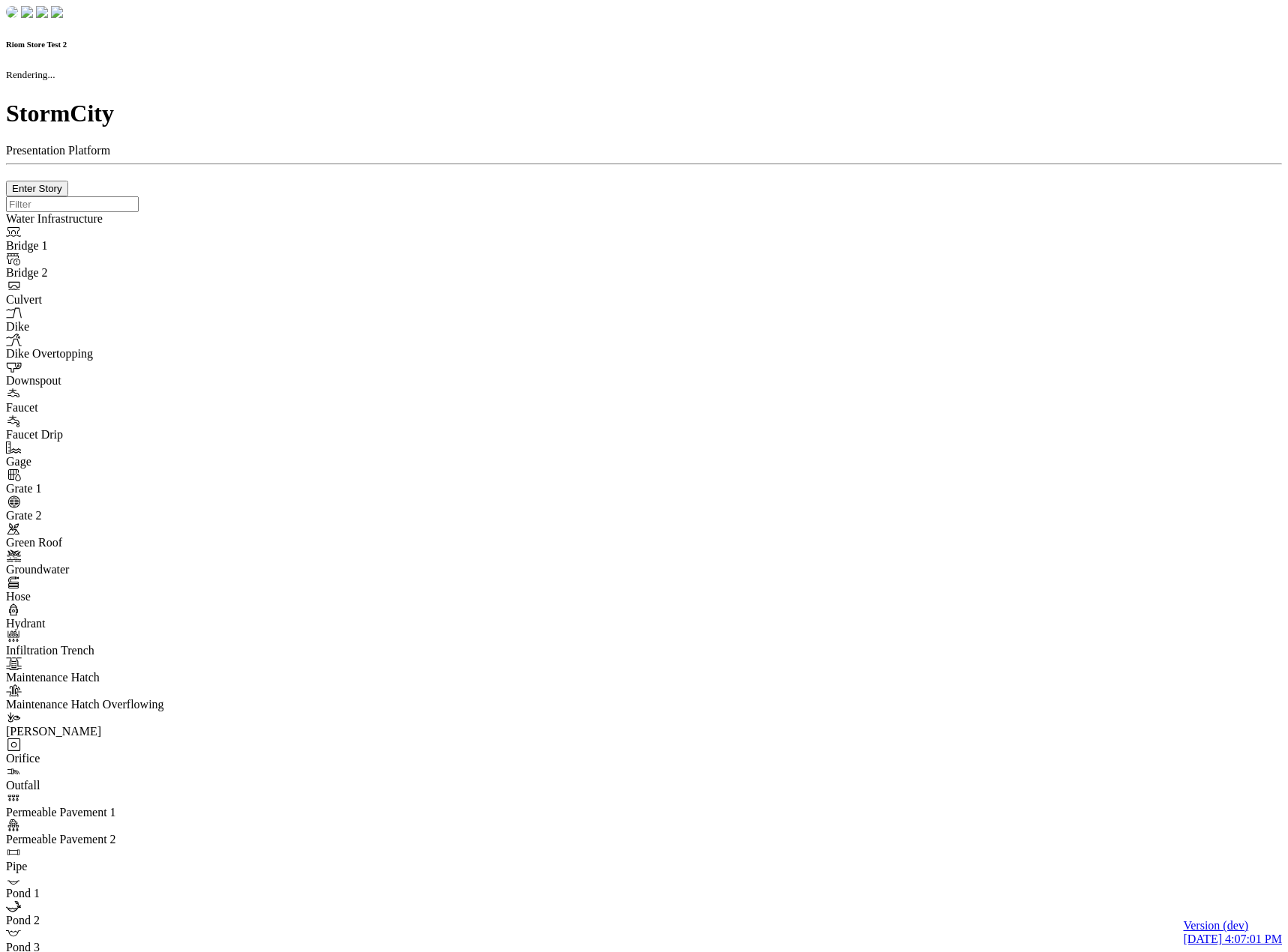
checkbox input "true"
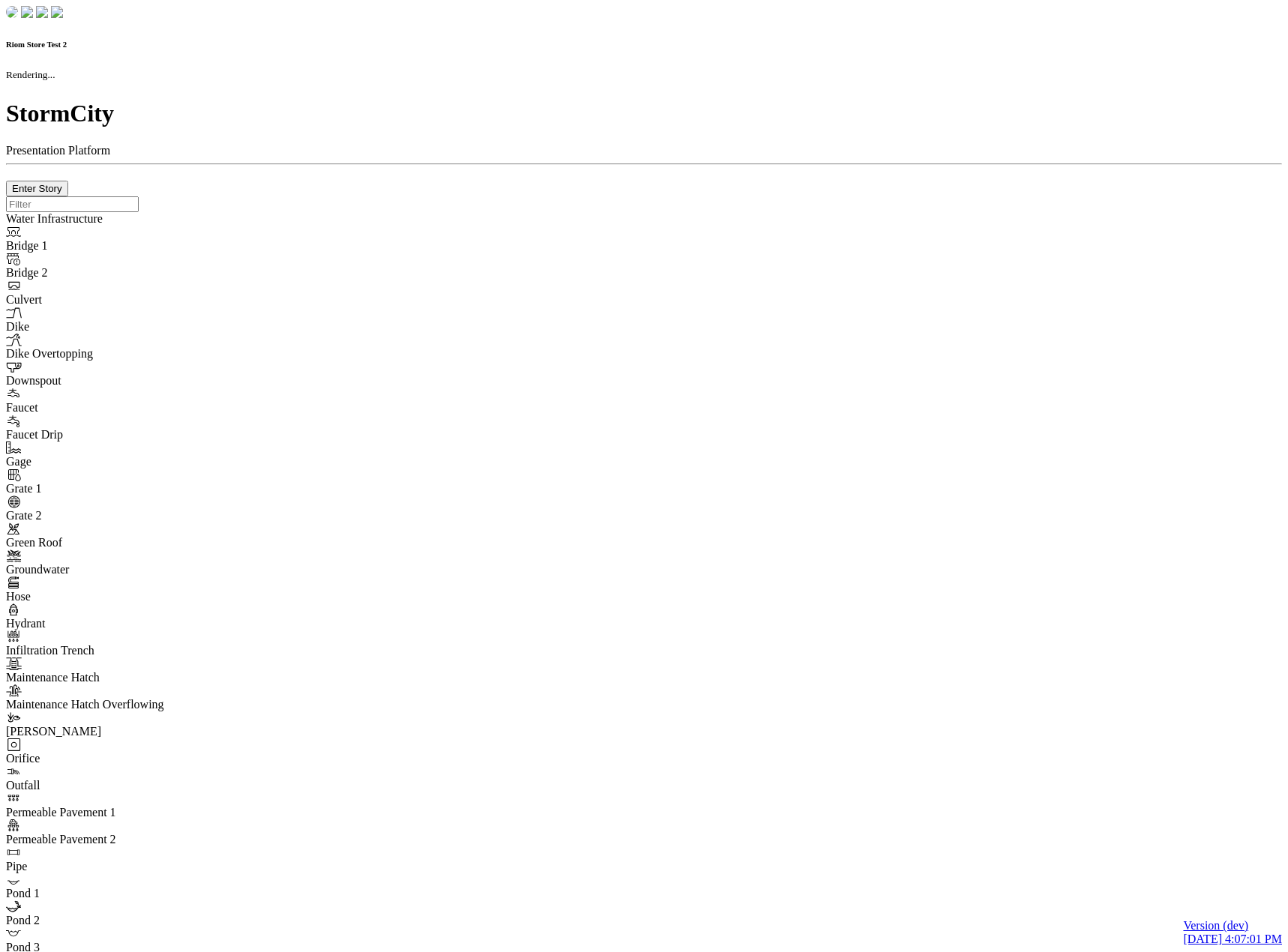
type input "0m"
type textarea "Depth = 0"
checkbox input "true"
select select "CIRCLE"
type input "7"
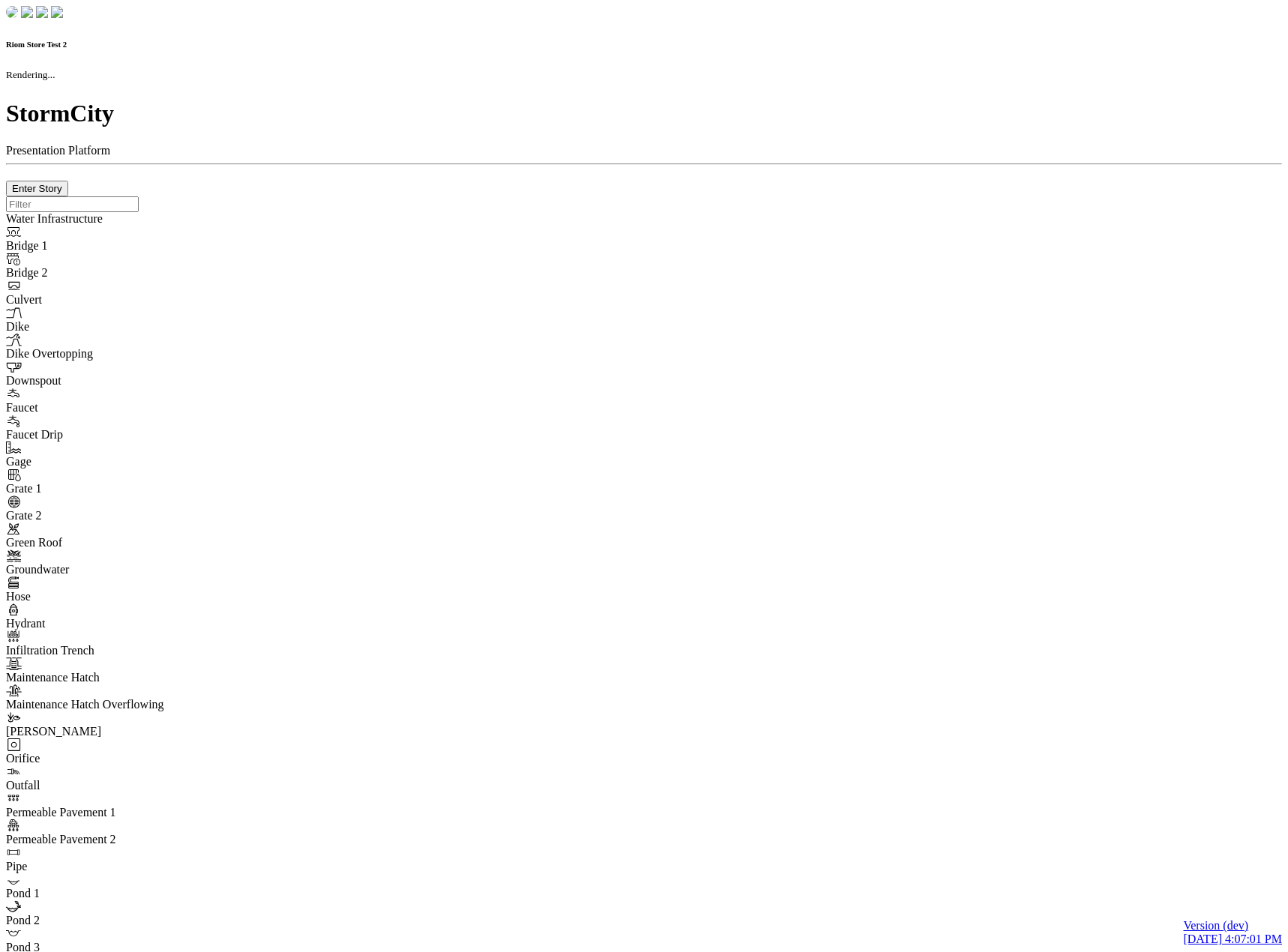
checkbox input "true"
type input "0"
type textarea "<i class="far fa-building"></i>"
select select "None"
type input "7"
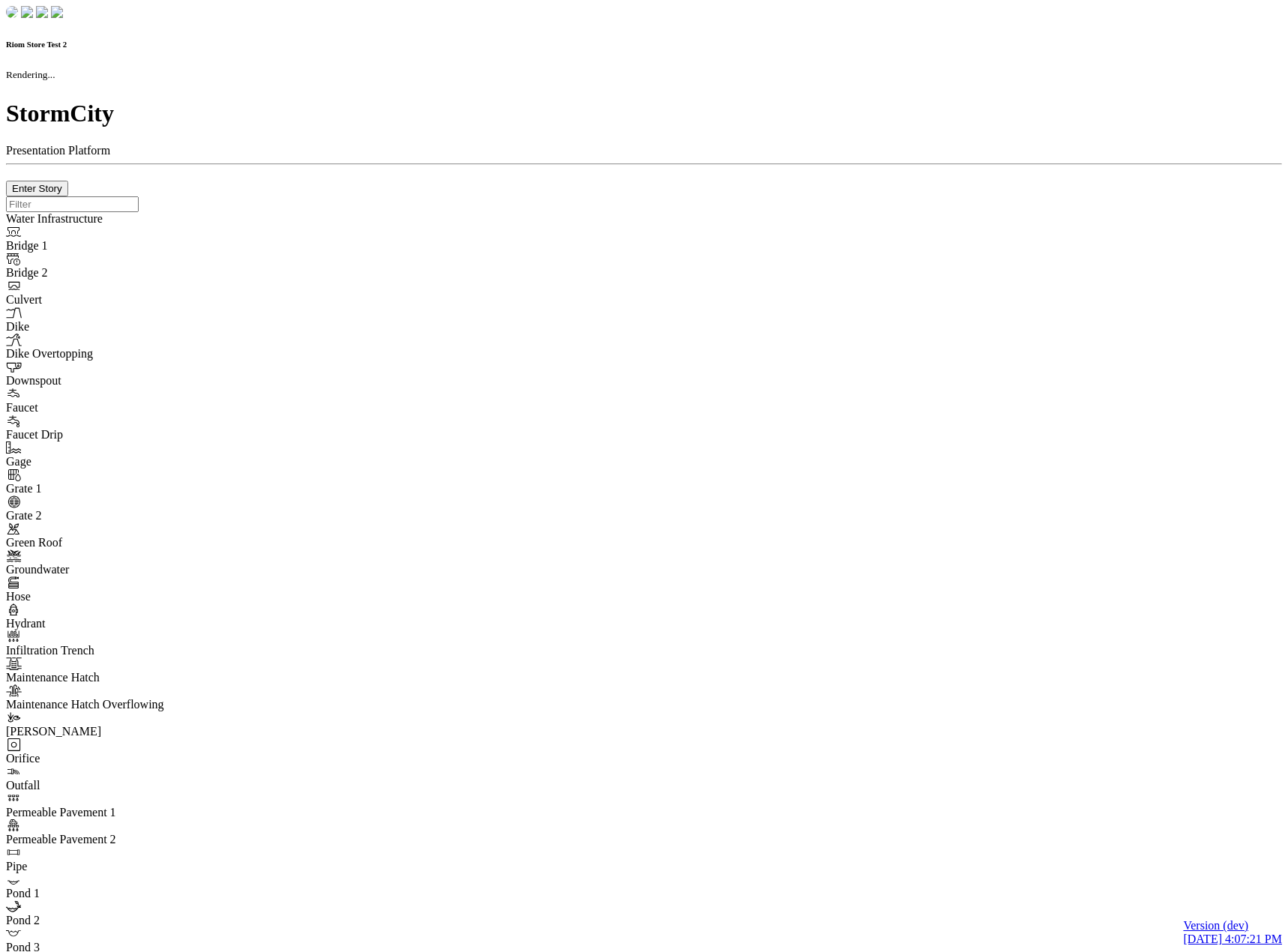
checkbox input "true"
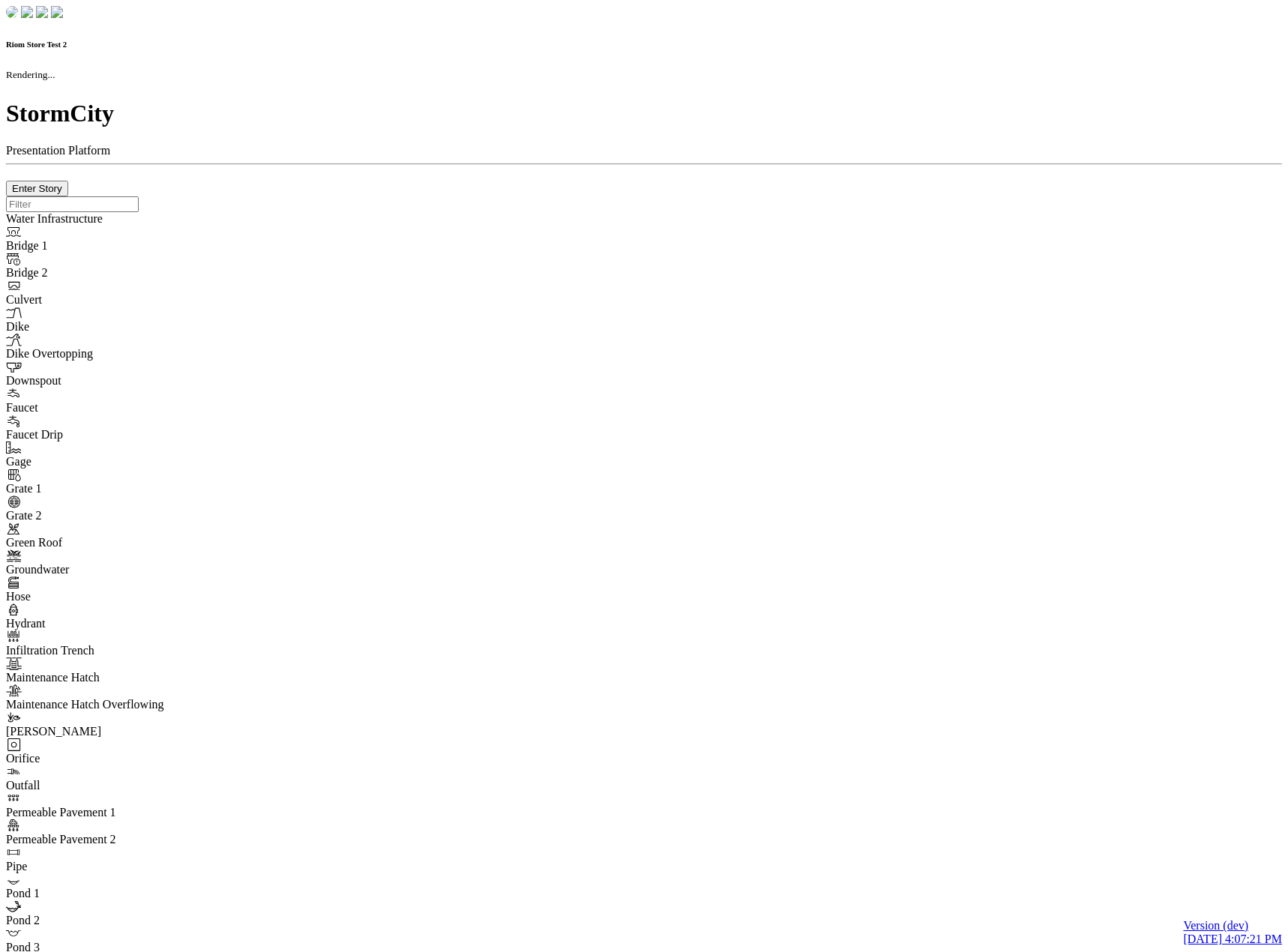
type input "0m"
type textarea "Depth = 0"
checkbox input "true"
select select "CIRCLE"
type input "7"
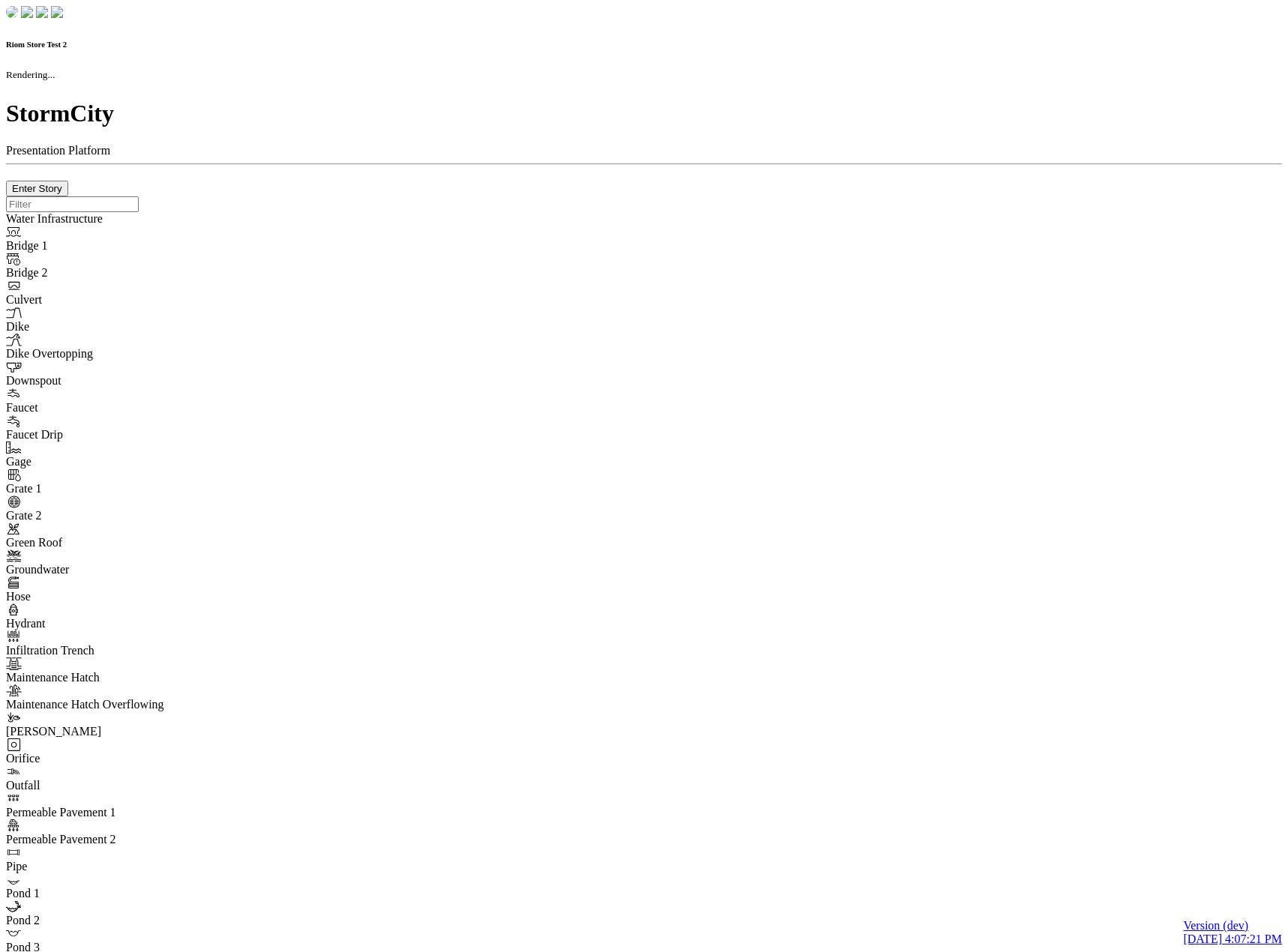
checkbox input "true"
type input "0"
type textarea "<i class="far fa-building"></i>"
select select "None"
type input "7"
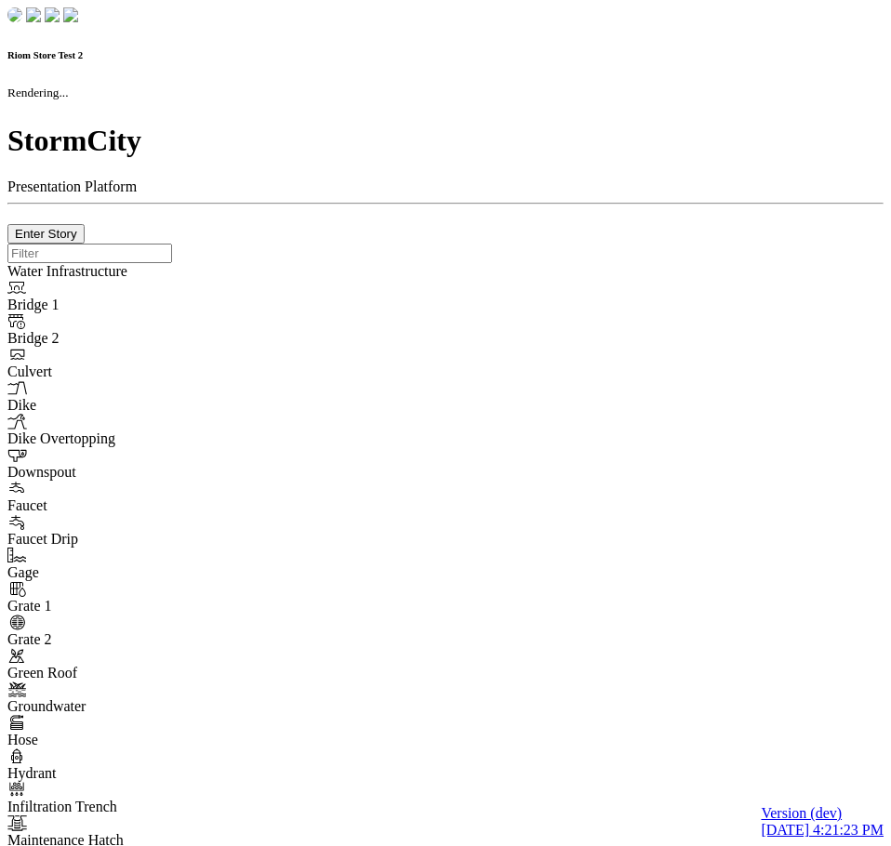
checkbox input "true"
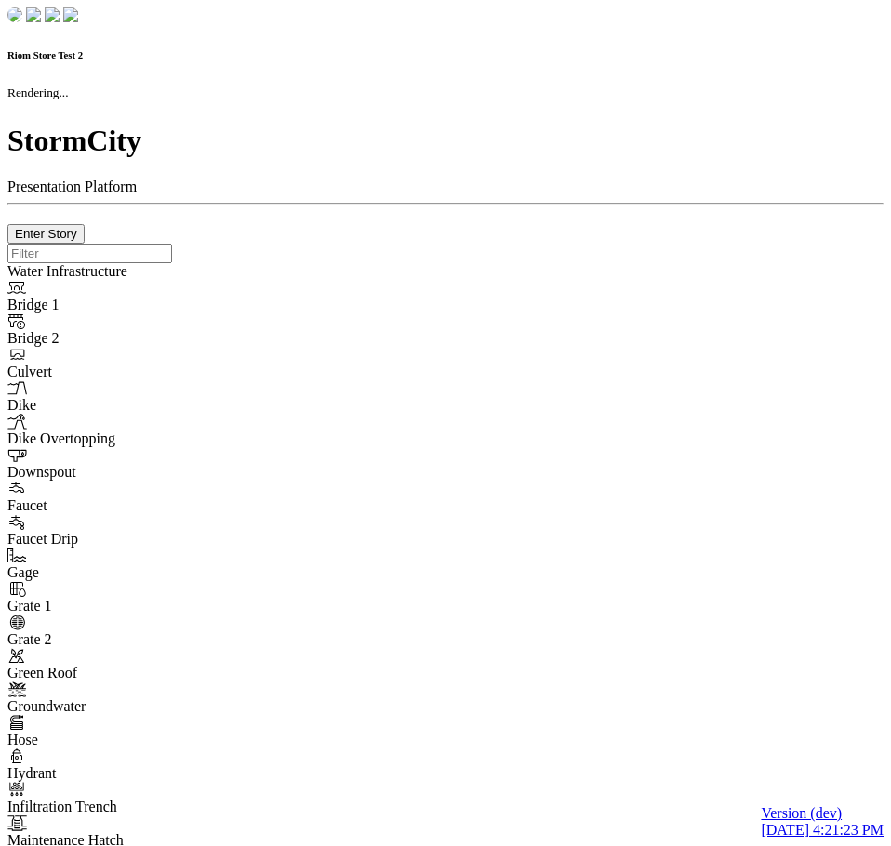
type input "0m"
type textarea "Depth = 0"
checkbox input "true"
select select "CIRCLE"
type input "7"
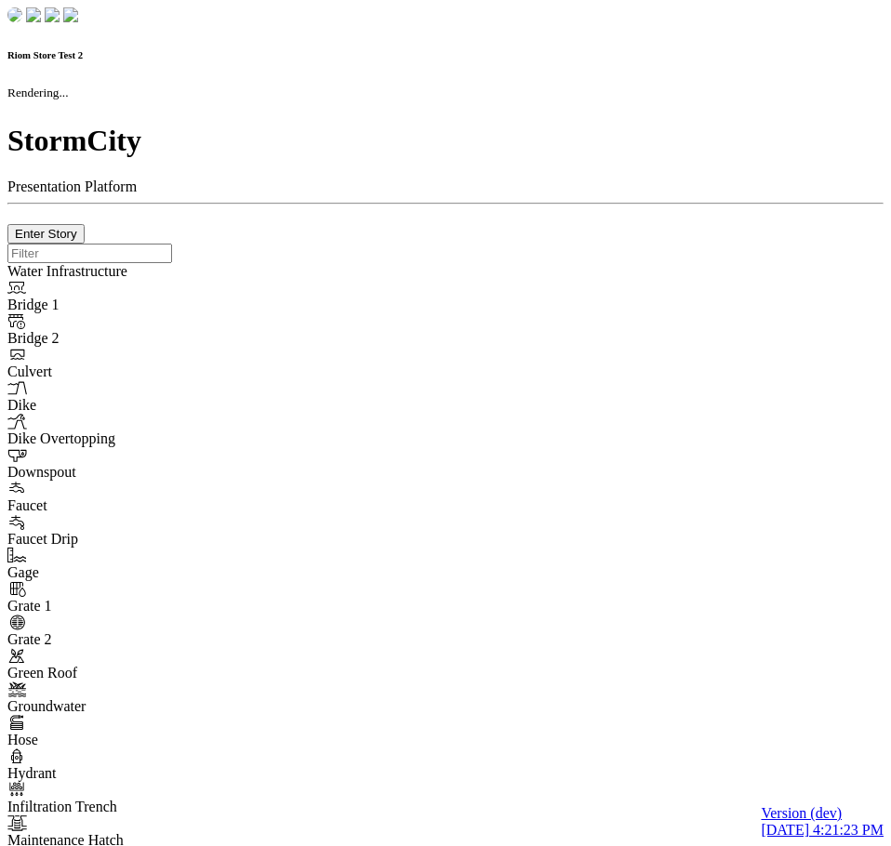
checkbox input "true"
type input "0"
type textarea "<i class="far fa-building"></i>"
select select "None"
type input "7"
